Goal: Task Accomplishment & Management: Complete application form

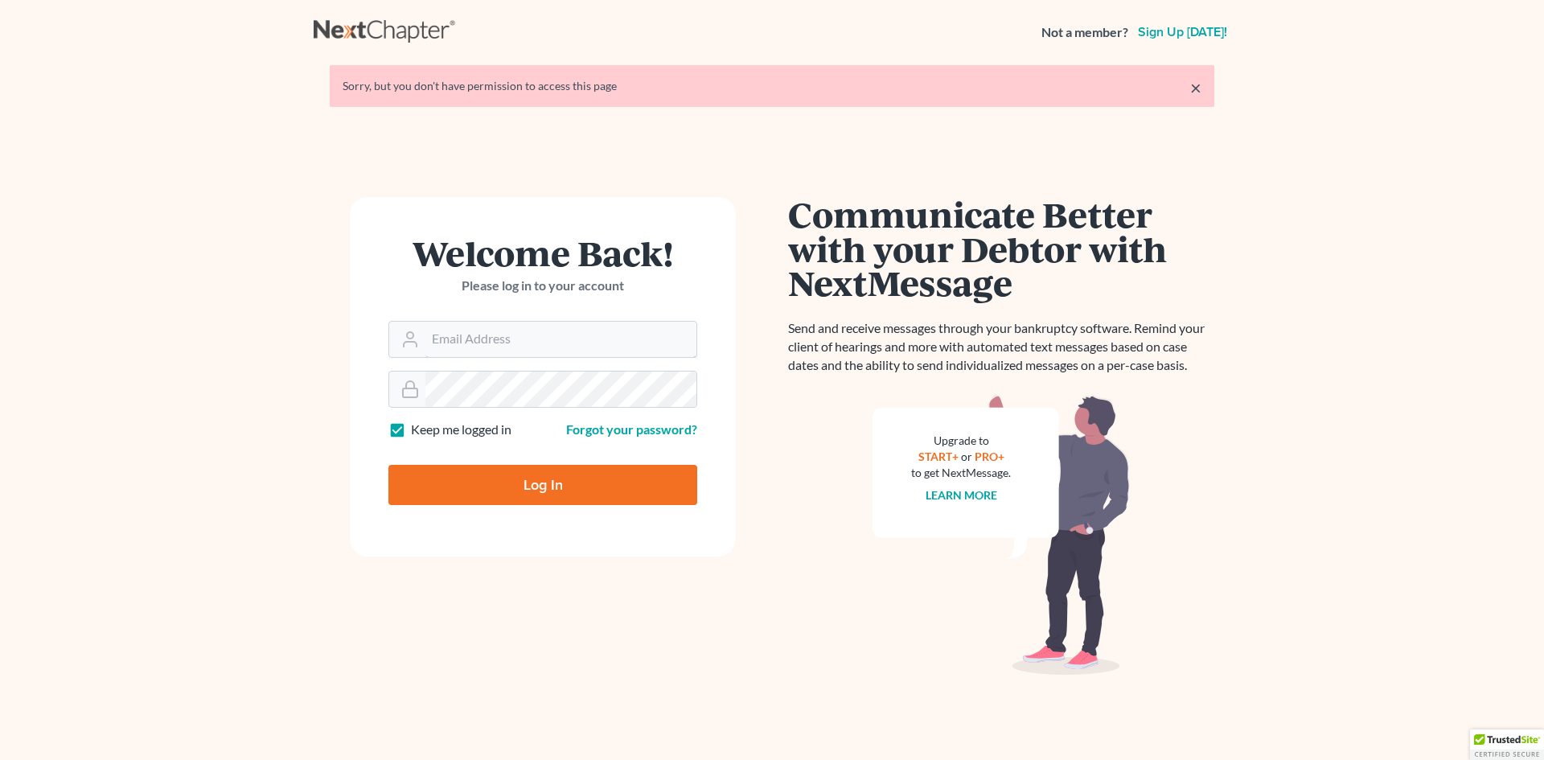
type input "[PERSON_NAME][EMAIL_ADDRESS][DOMAIN_NAME]"
click at [701, 448] on div at bounding box center [553, 498] width 330 height 183
click at [510, 495] on input "Log In" at bounding box center [542, 485] width 309 height 40
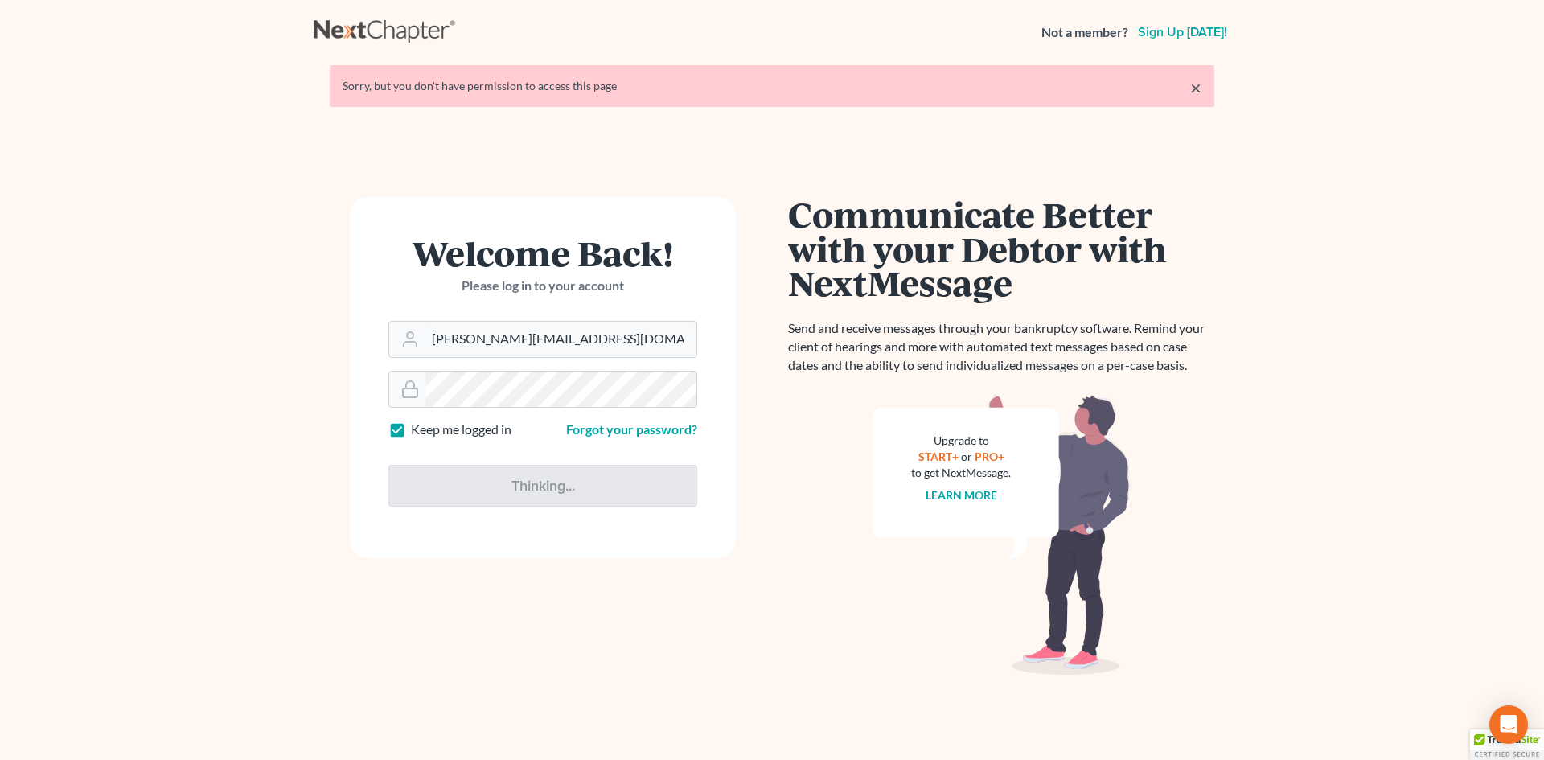
type input "Thinking..."
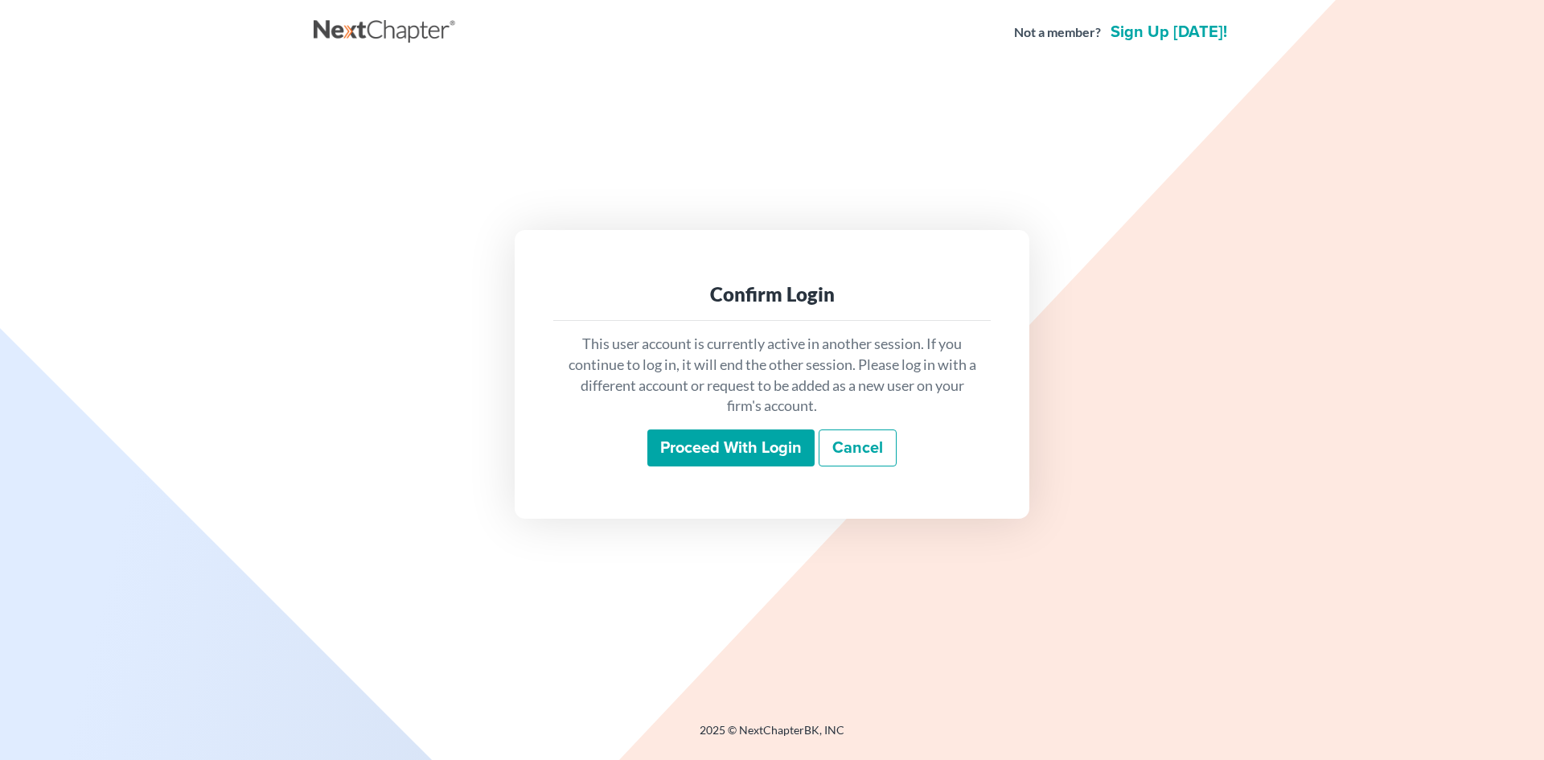
click at [708, 436] on input "Proceed with login" at bounding box center [730, 447] width 167 height 37
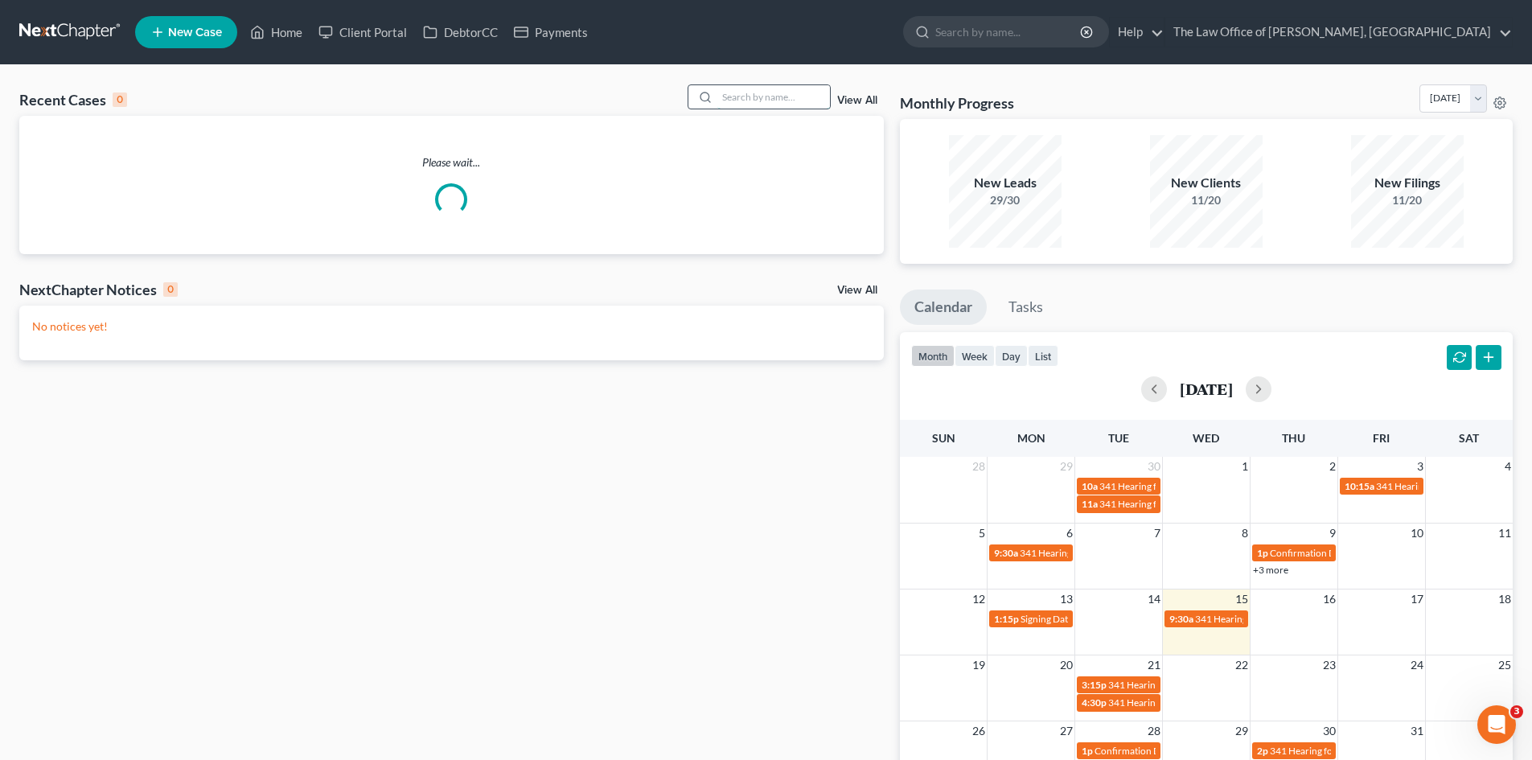
click at [795, 95] on input "search" at bounding box center [773, 96] width 113 height 23
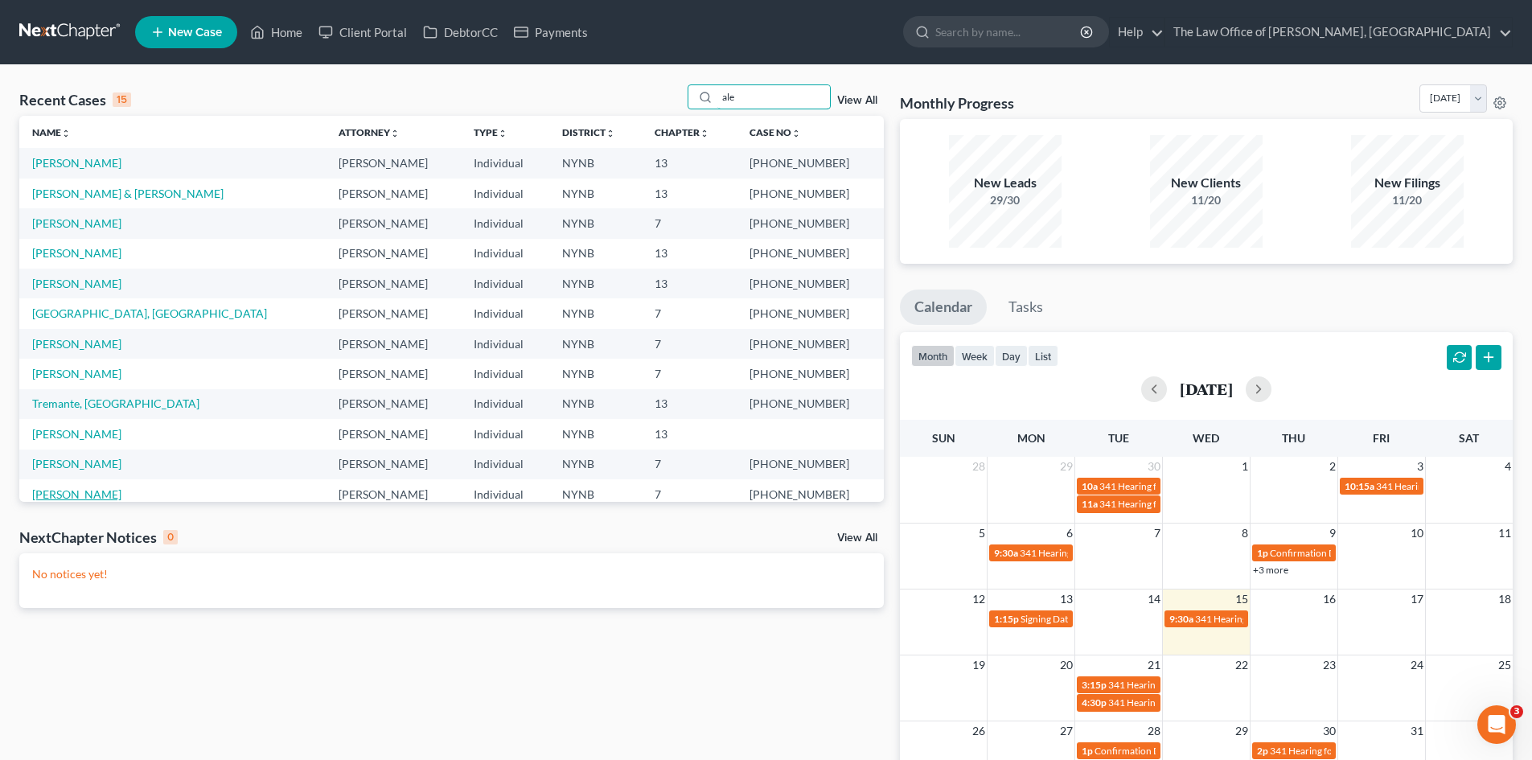
type input "ale"
click at [104, 495] on link "Alesandrini, Nicole" at bounding box center [76, 494] width 89 height 14
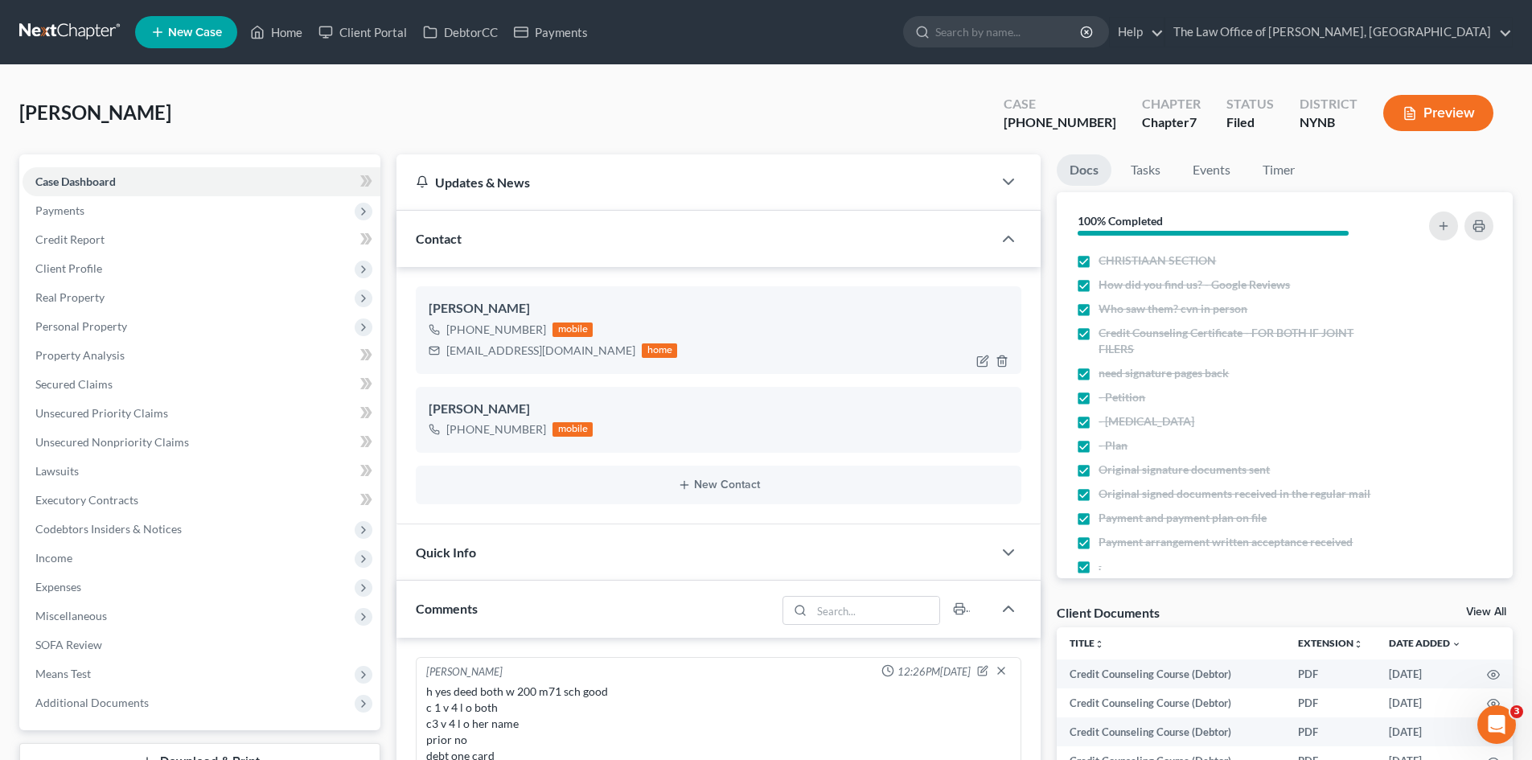
scroll to position [339, 0]
drag, startPoint x: 281, startPoint y: 33, endPoint x: 344, endPoint y: 65, distance: 71.2
click at [281, 33] on link "Home" at bounding box center [276, 32] width 68 height 29
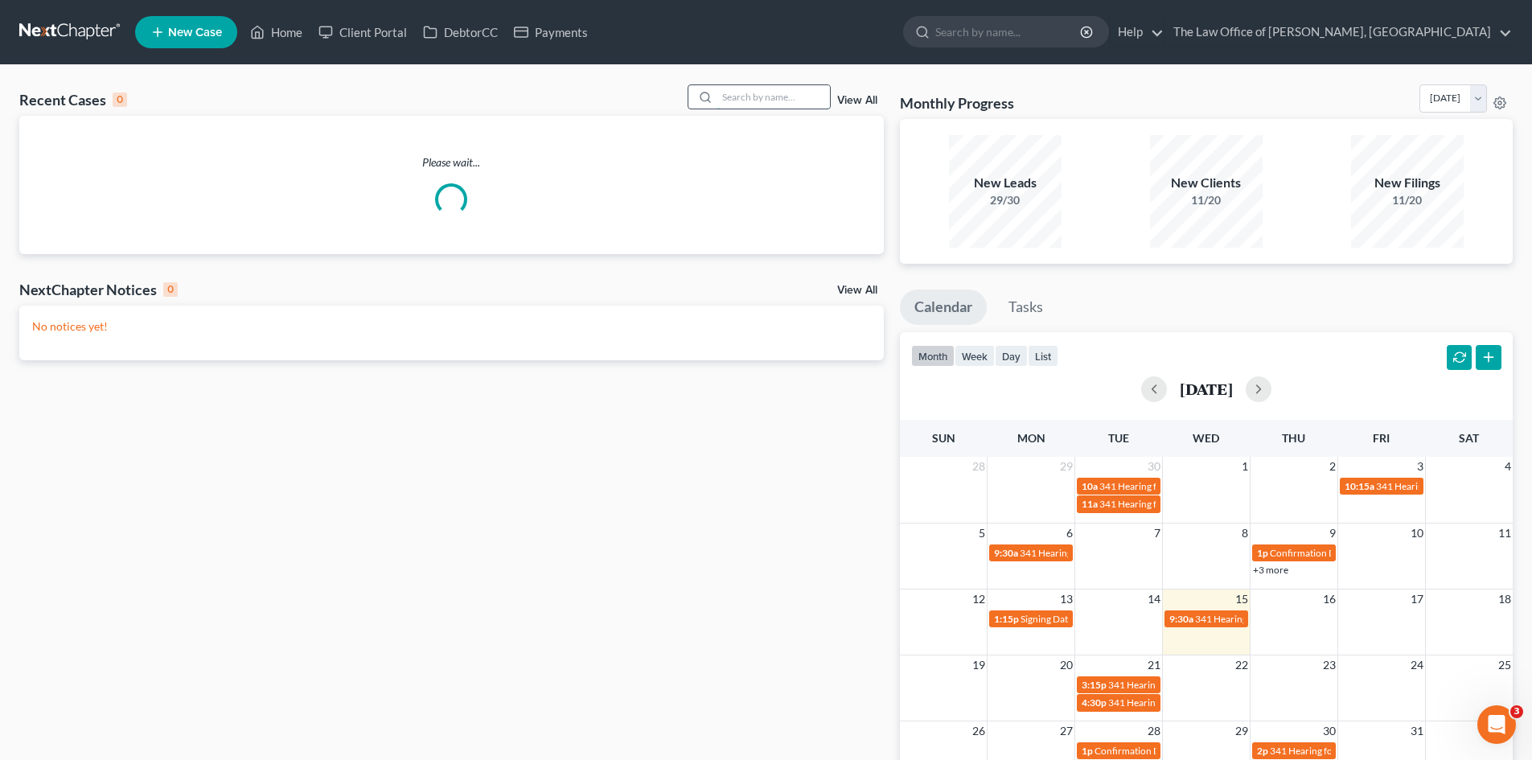
click at [743, 100] on input "search" at bounding box center [773, 96] width 113 height 23
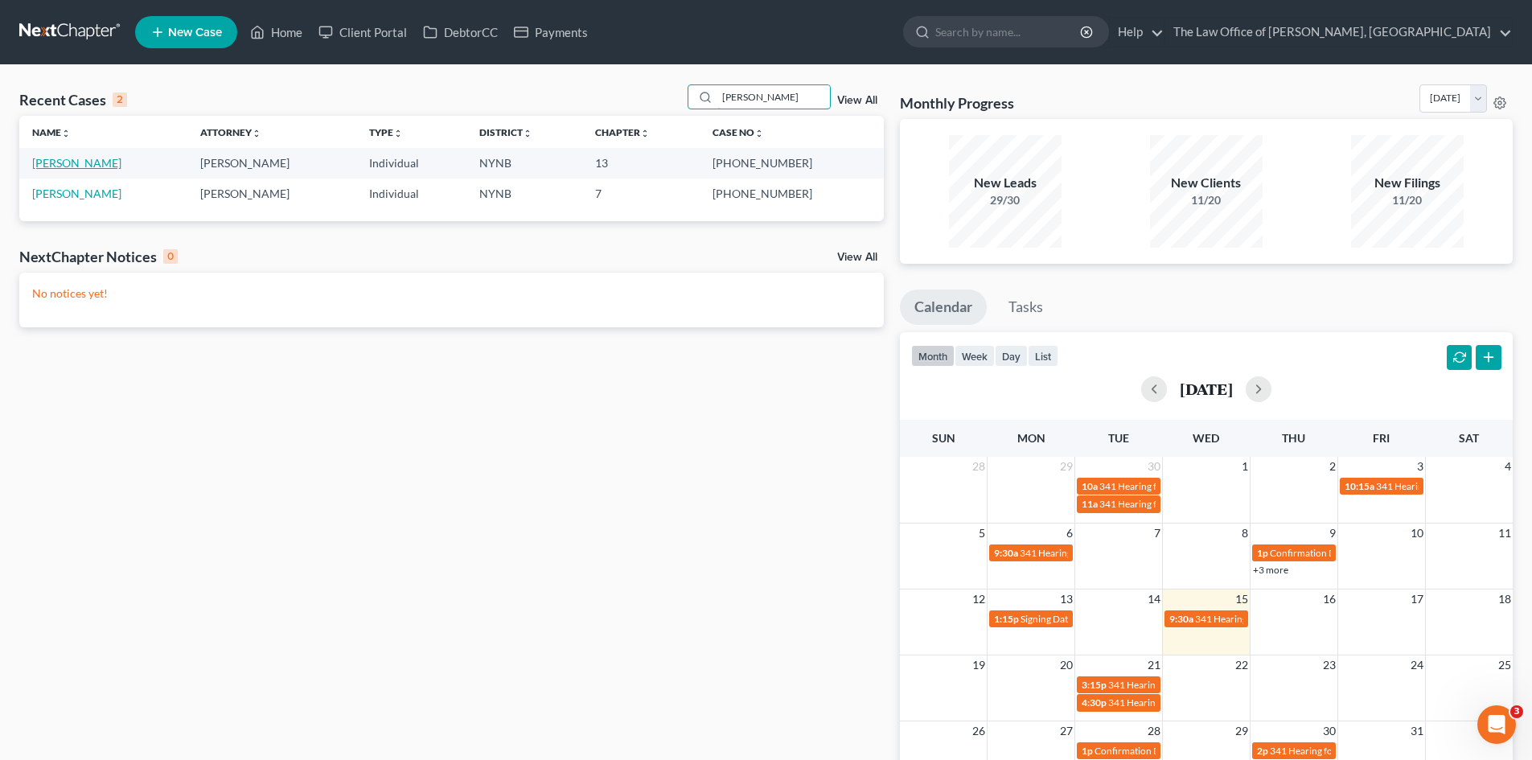
type input "shelton"
click at [96, 166] on link "Shelton, Kaitlyn" at bounding box center [76, 163] width 89 height 14
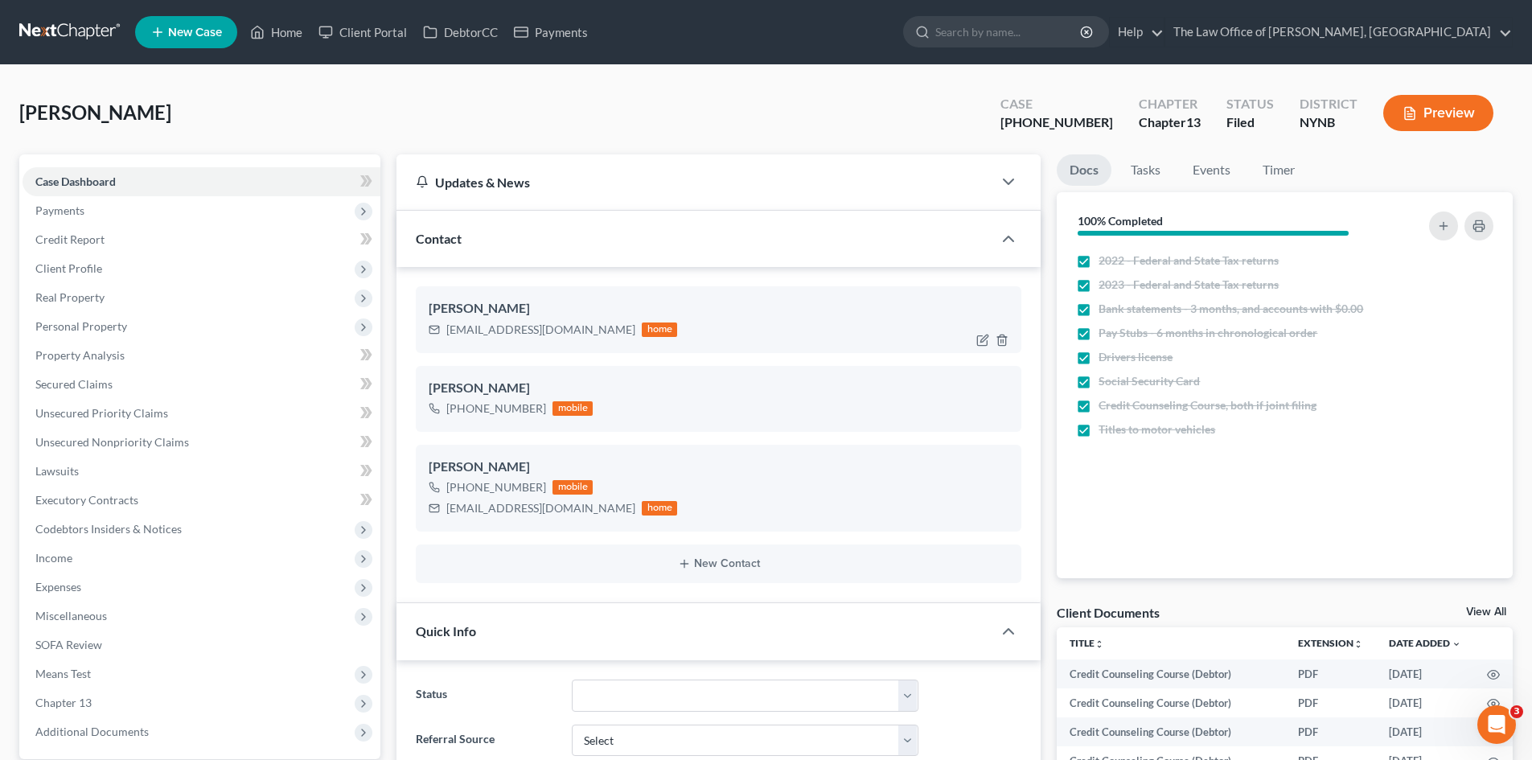
click at [483, 331] on div "kashelton314@gmail.com" at bounding box center [540, 330] width 189 height 16
copy div "kashelton314@gmail.com"
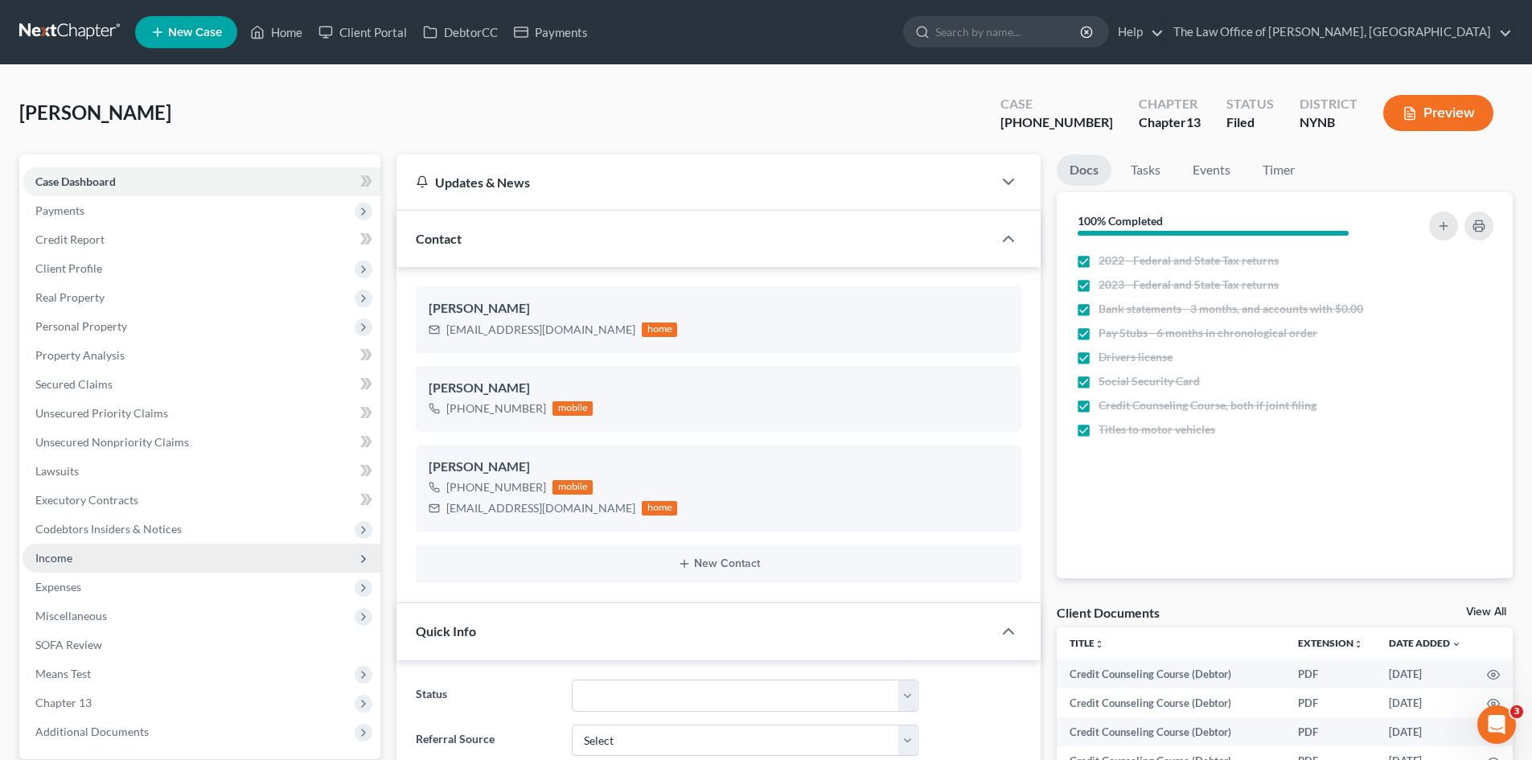
click at [68, 564] on span "Income" at bounding box center [53, 558] width 37 height 14
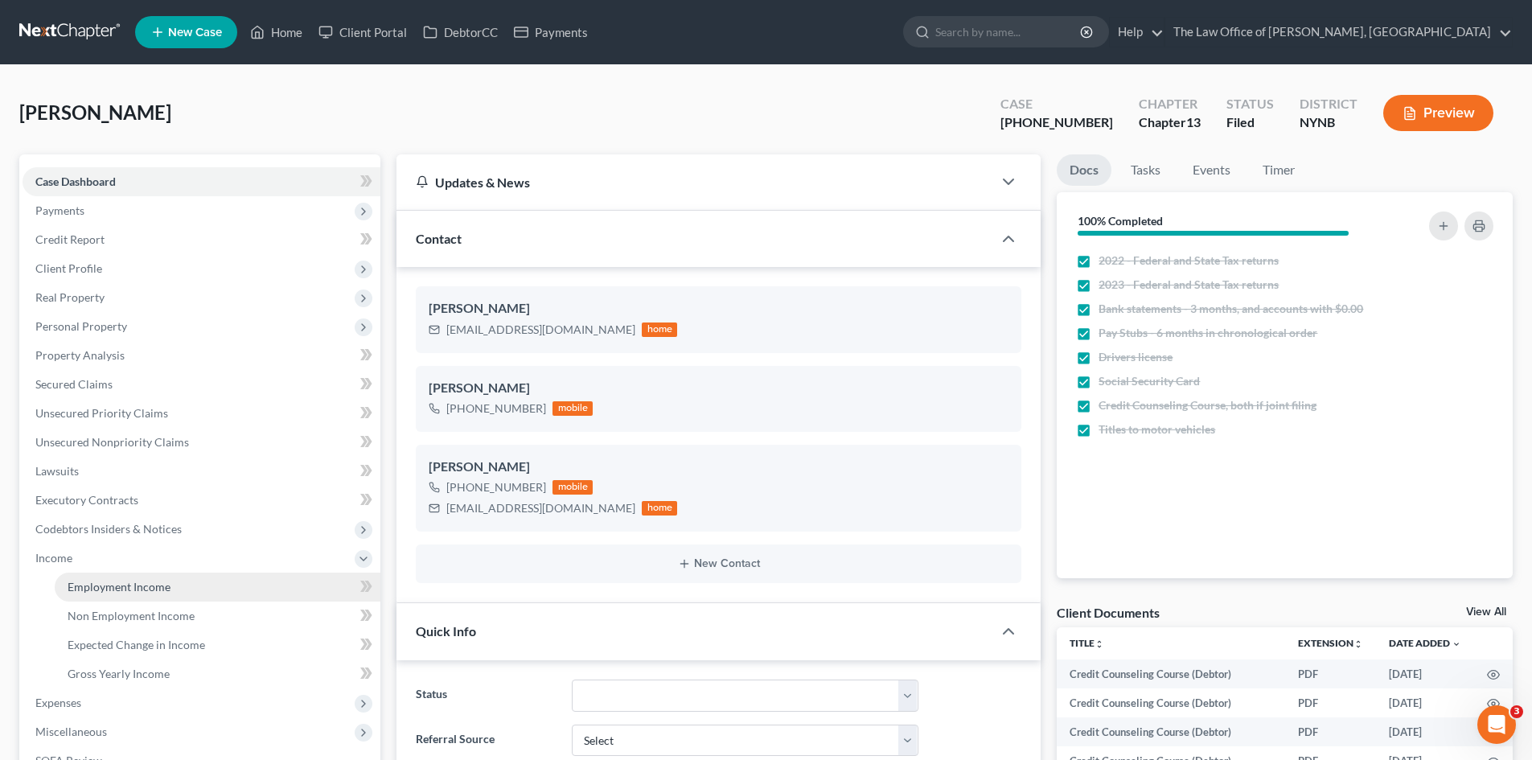
drag, startPoint x: 67, startPoint y: 585, endPoint x: 73, endPoint y: 572, distance: 15.1
click at [68, 585] on link "Employment Income" at bounding box center [218, 587] width 326 height 29
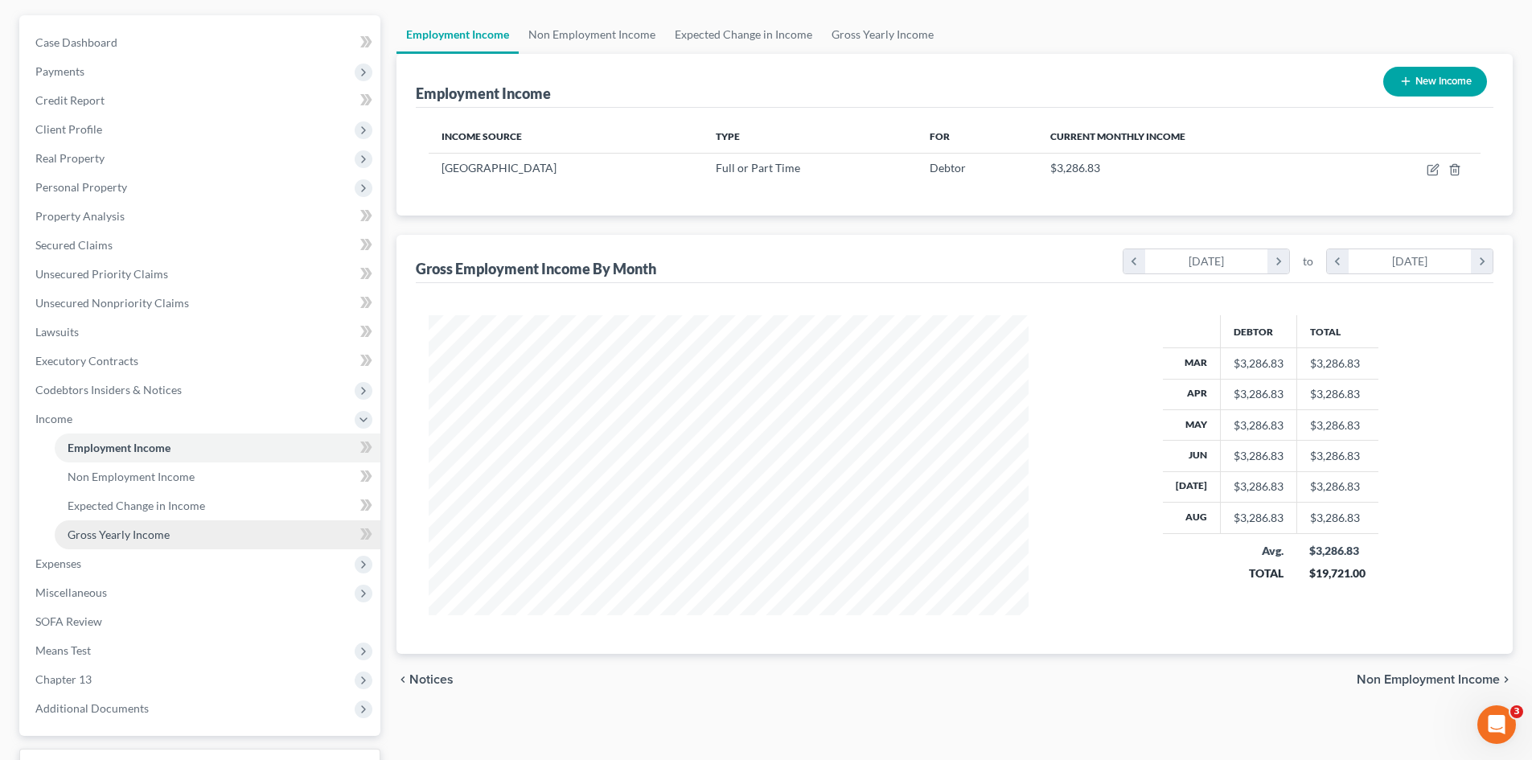
scroll to position [269, 0]
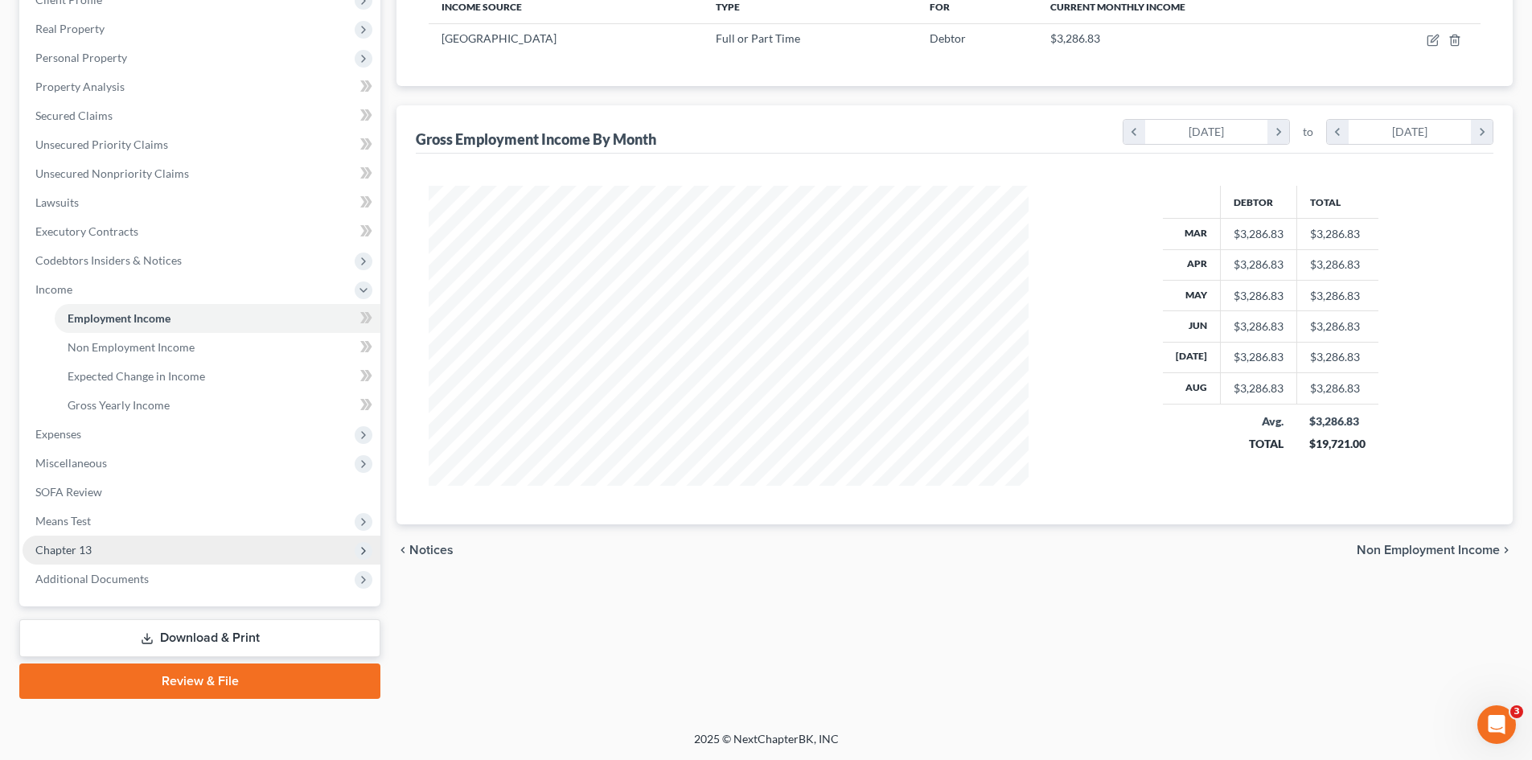
click at [90, 548] on span "Chapter 13" at bounding box center [63, 550] width 56 height 14
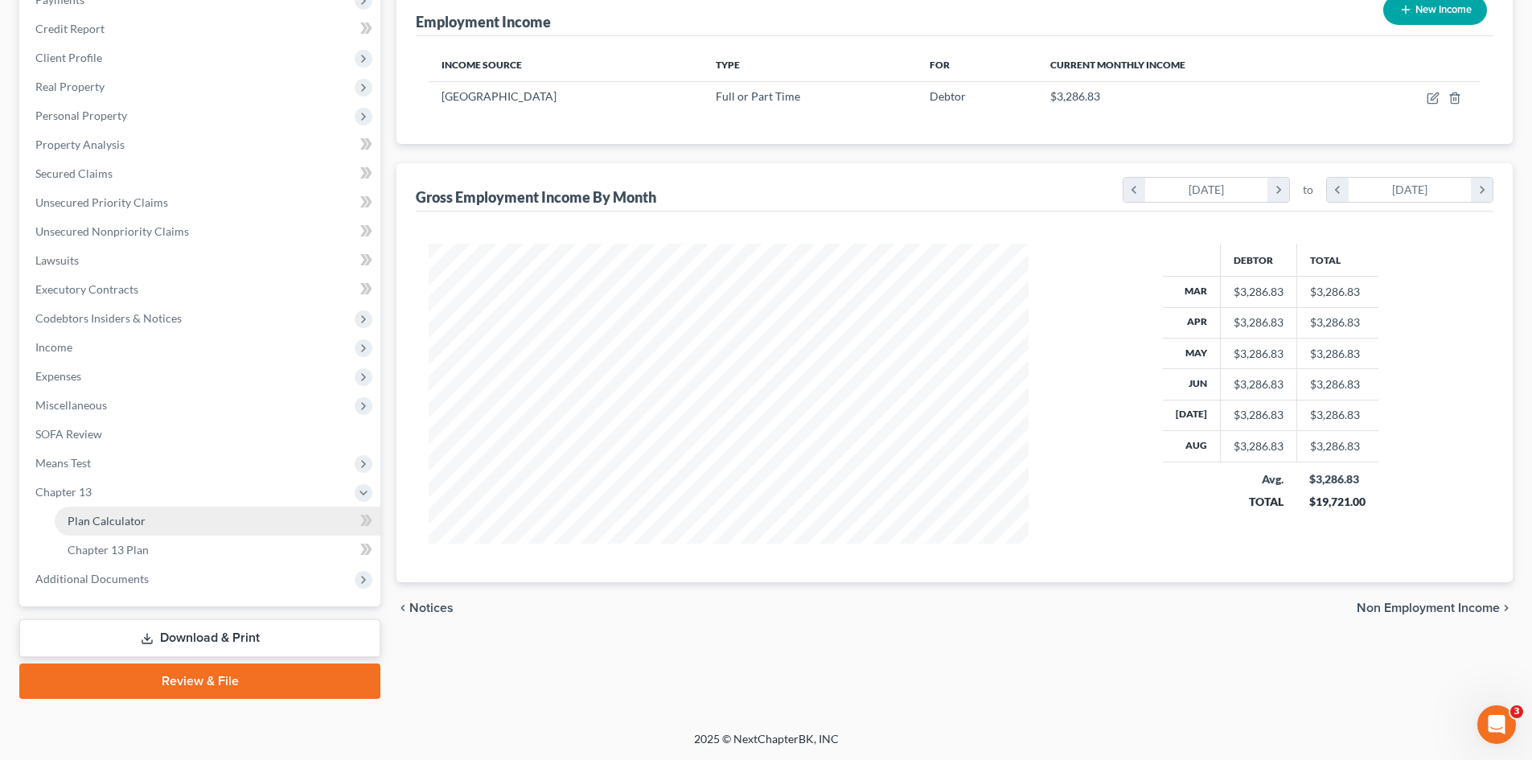
click at [105, 520] on span "Plan Calculator" at bounding box center [107, 521] width 78 height 14
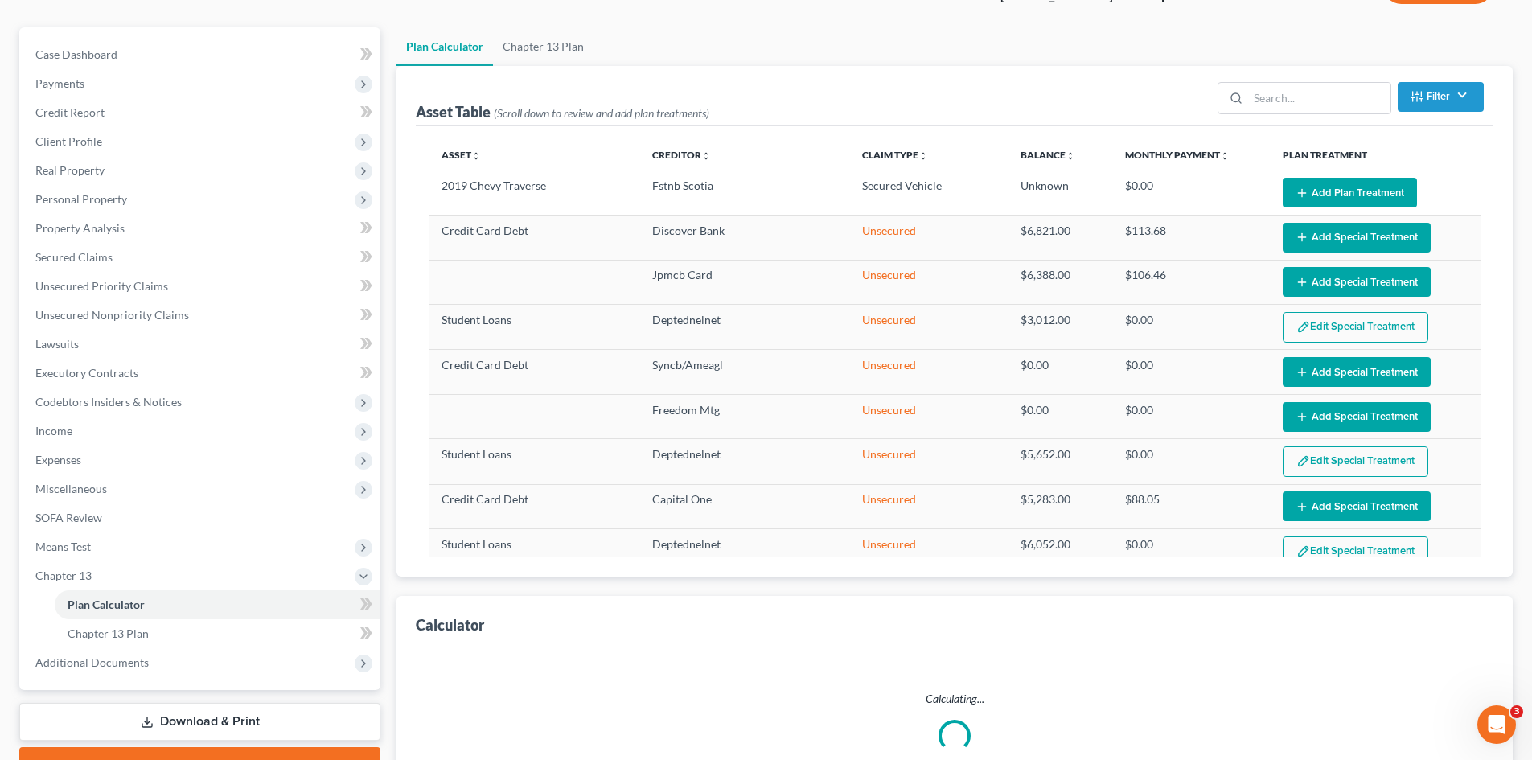
scroll to position [290, 0]
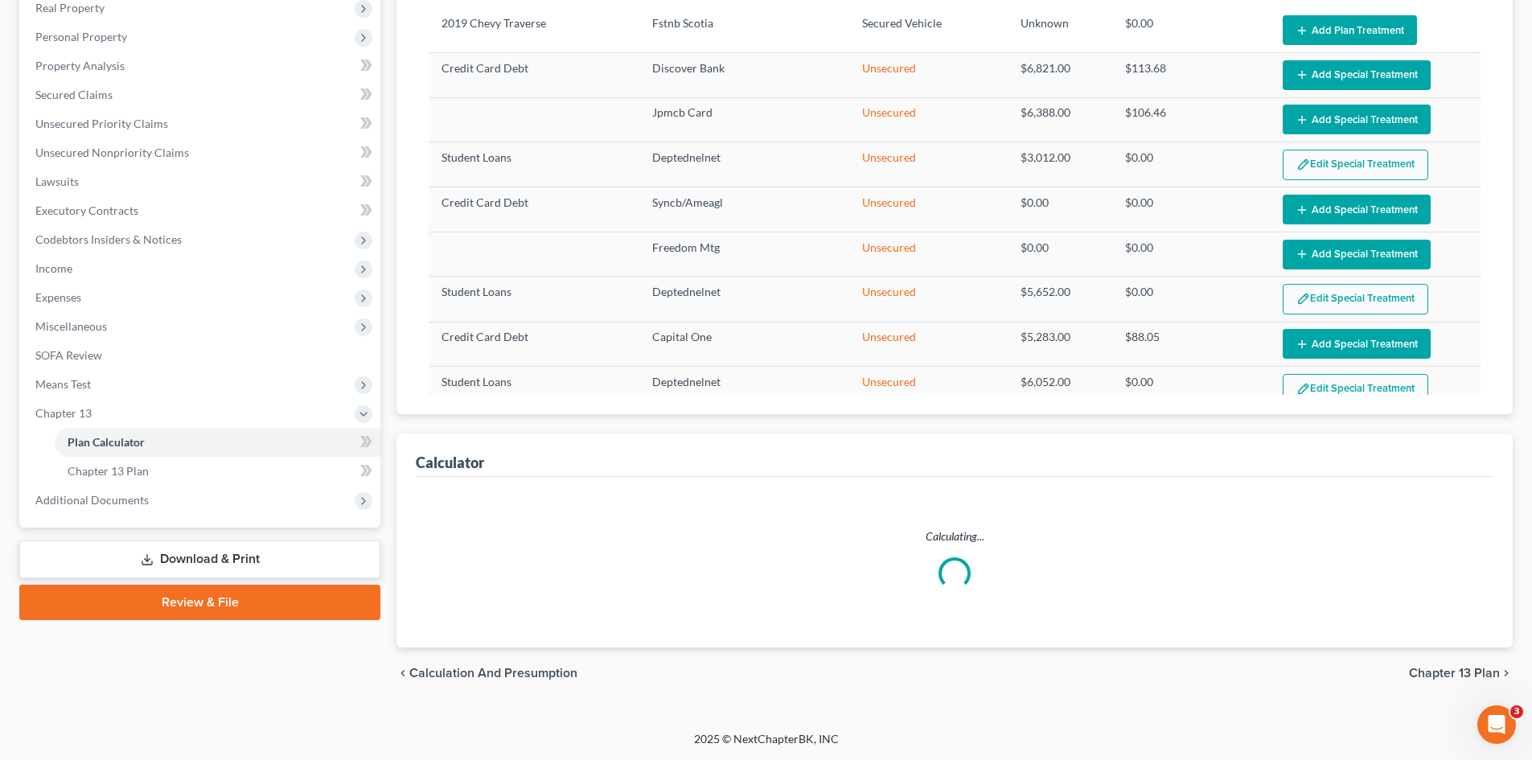
select select "59"
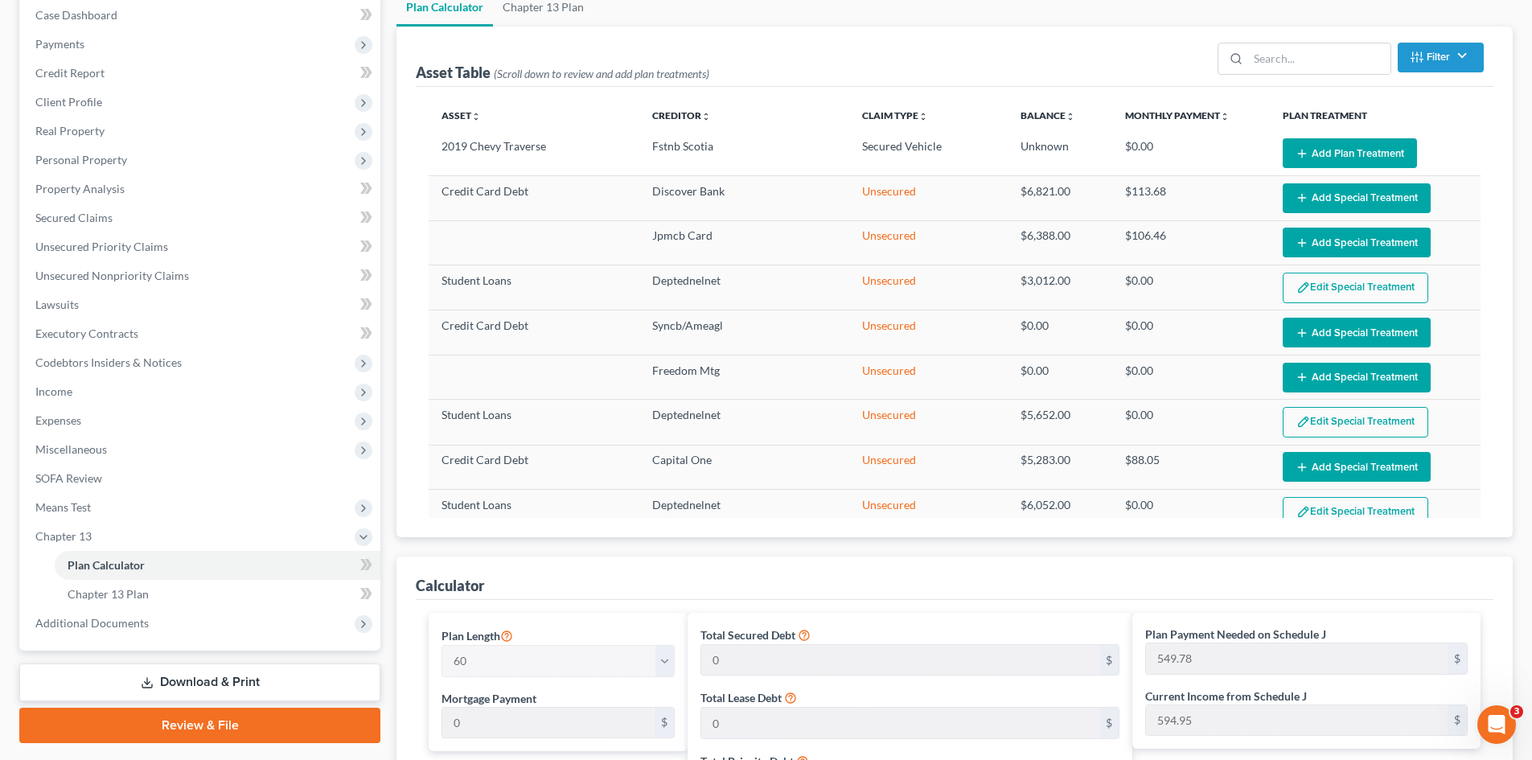
scroll to position [0, 0]
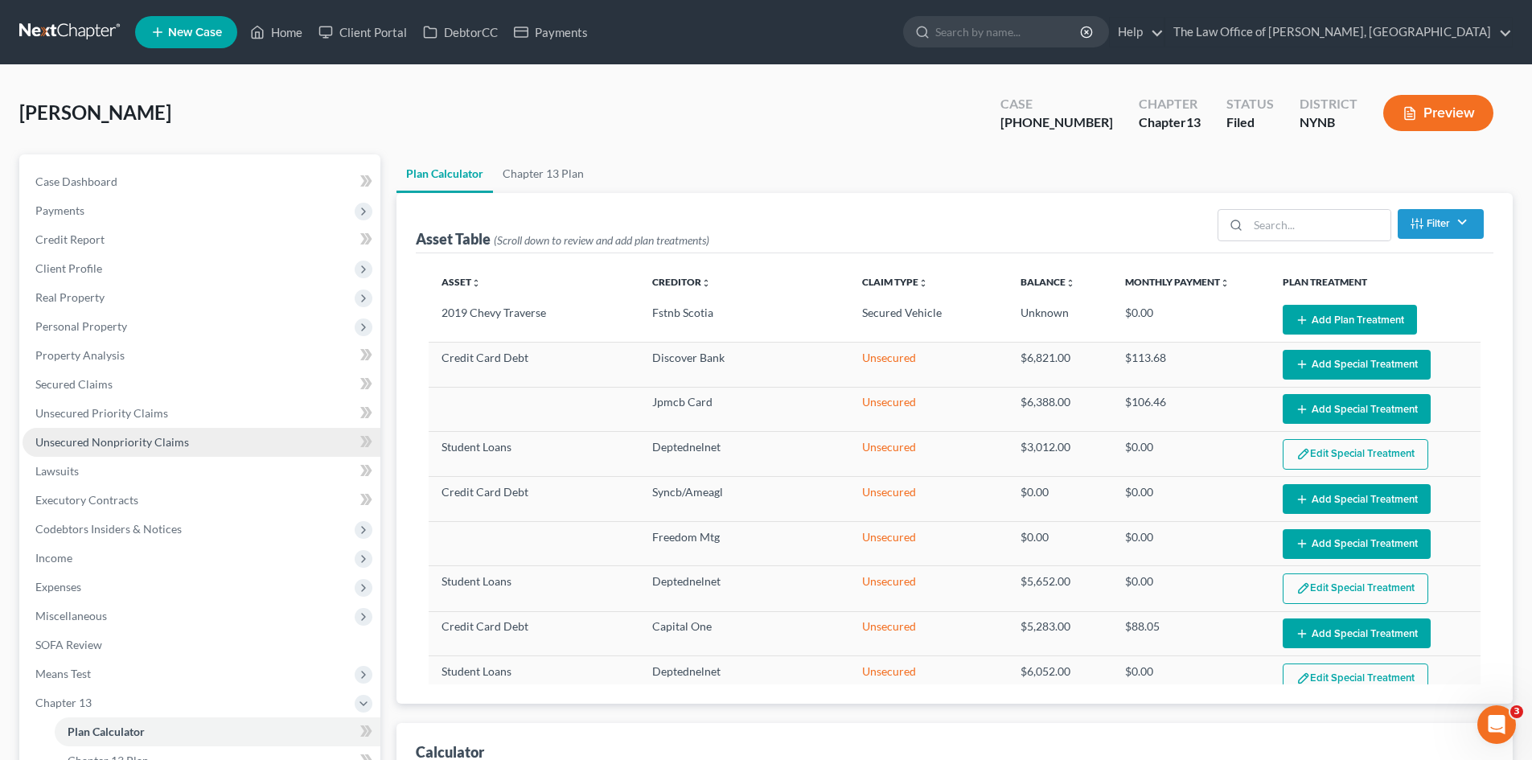
click at [91, 440] on span "Unsecured Nonpriority Claims" at bounding box center [112, 442] width 154 height 14
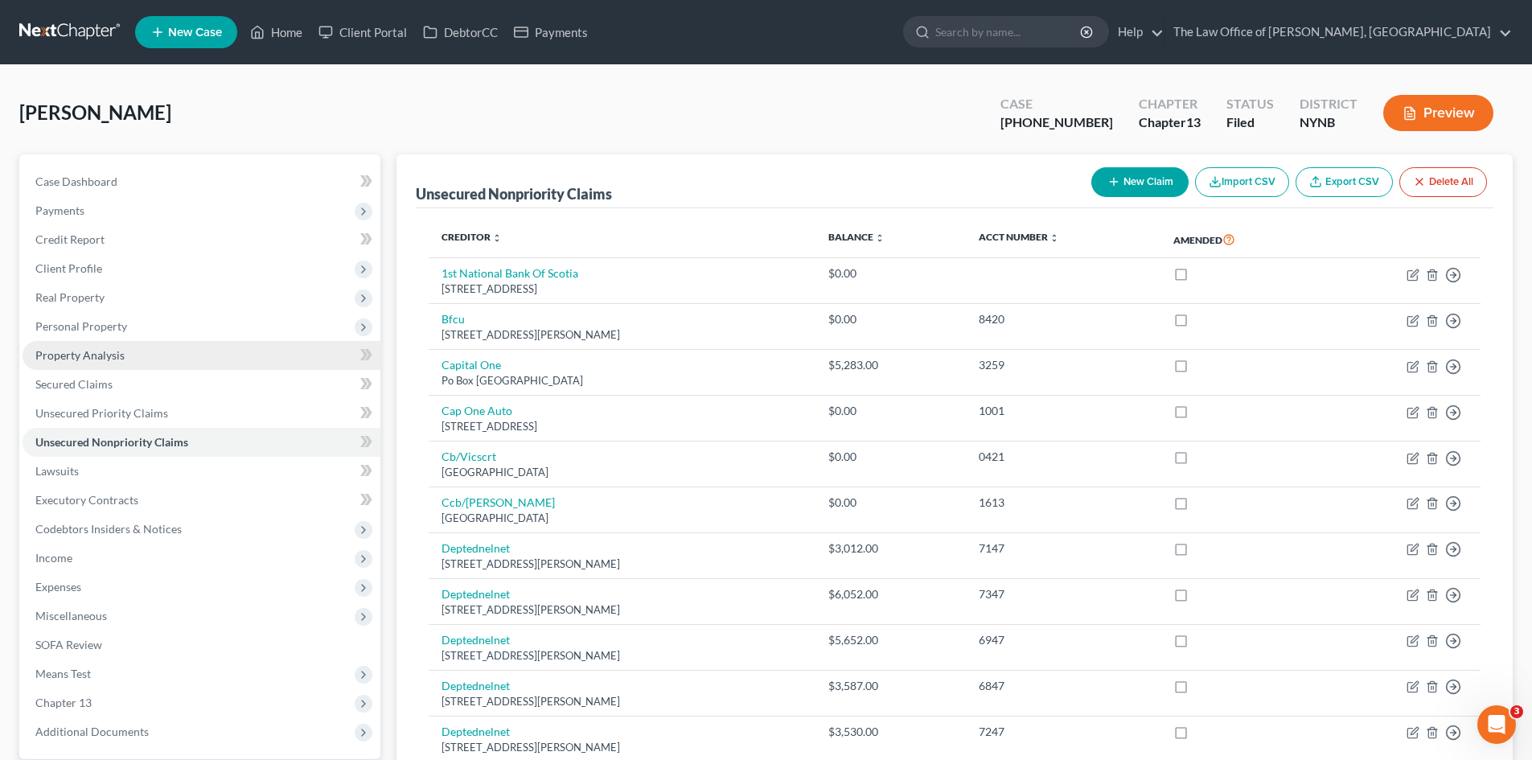
click at [97, 358] on span "Property Analysis" at bounding box center [79, 355] width 89 height 14
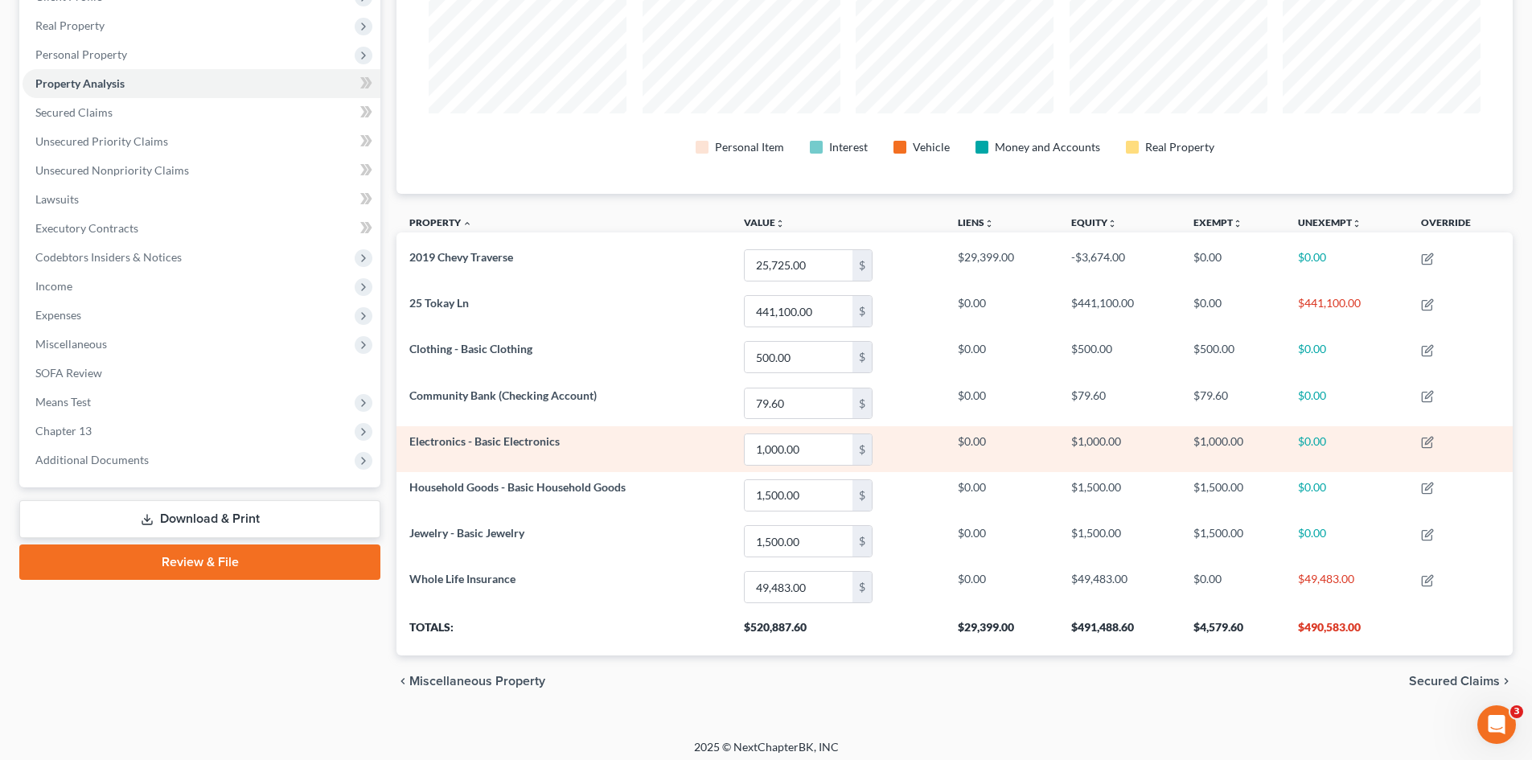
scroll to position [280, 0]
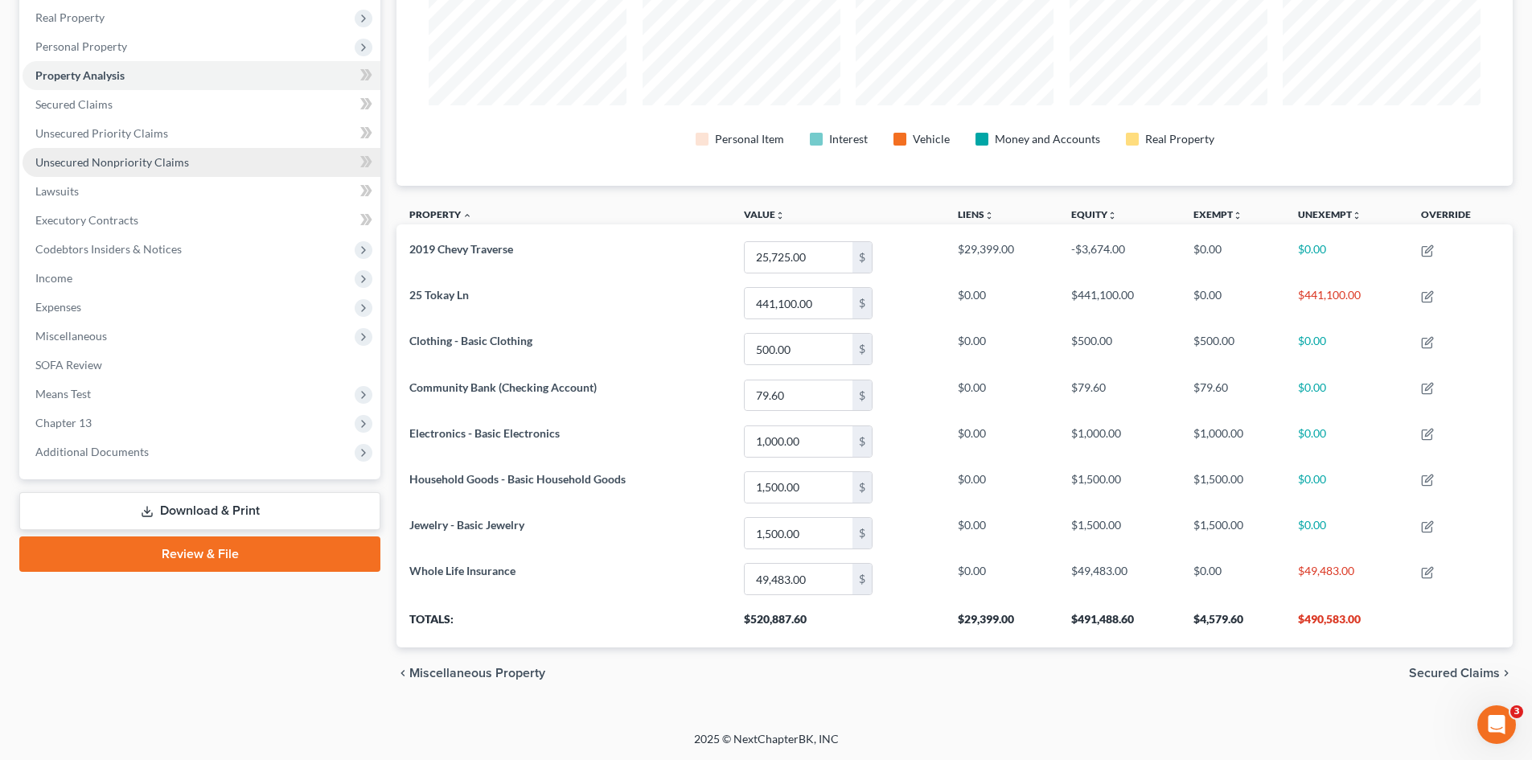
click at [101, 166] on span "Unsecured Nonpriority Claims" at bounding box center [112, 162] width 154 height 14
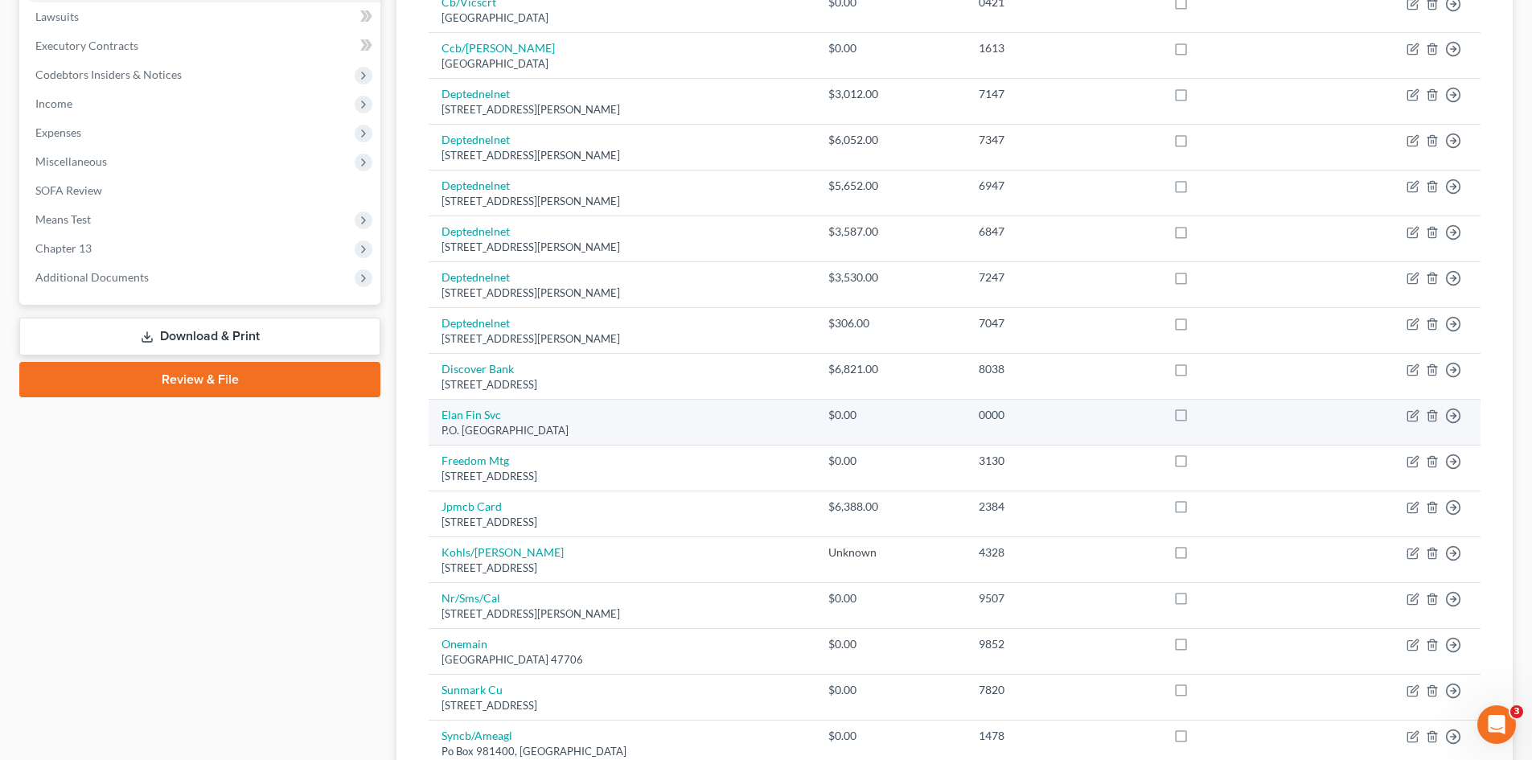
scroll to position [483, 0]
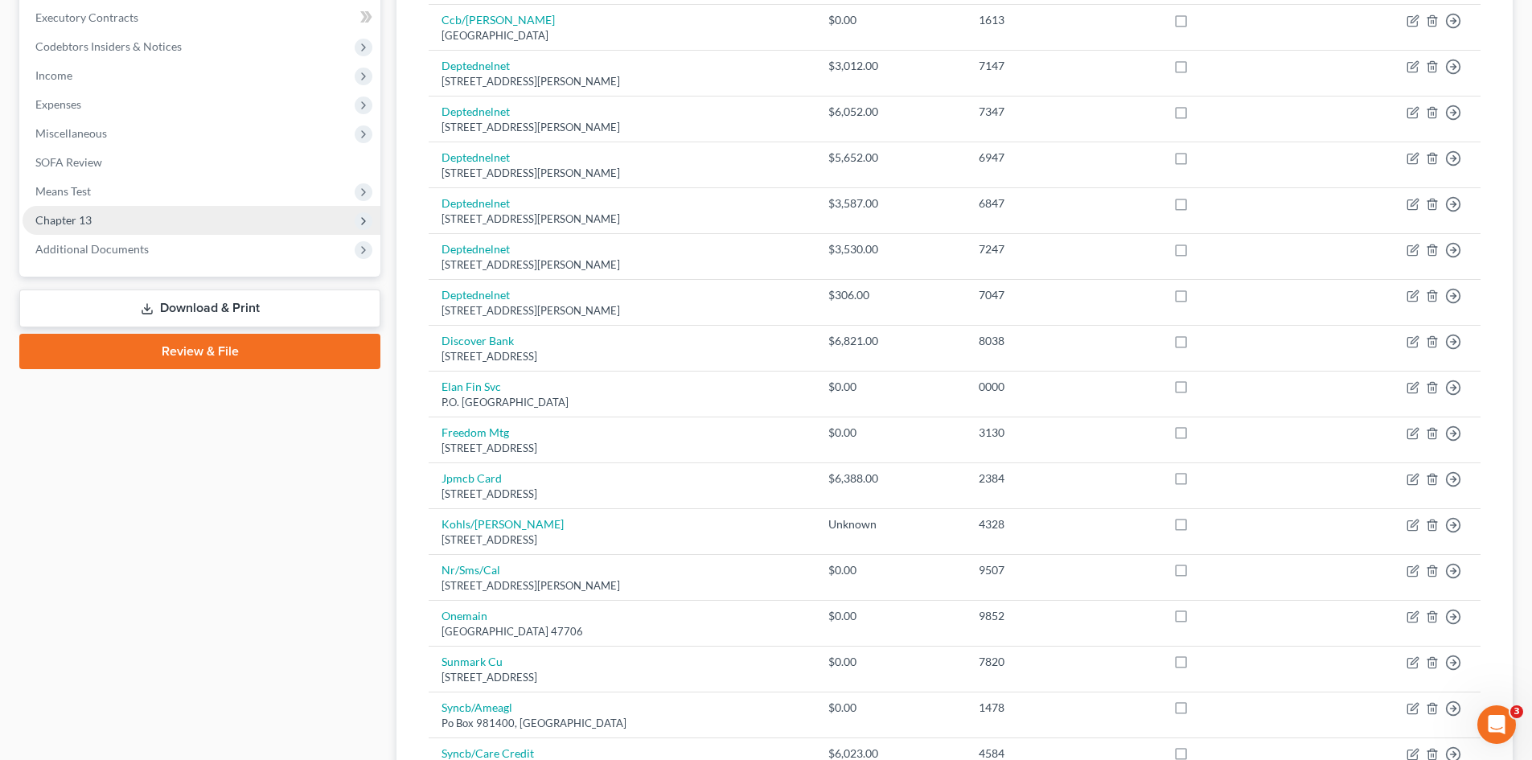
click at [90, 224] on span "Chapter 13" at bounding box center [63, 220] width 56 height 14
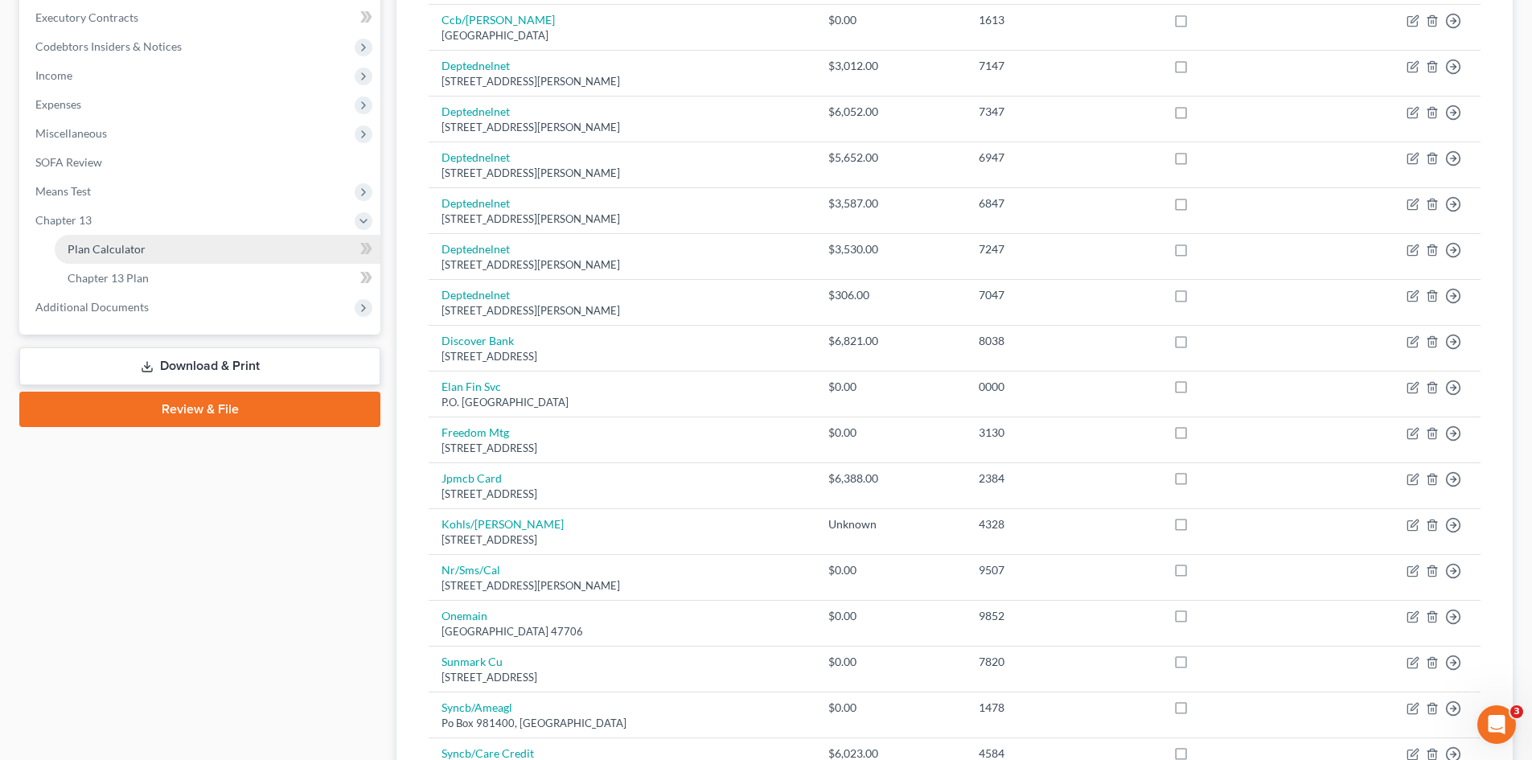
click at [141, 247] on span "Plan Calculator" at bounding box center [107, 249] width 78 height 14
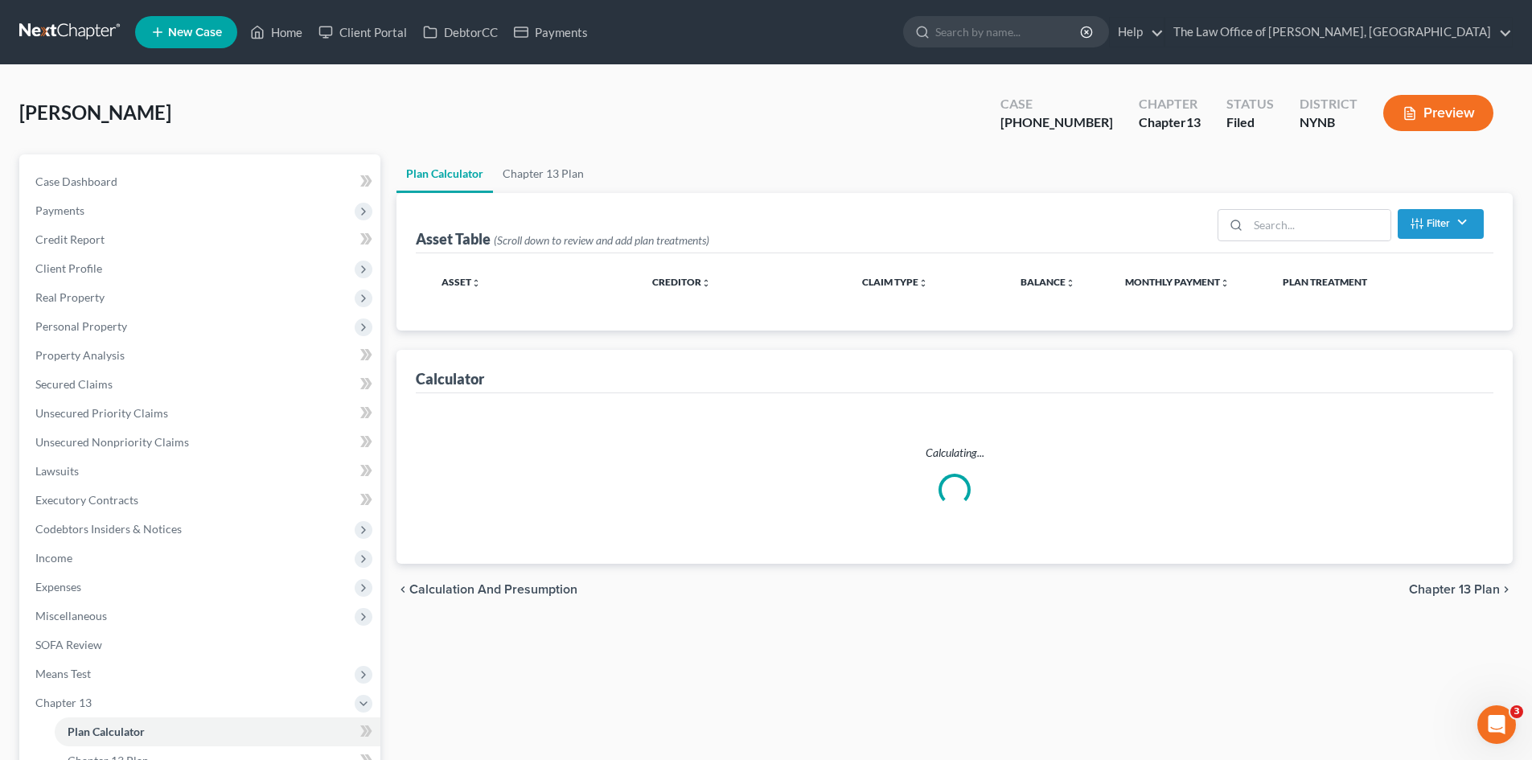
select select "59"
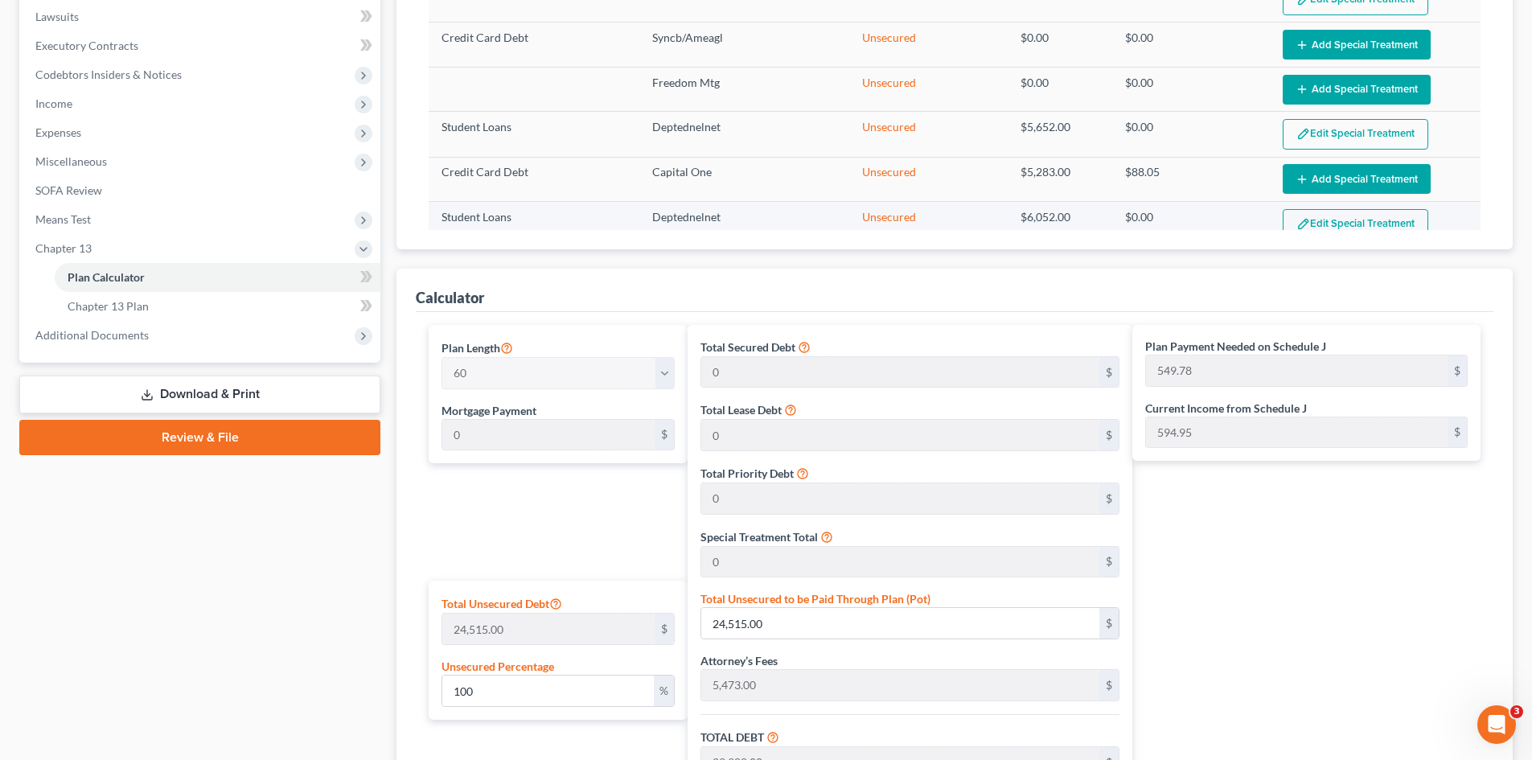
scroll to position [80, 0]
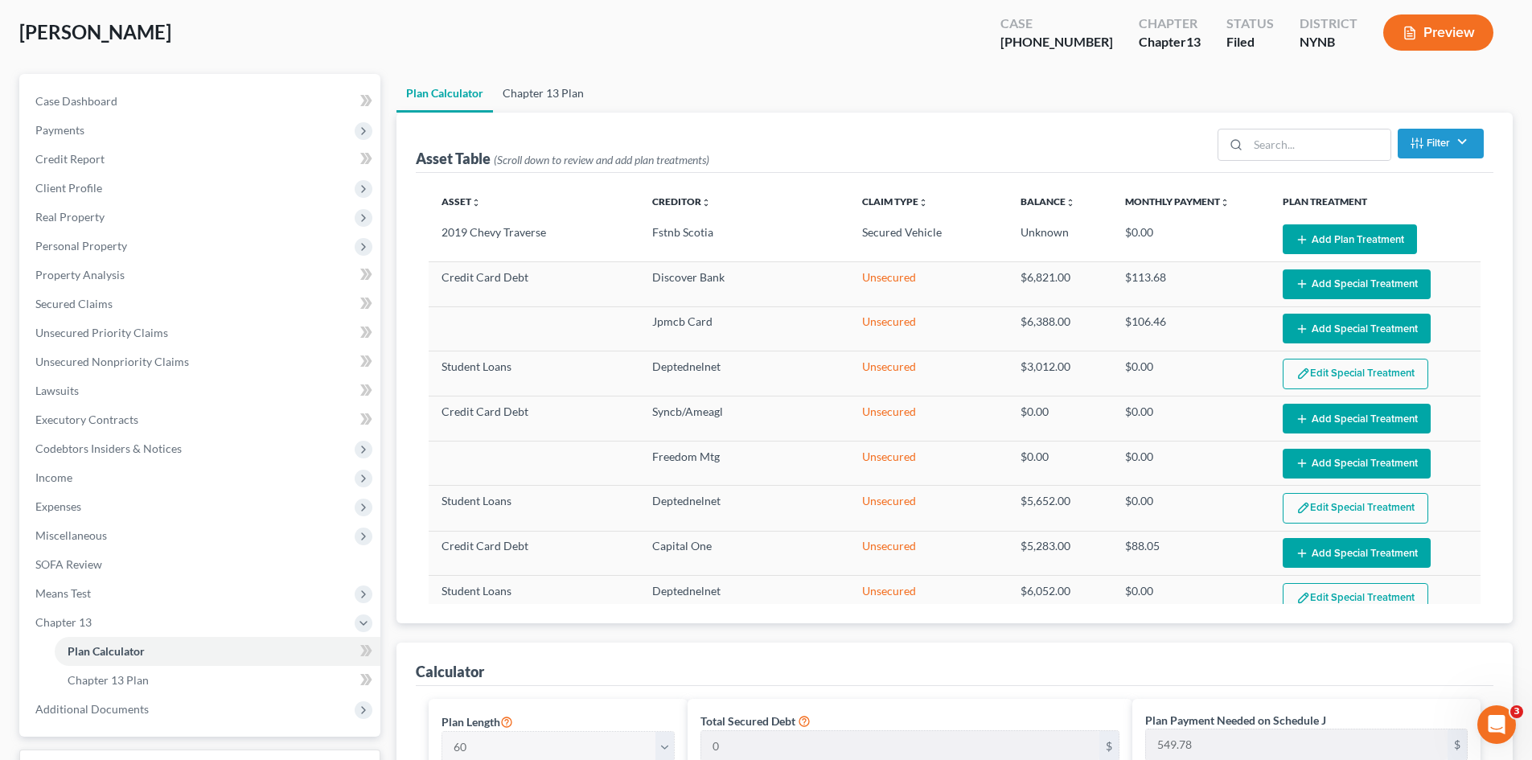
click at [536, 91] on link "Chapter 13 Plan" at bounding box center [543, 93] width 101 height 39
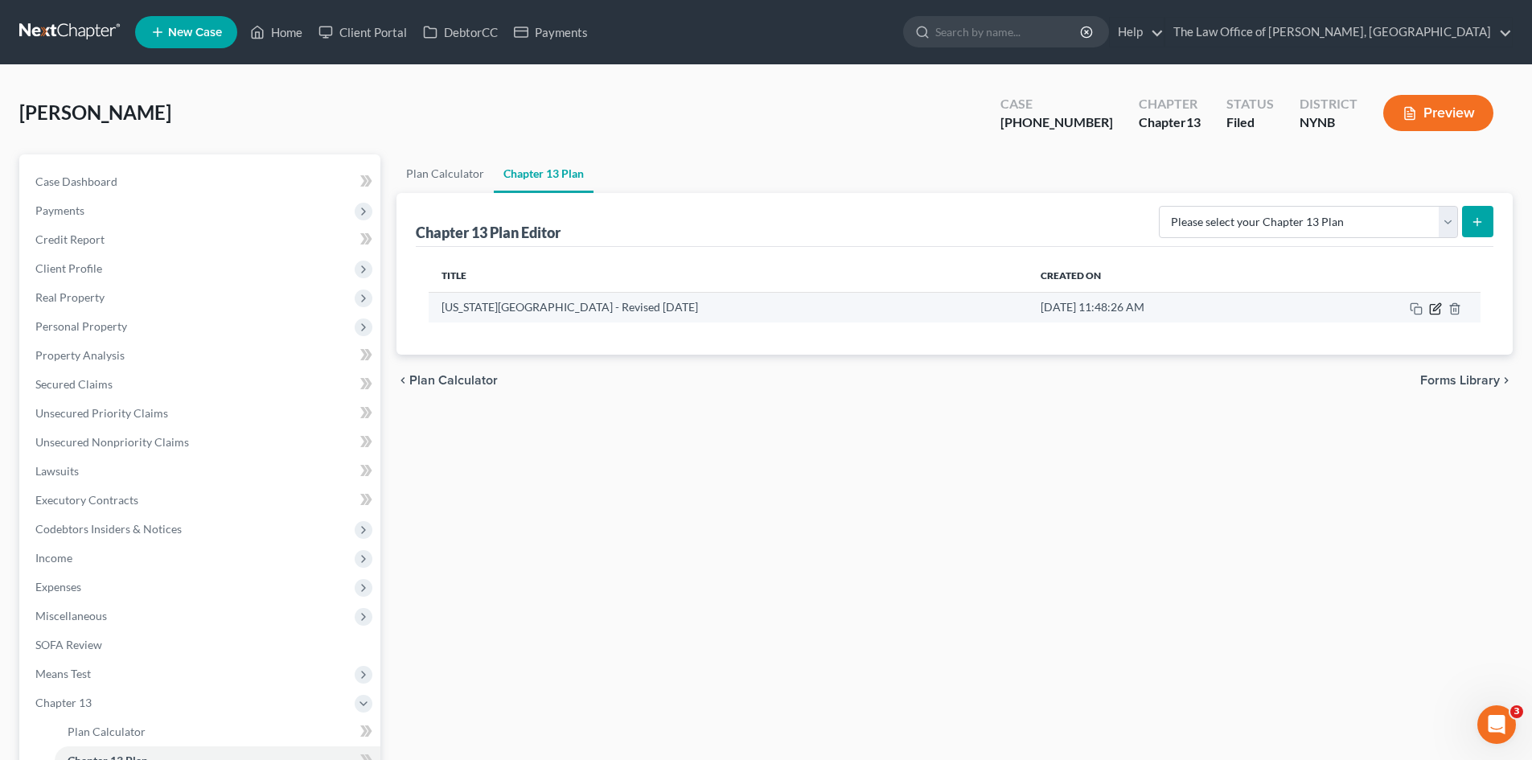
click at [1435, 309] on icon "button" at bounding box center [1435, 308] width 13 height 13
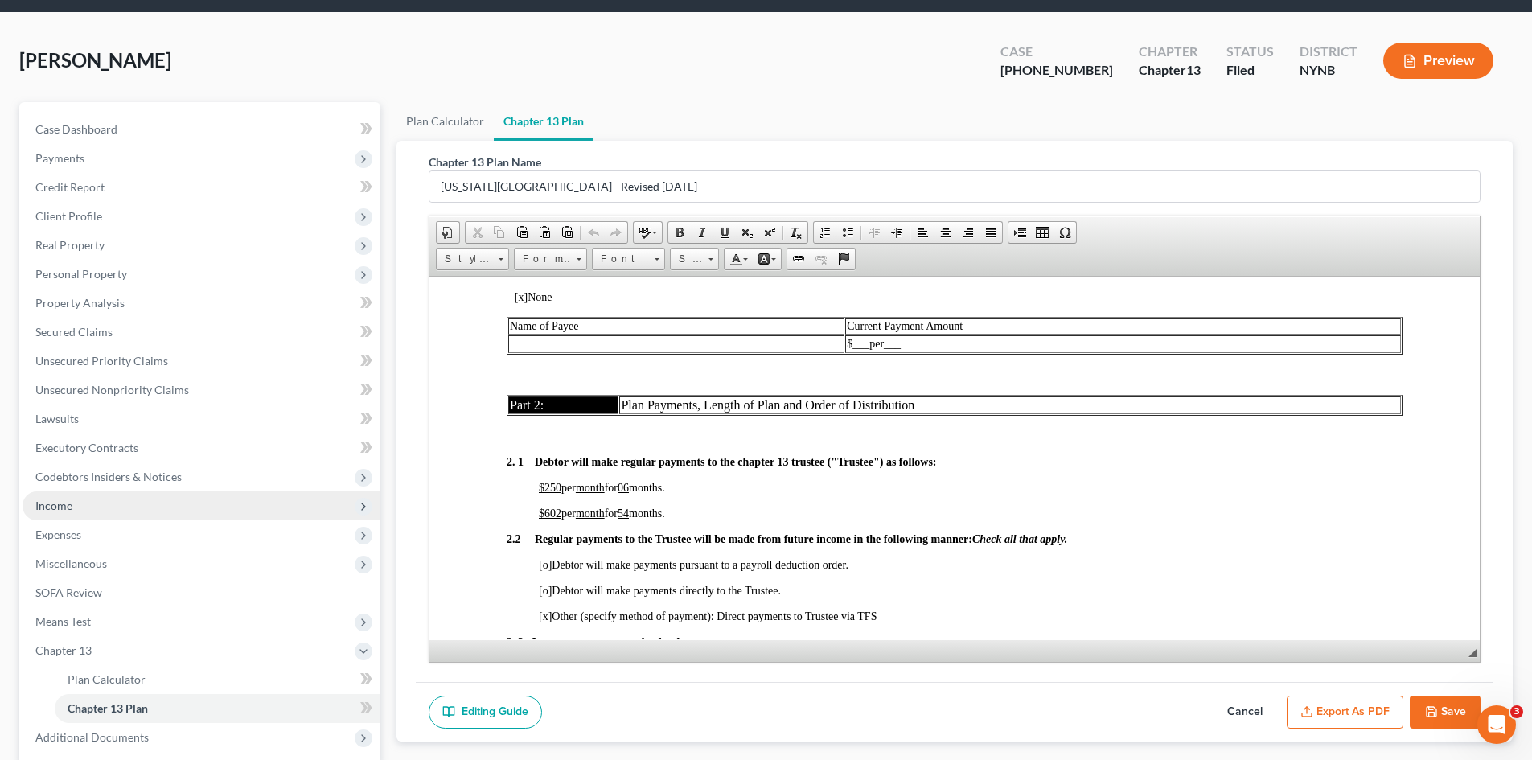
scroll to position [80, 0]
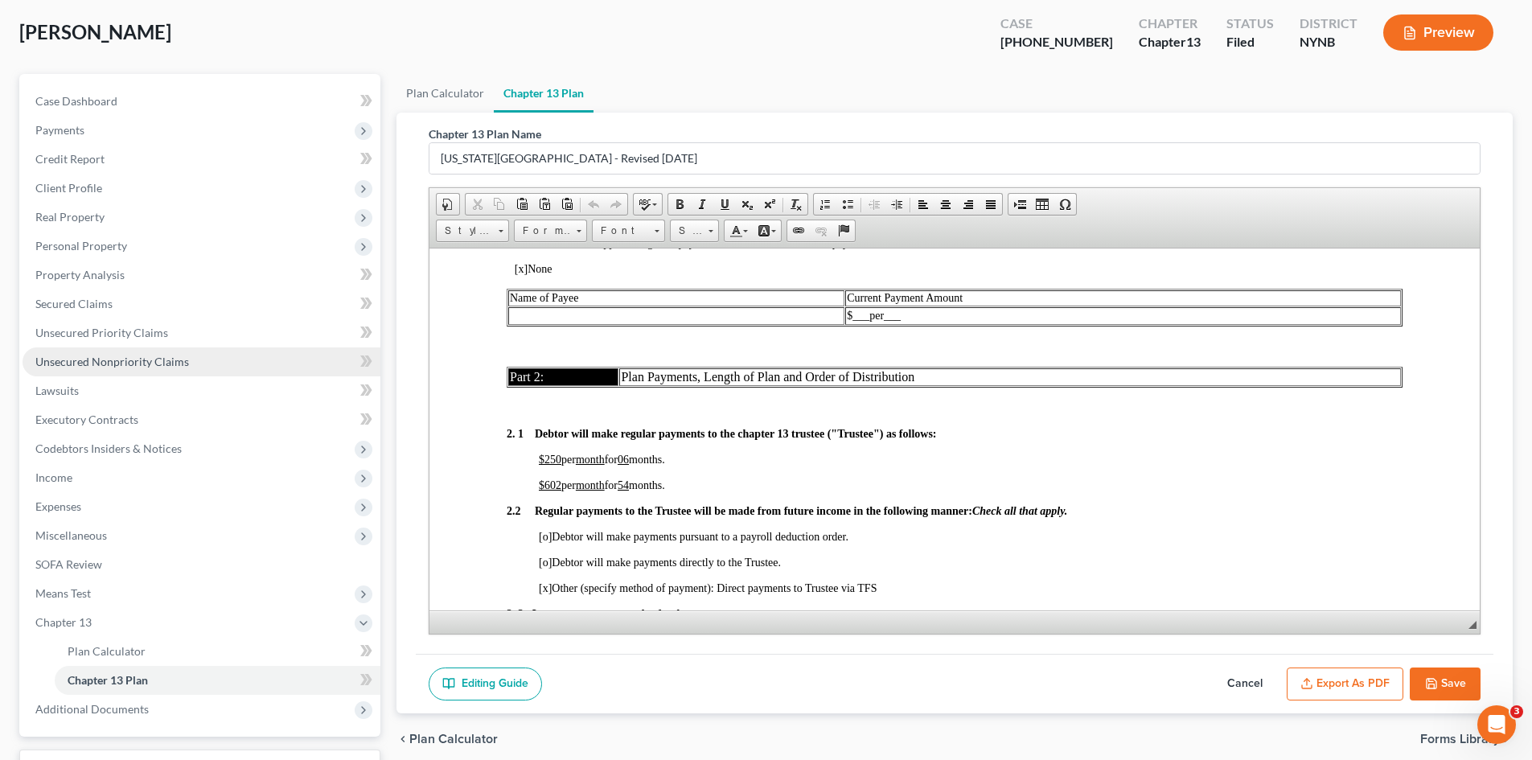
click at [120, 370] on link "Unsecured Nonpriority Claims" at bounding box center [202, 361] width 358 height 29
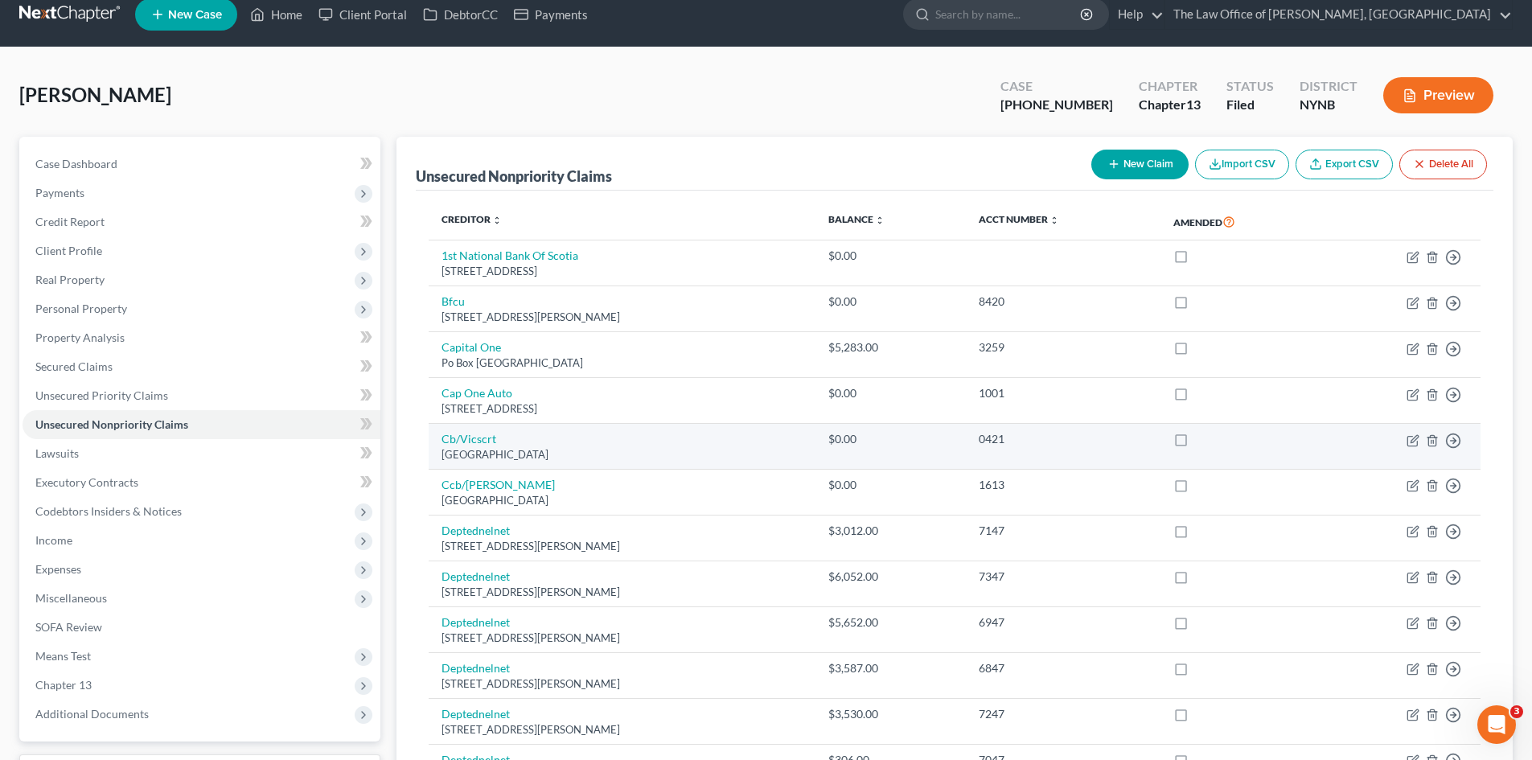
scroll to position [14, 0]
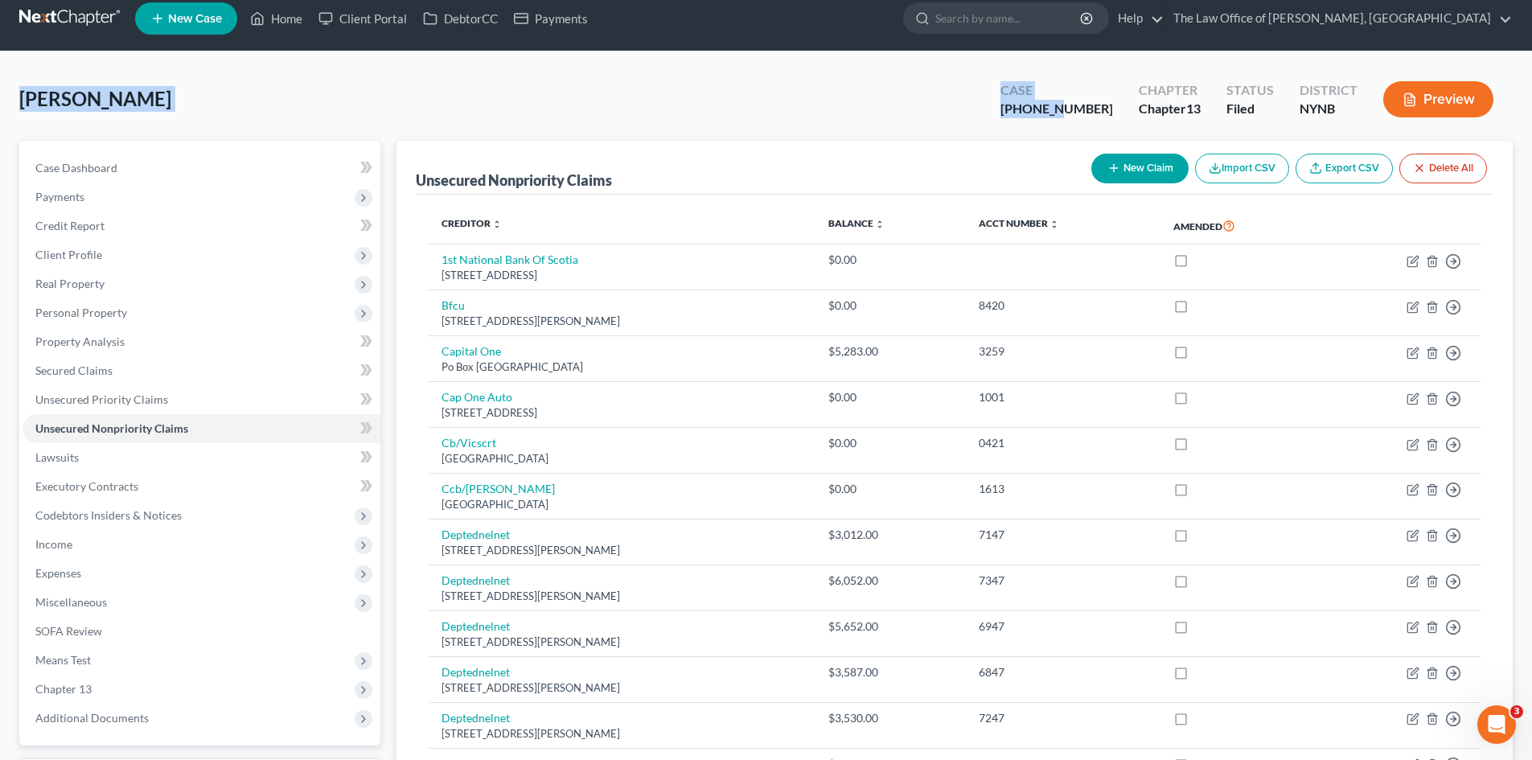
drag, startPoint x: 1102, startPoint y: 106, endPoint x: 15, endPoint y: 115, distance: 1086.5
copy div "Shelton, Kaitlyn Upgraded Case 24-60775"
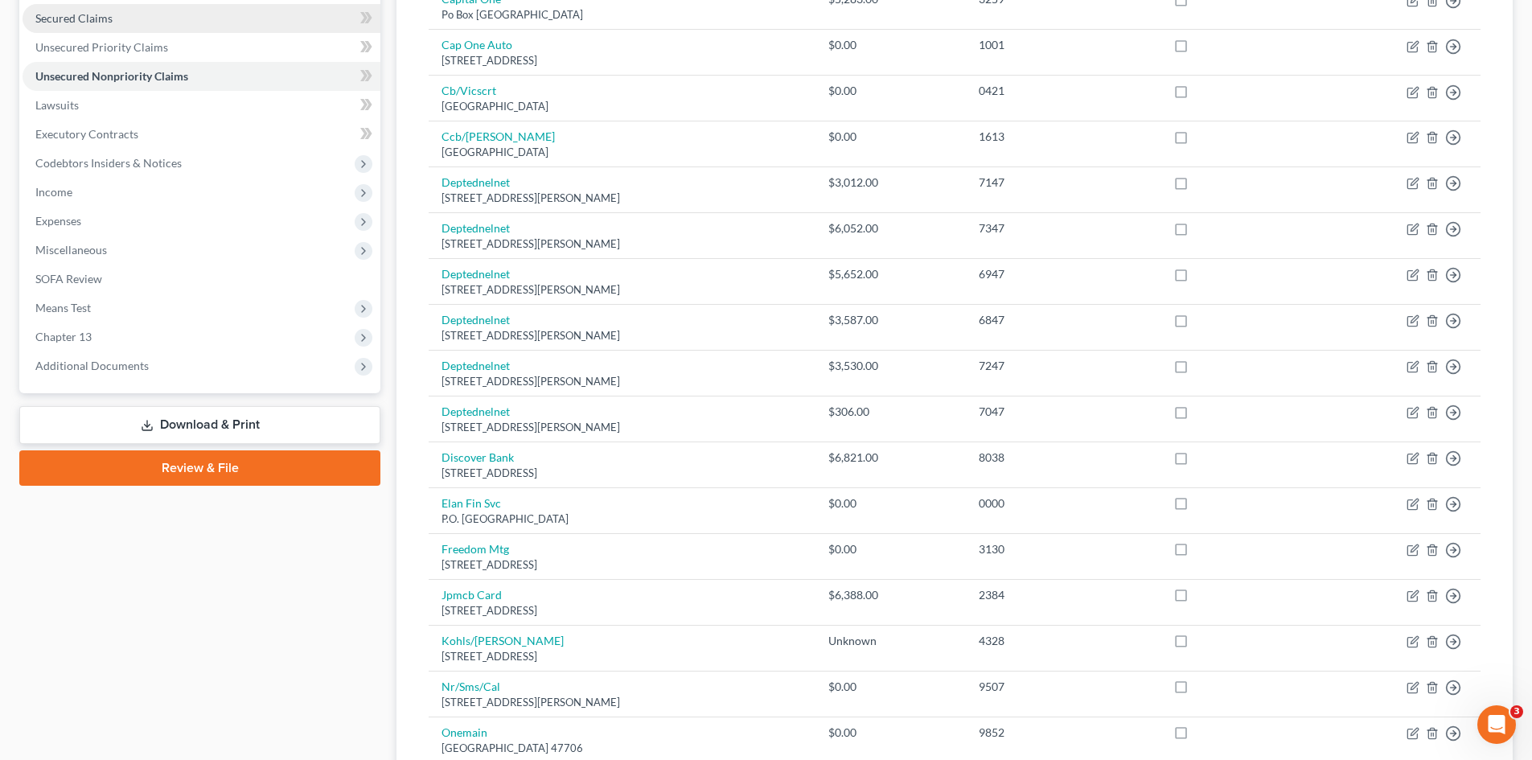
scroll to position [0, 0]
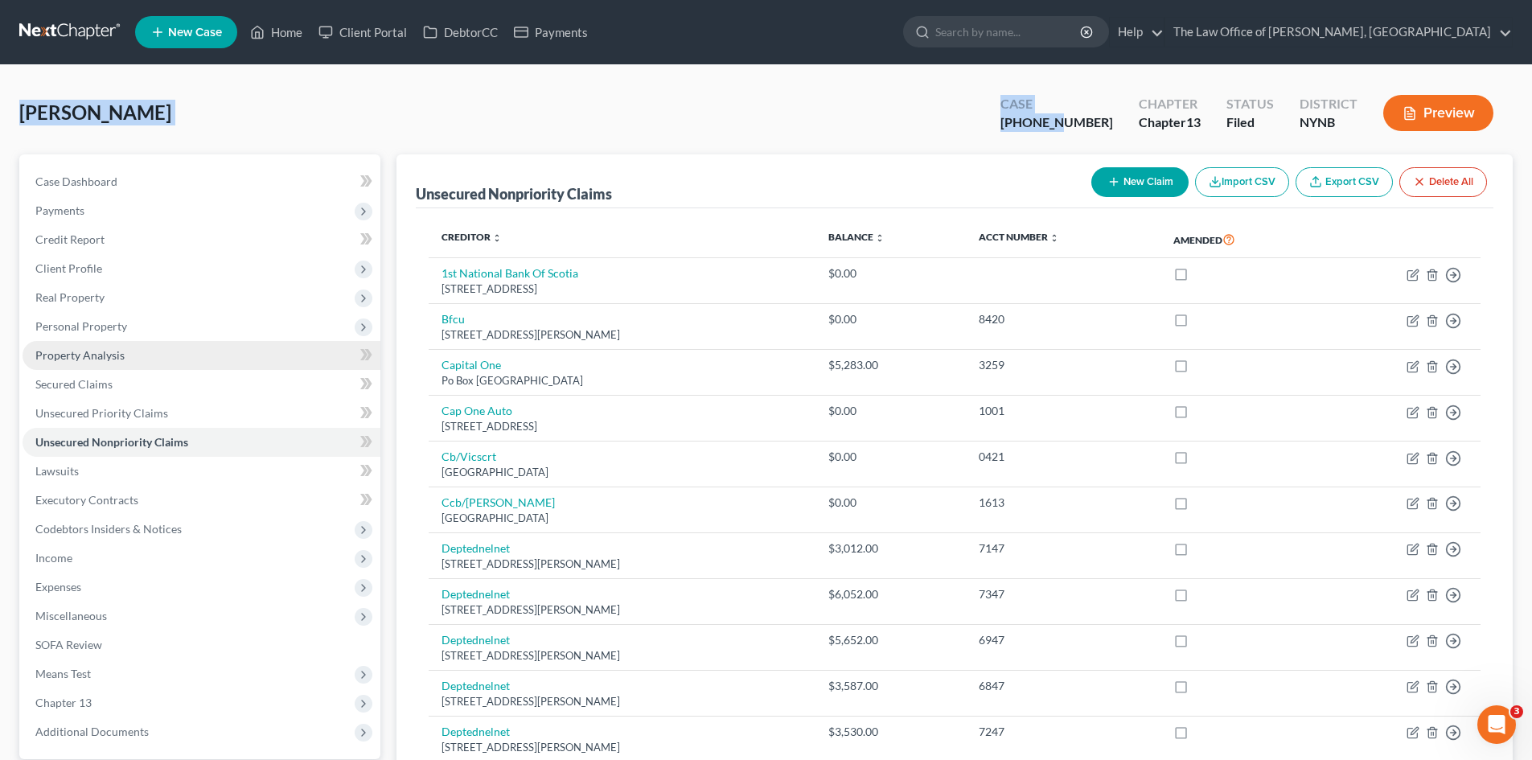
click at [122, 357] on span "Property Analysis" at bounding box center [79, 355] width 89 height 14
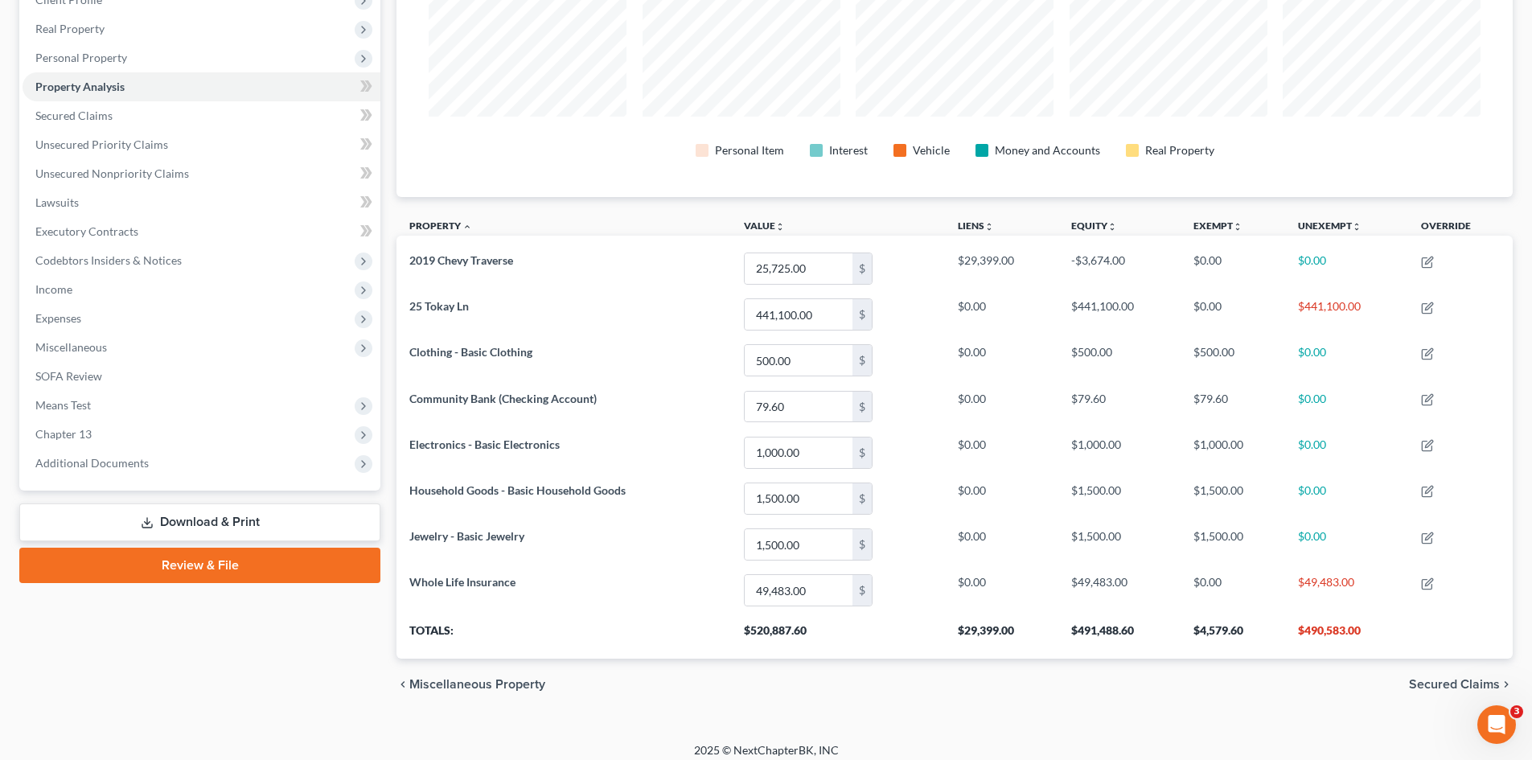
scroll to position [280, 0]
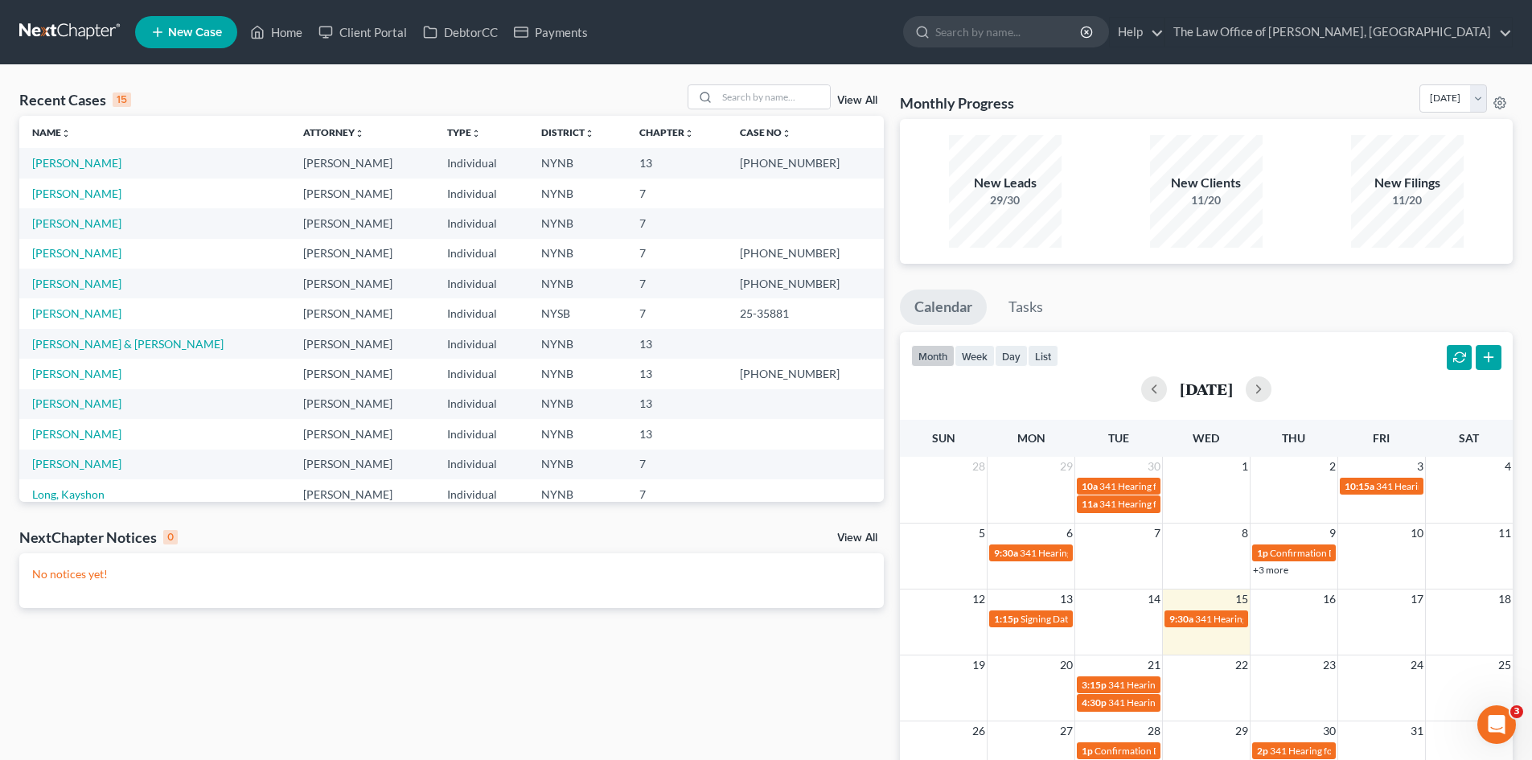
click at [209, 46] on link "New Case" at bounding box center [186, 32] width 102 height 32
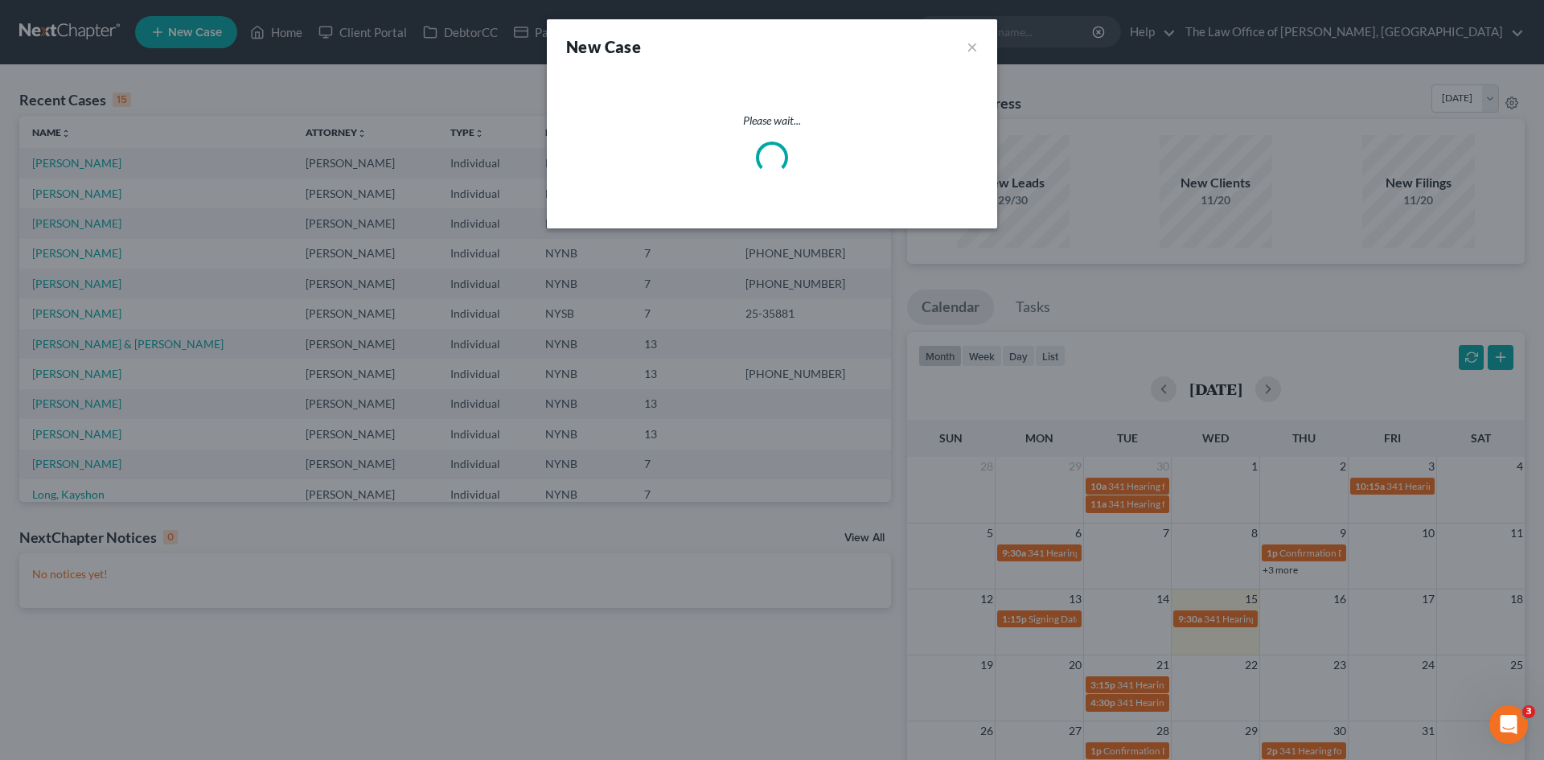
select select "54"
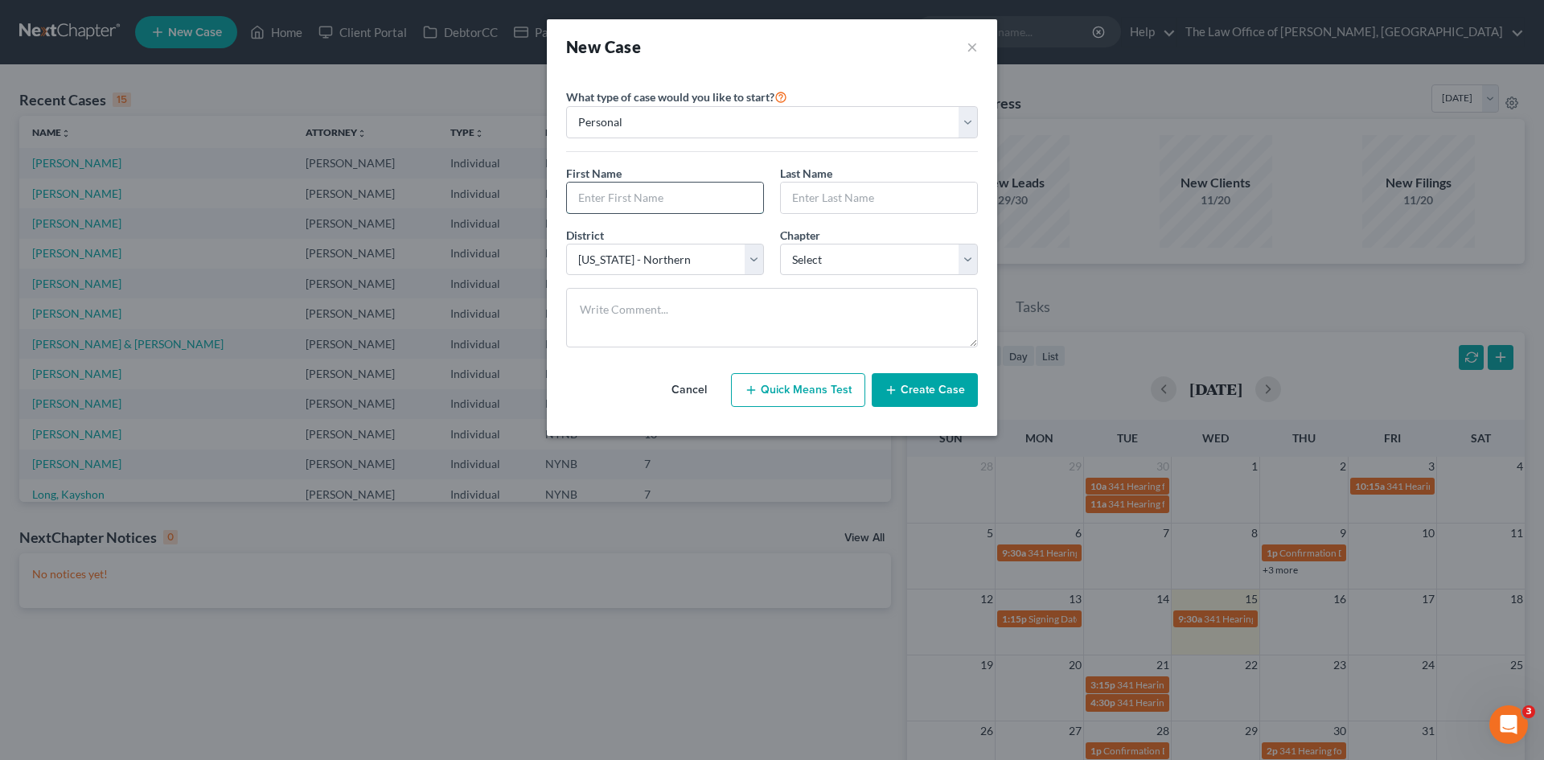
click at [700, 204] on input "text" at bounding box center [665, 198] width 196 height 31
paste input "Tachana"
type input "Tachana"
click at [835, 201] on input "text" at bounding box center [879, 198] width 196 height 31
paste input "Dunham"
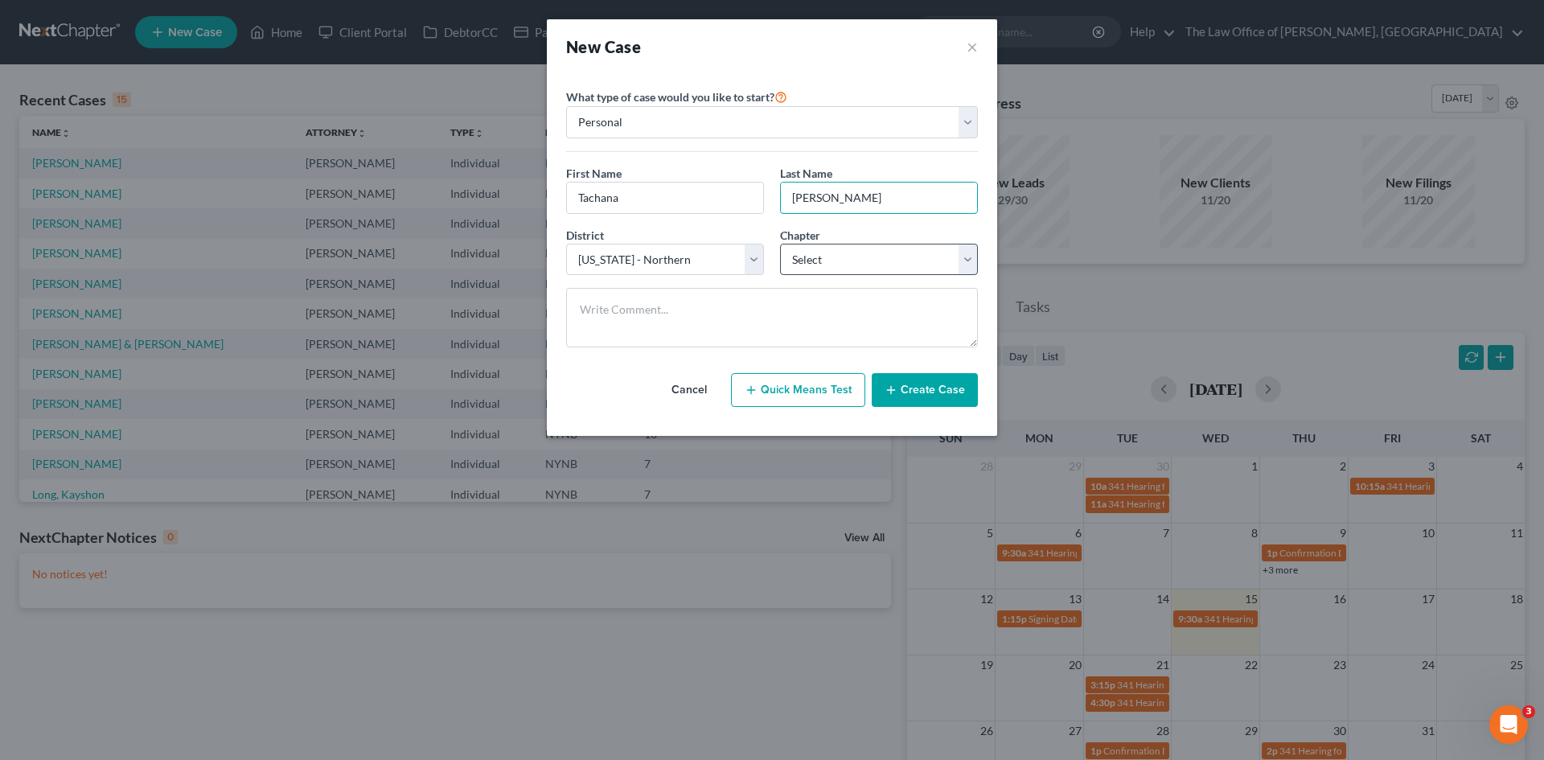
type input "Dunham"
click at [811, 261] on select "Select 7 11 12 13" at bounding box center [879, 260] width 198 height 32
select select "0"
click at [780, 244] on select "Select 7 11 12 13" at bounding box center [879, 260] width 198 height 32
click at [754, 321] on textarea at bounding box center [772, 318] width 412 height 60
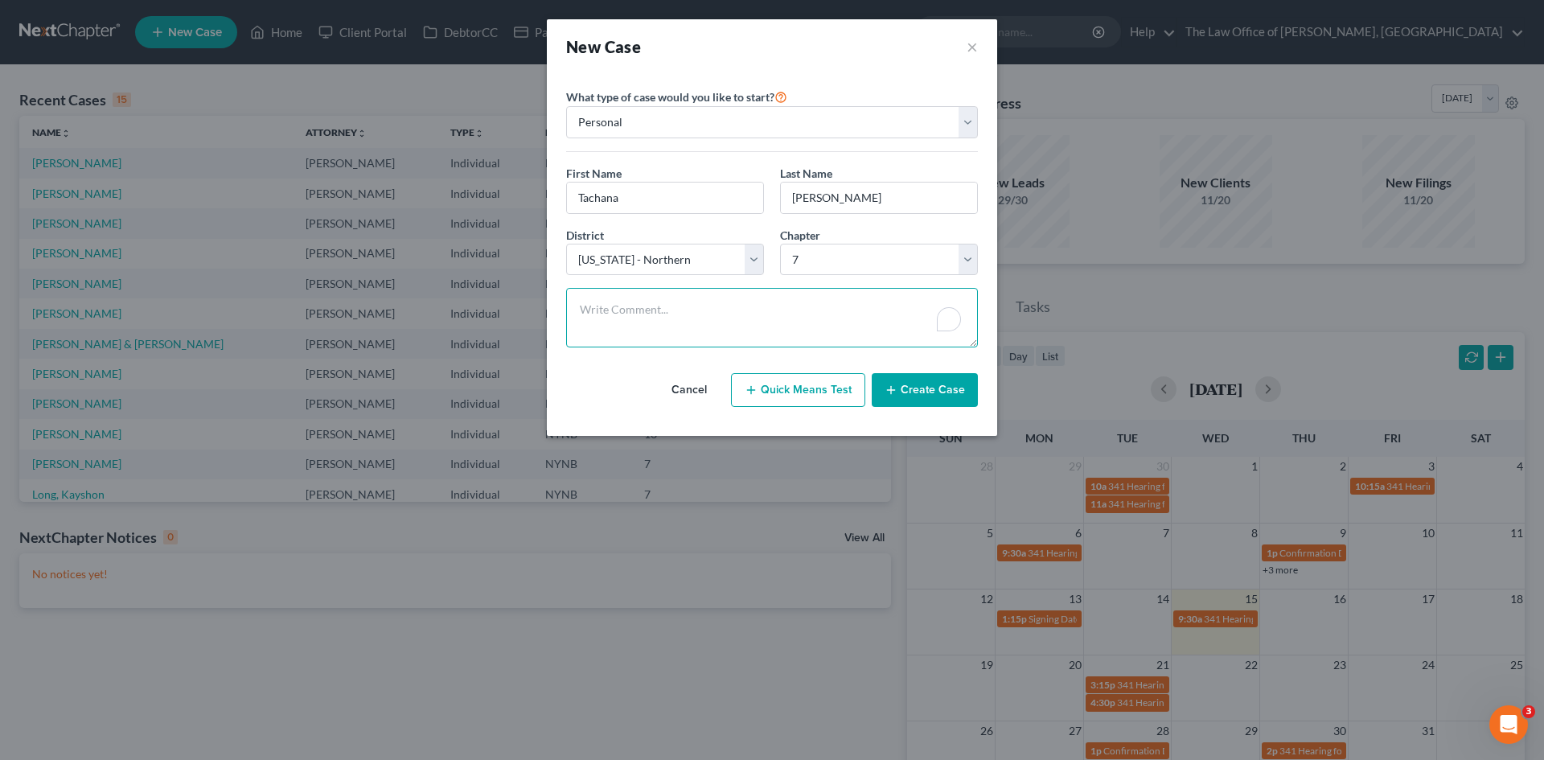
paste textarea "h 155/140 not behind c 22/39 int 15% 910 - no - want to keep it m y H 53k W 0 n…"
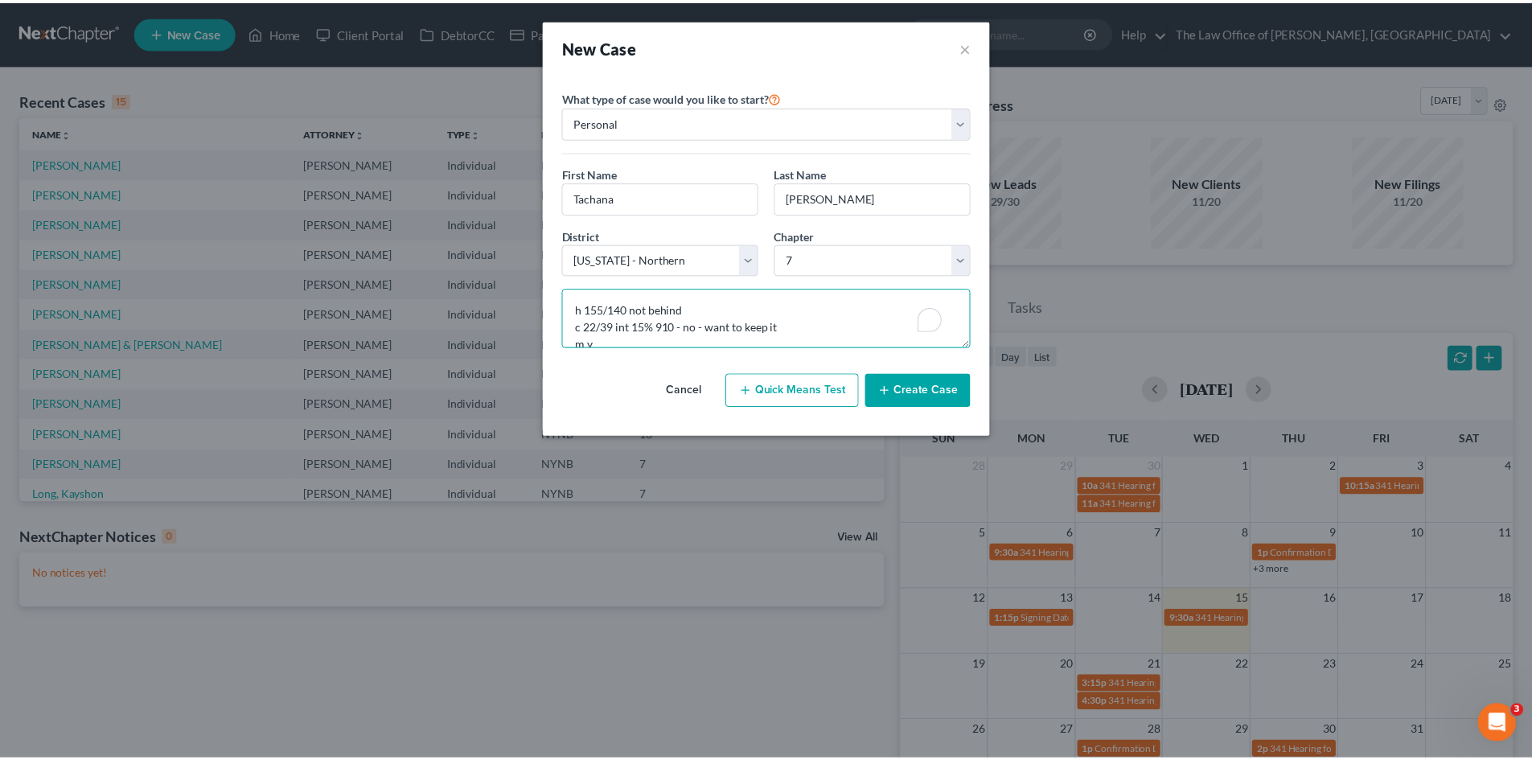
scroll to position [88, 0]
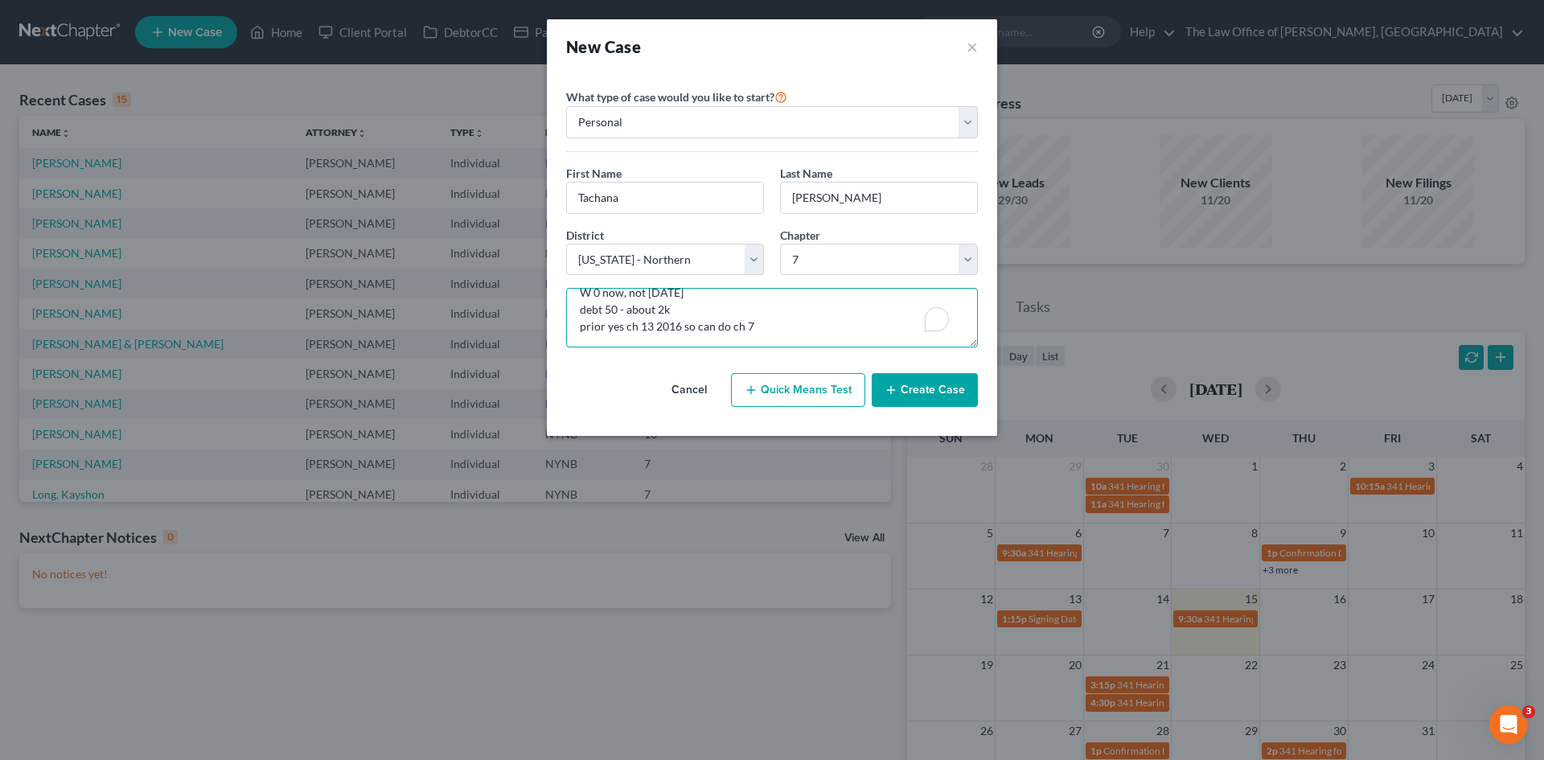
type textarea "h 155/140 not behind c 22/39 int 15% 910 - no - want to keep it m y H 53k W 0 n…"
click at [922, 390] on button "Create Case" at bounding box center [925, 390] width 106 height 34
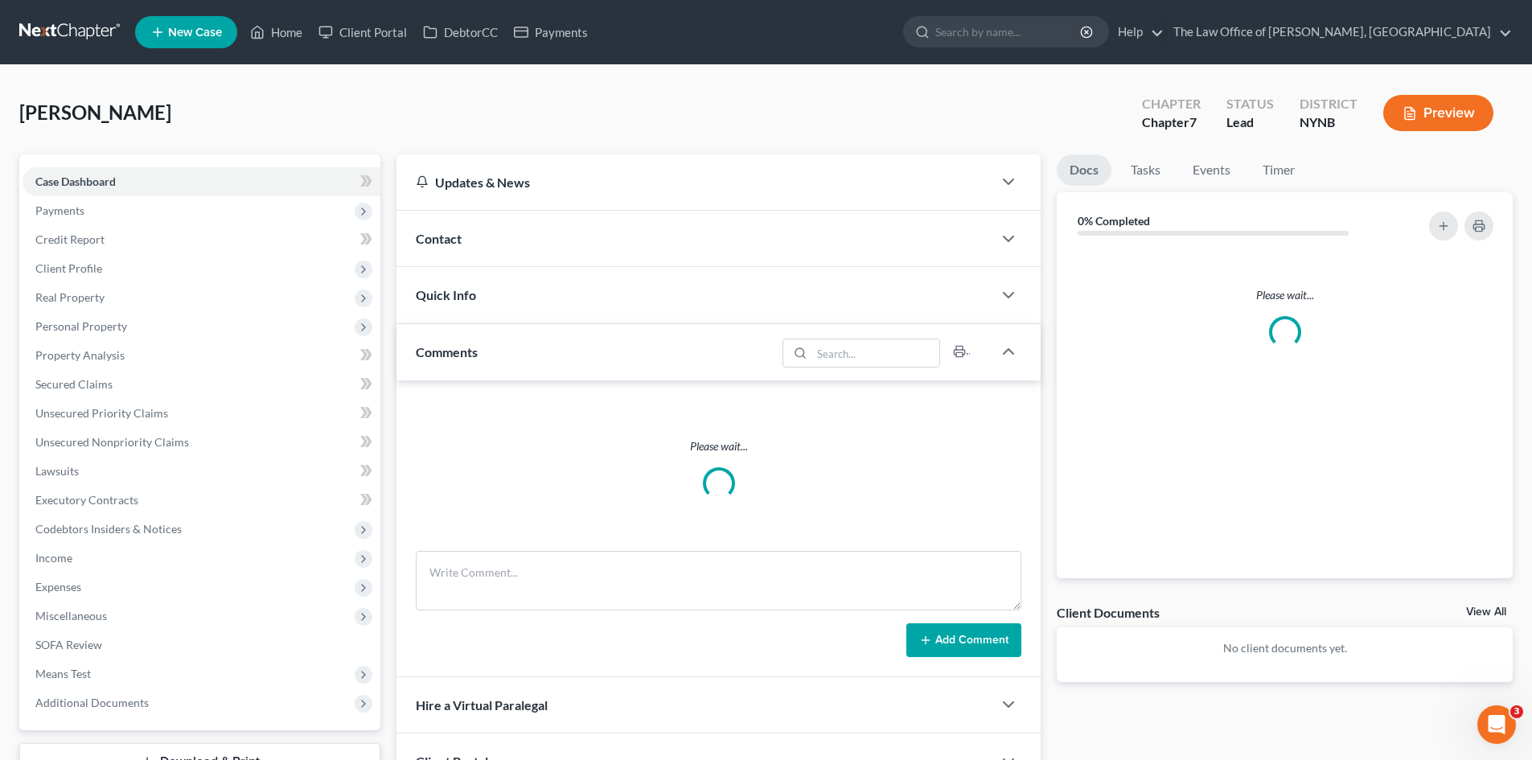
drag, startPoint x: 473, startPoint y: 245, endPoint x: 1531, endPoint y: 148, distance: 1062.8
click at [473, 244] on div "Contact" at bounding box center [694, 238] width 596 height 55
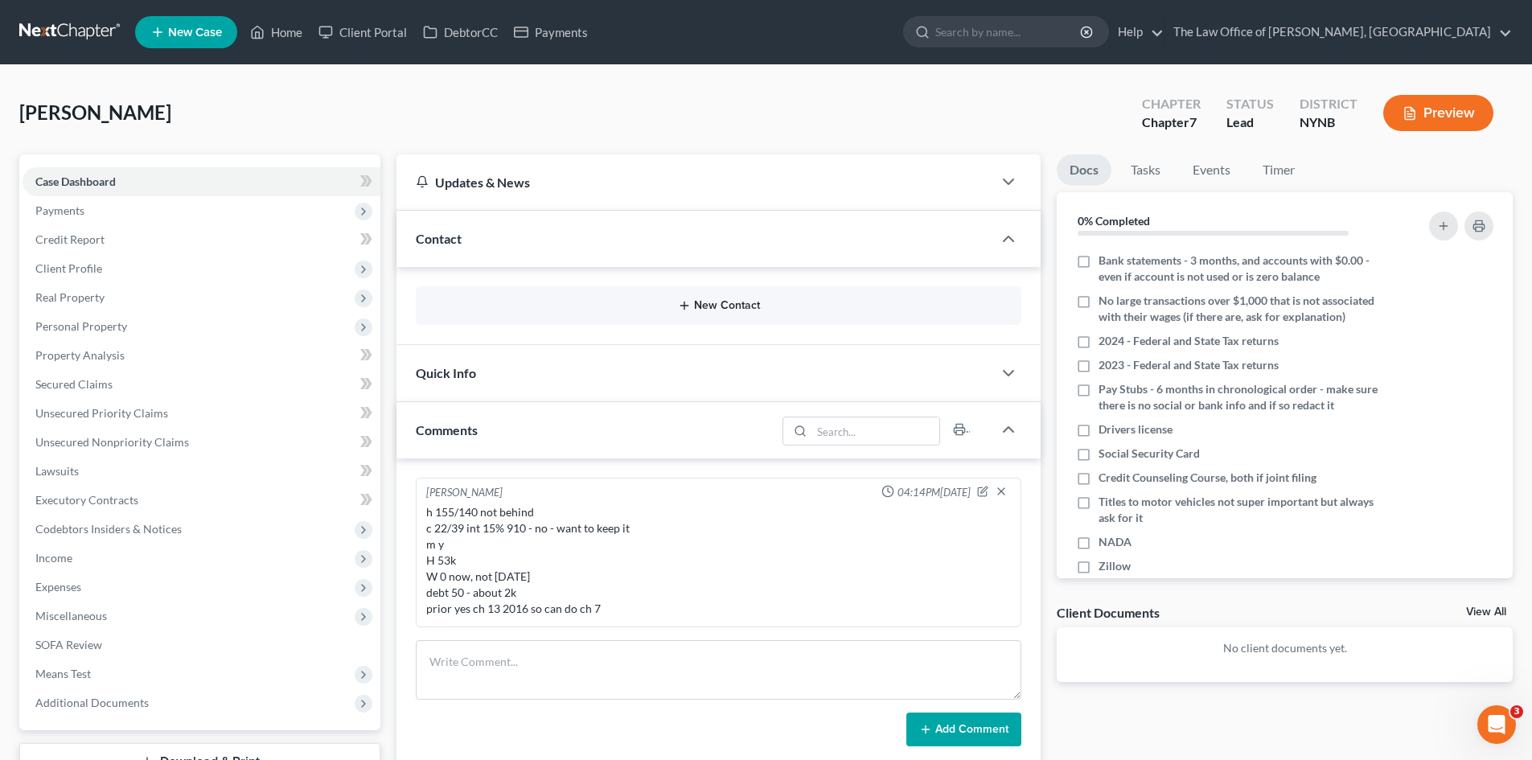
click at [727, 306] on button "New Contact" at bounding box center [719, 305] width 580 height 13
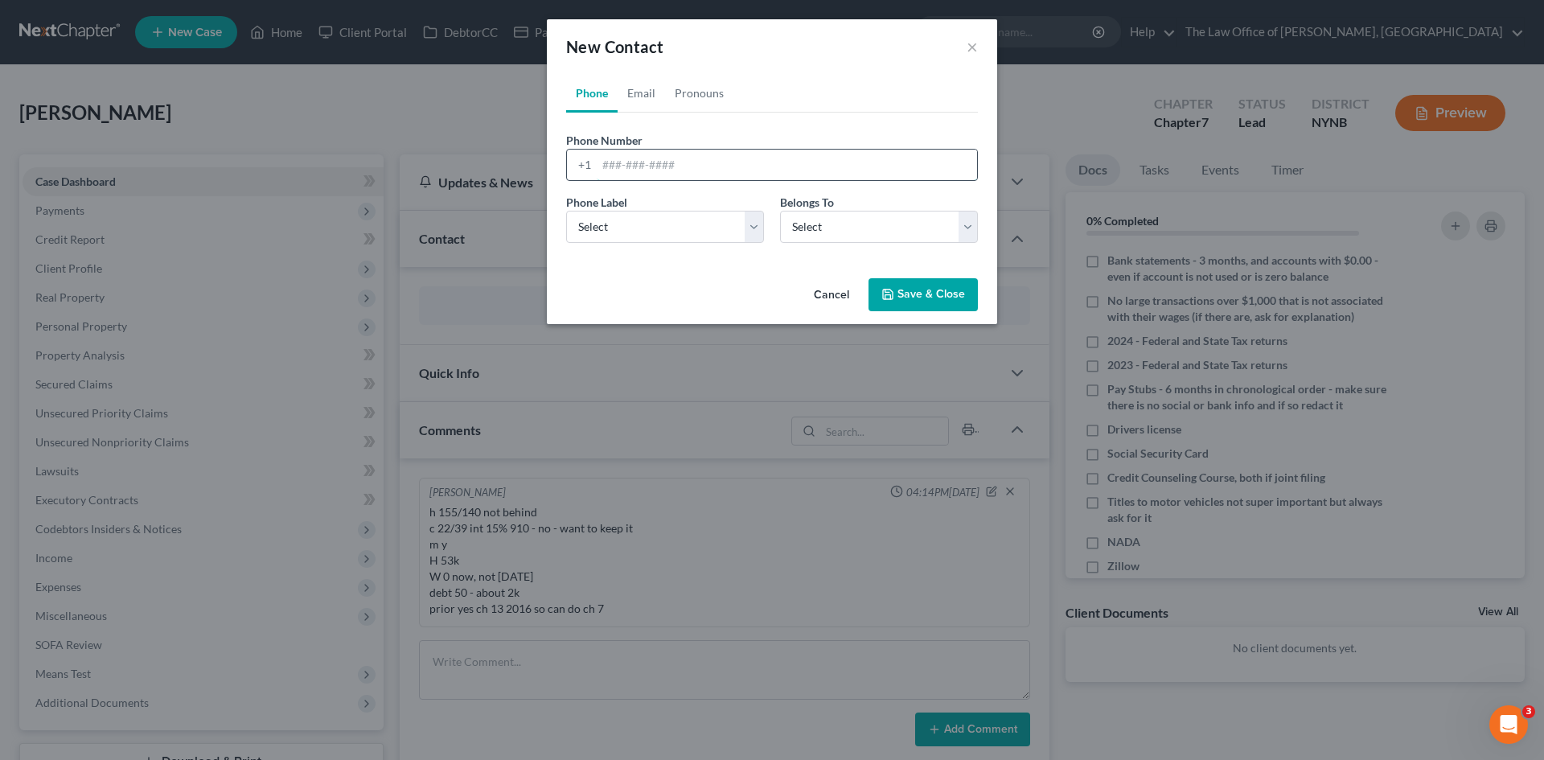
click at [600, 158] on input "tel" at bounding box center [787, 165] width 380 height 31
paste input "188485399"
type input "188485399"
click at [658, 243] on div "Phone Label * Select Mobile Home Work Other Belongs To * Select Client Other" at bounding box center [772, 225] width 428 height 62
click at [657, 232] on select "Select Mobile Home Work Other" at bounding box center [665, 227] width 198 height 32
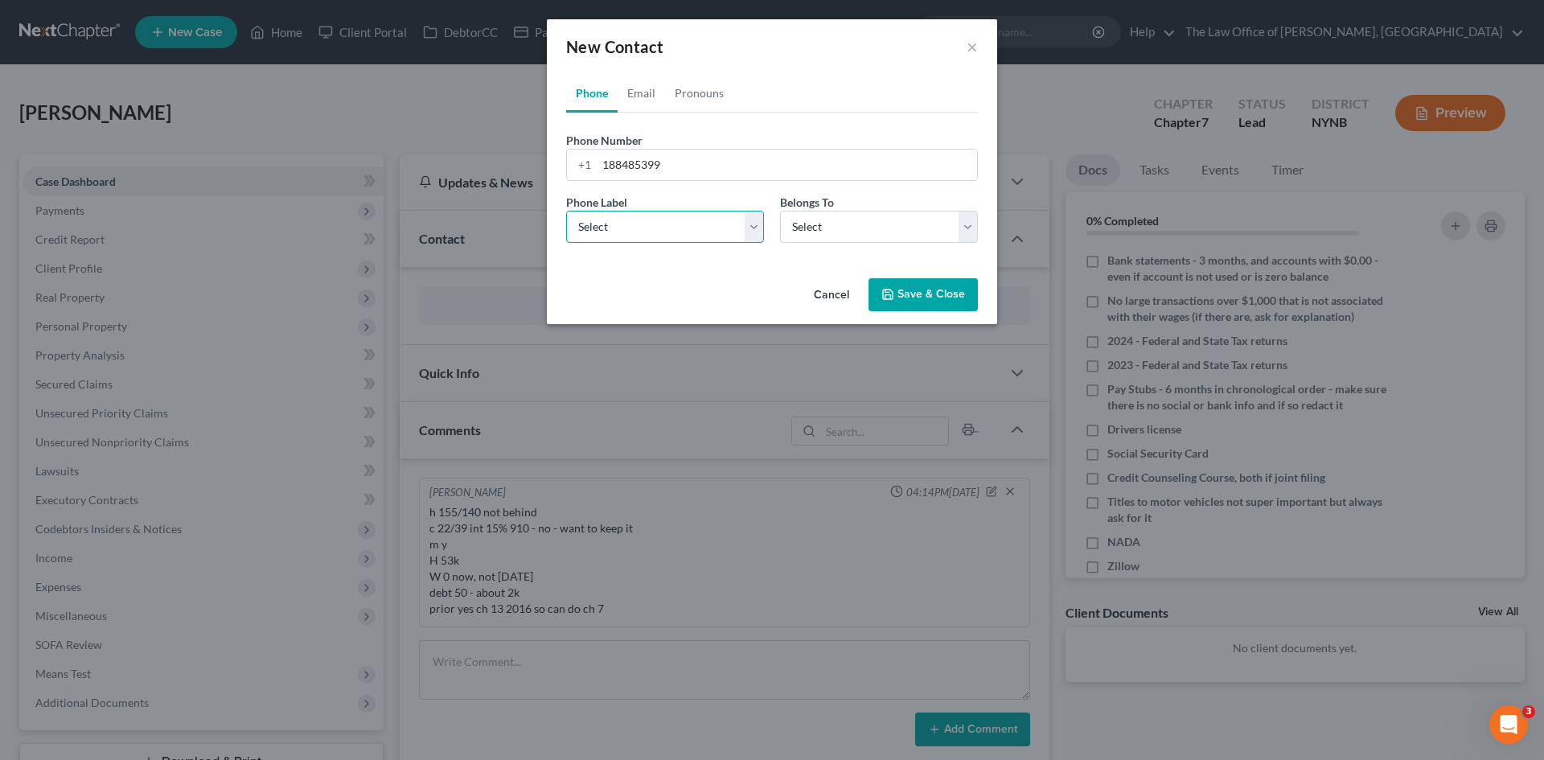
select select "0"
click at [566, 211] on select "Select Mobile Home Work Other" at bounding box center [665, 227] width 198 height 32
click at [882, 224] on select "Select Client Other" at bounding box center [879, 227] width 198 height 32
select select "0"
click at [780, 211] on select "Select Client Other" at bounding box center [879, 227] width 198 height 32
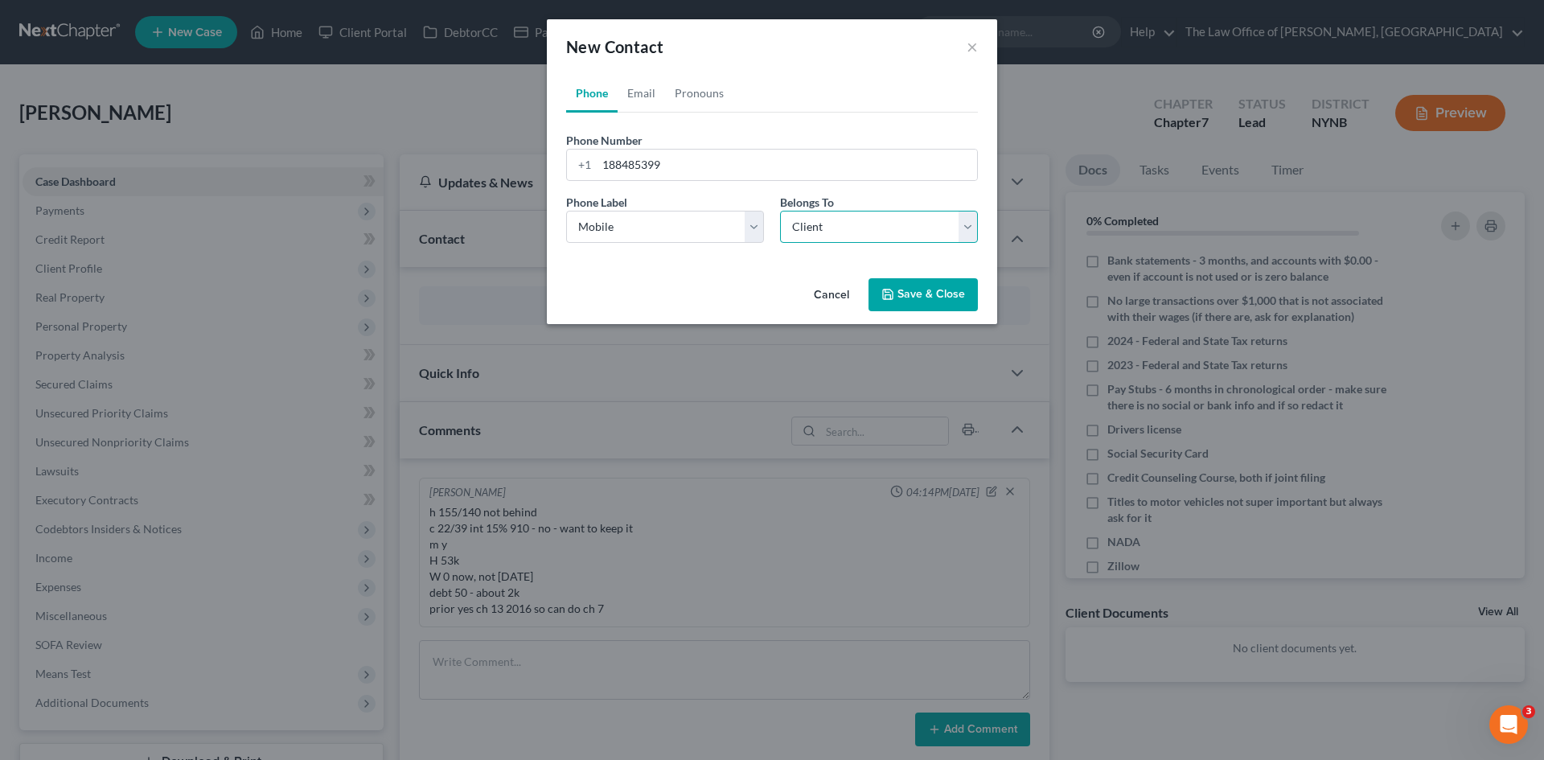
select select "0"
drag, startPoint x: 635, startPoint y: 94, endPoint x: 651, endPoint y: 95, distance: 15.3
click at [635, 94] on link "Email" at bounding box center [641, 93] width 47 height 39
click at [628, 168] on input "email" at bounding box center [787, 165] width 380 height 31
paste input "tachana88@gmail.com"
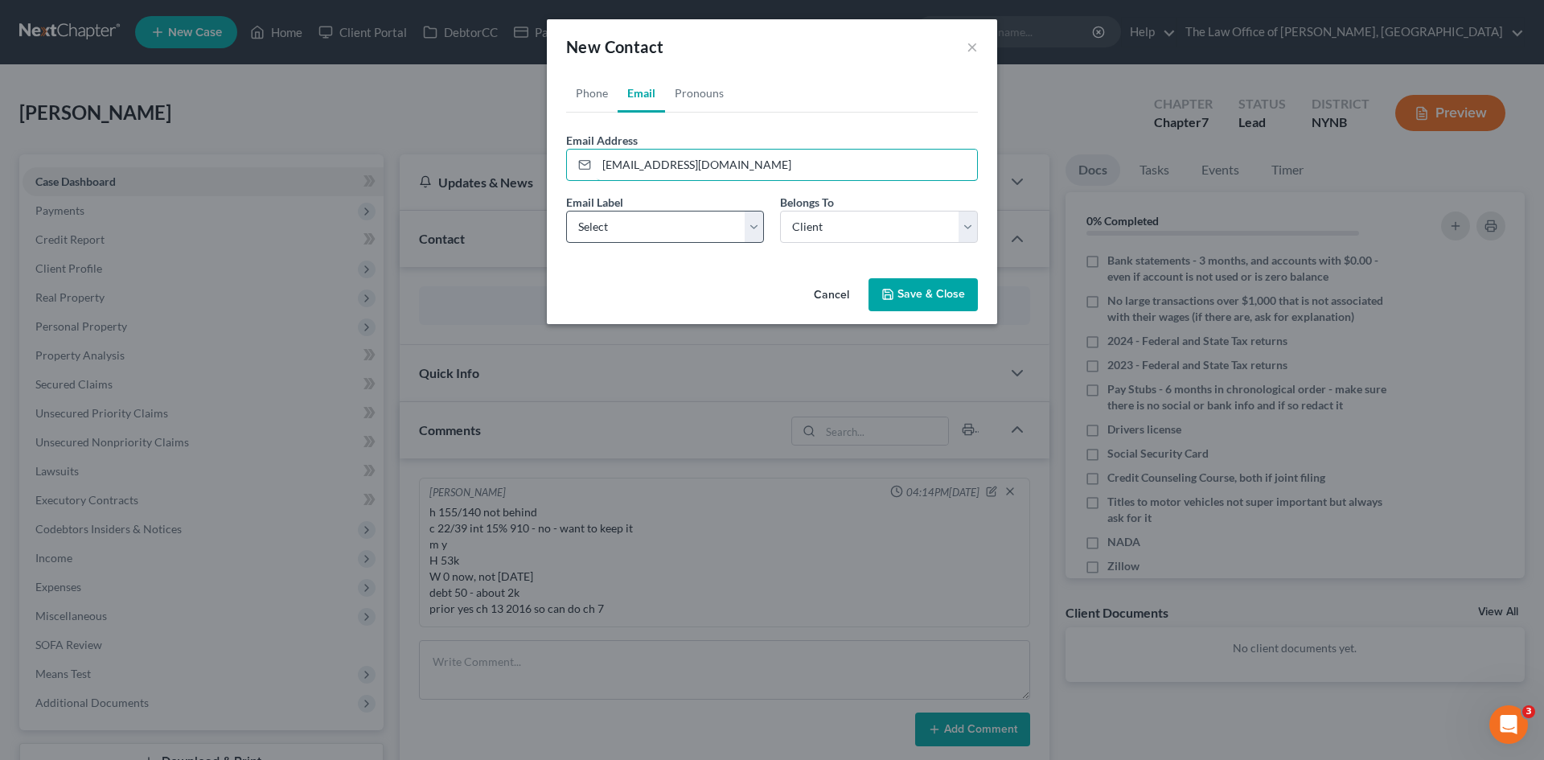
type input "tachana88@gmail.com"
click at [633, 232] on select "Select Home Work Other" at bounding box center [665, 227] width 198 height 32
select select "0"
click at [566, 211] on select "Select Home Work Other" at bounding box center [665, 227] width 198 height 32
click at [909, 300] on button "Save & Close" at bounding box center [923, 295] width 109 height 34
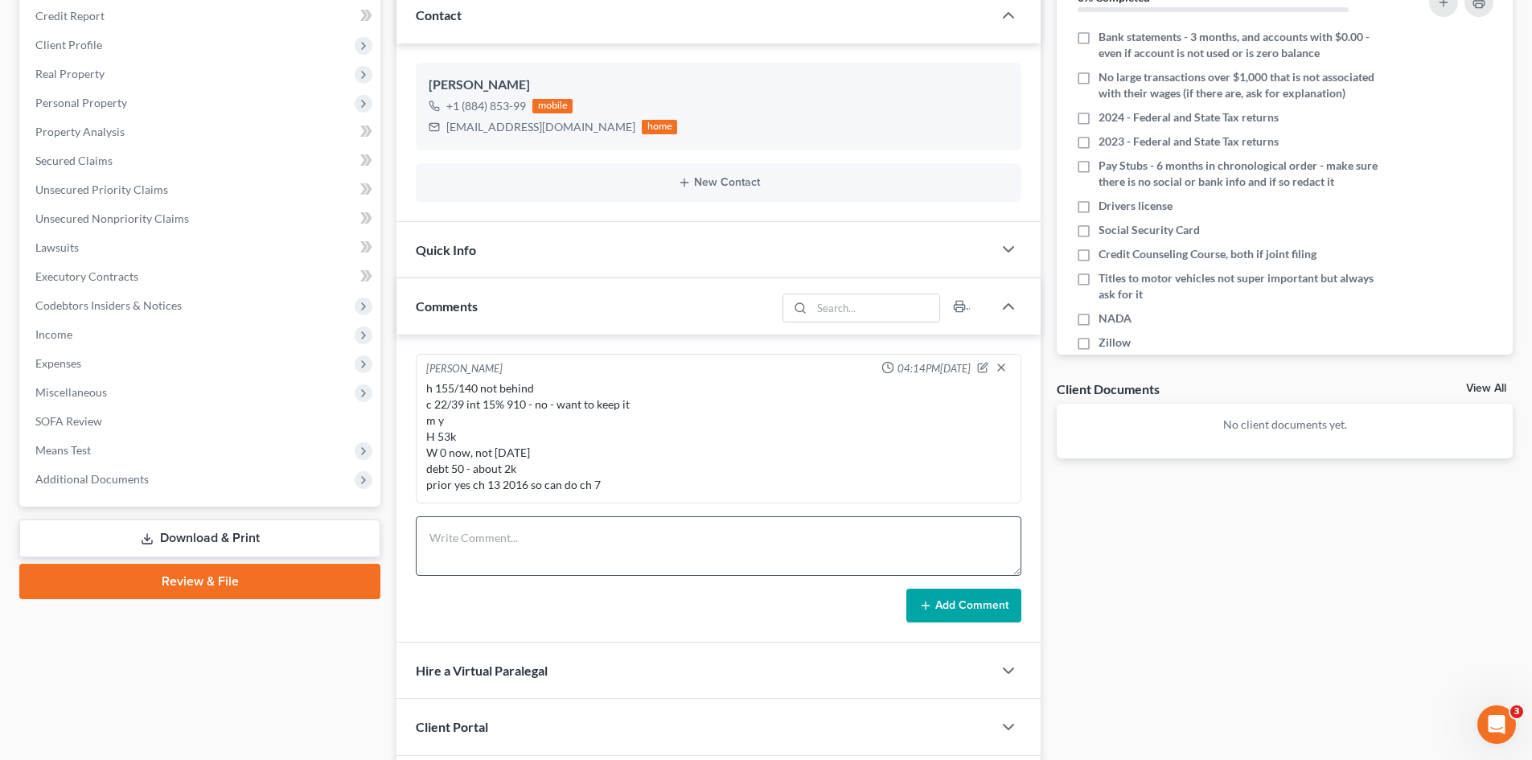
scroll to position [393, 0]
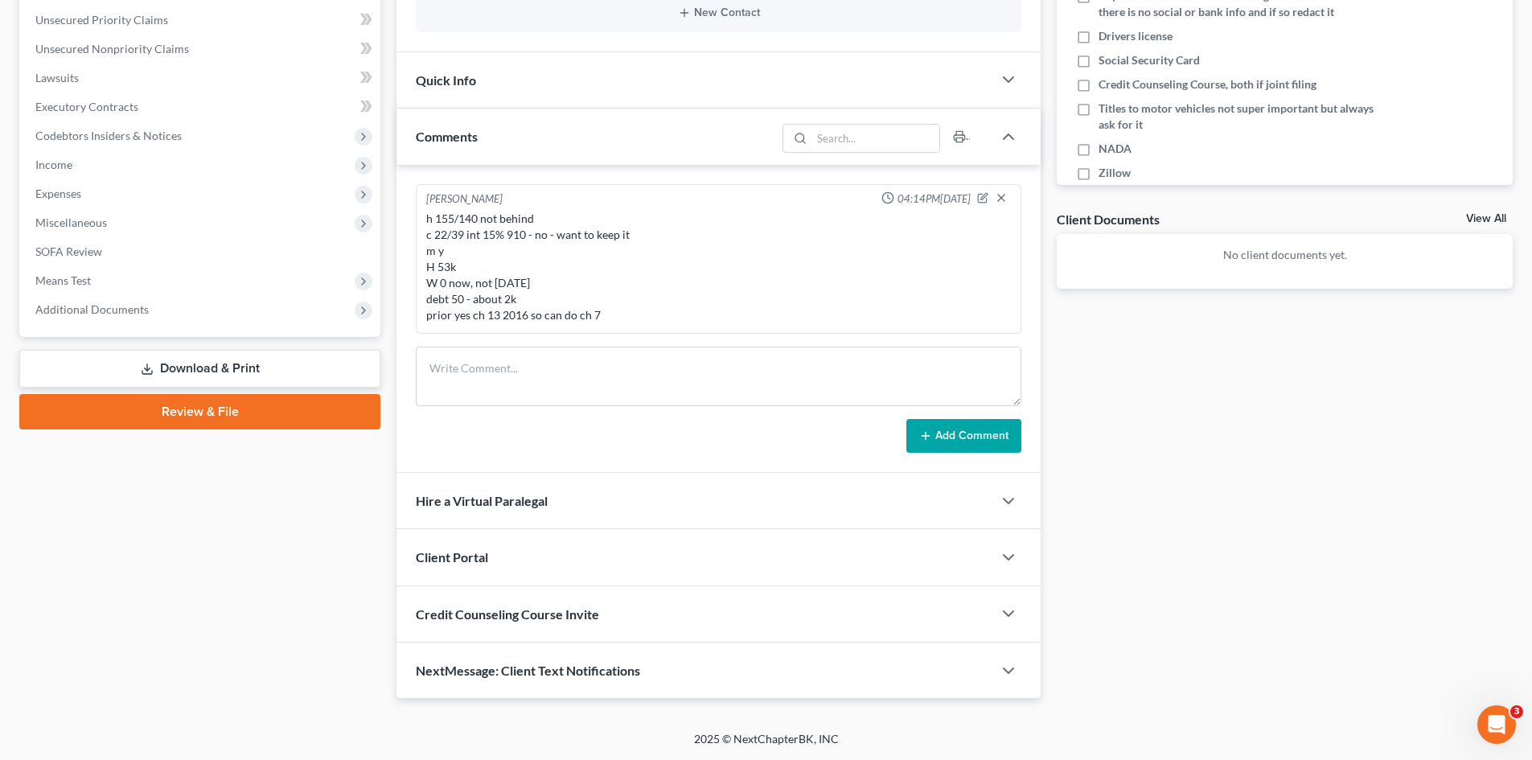
click at [475, 569] on div "Client Portal" at bounding box center [694, 556] width 596 height 55
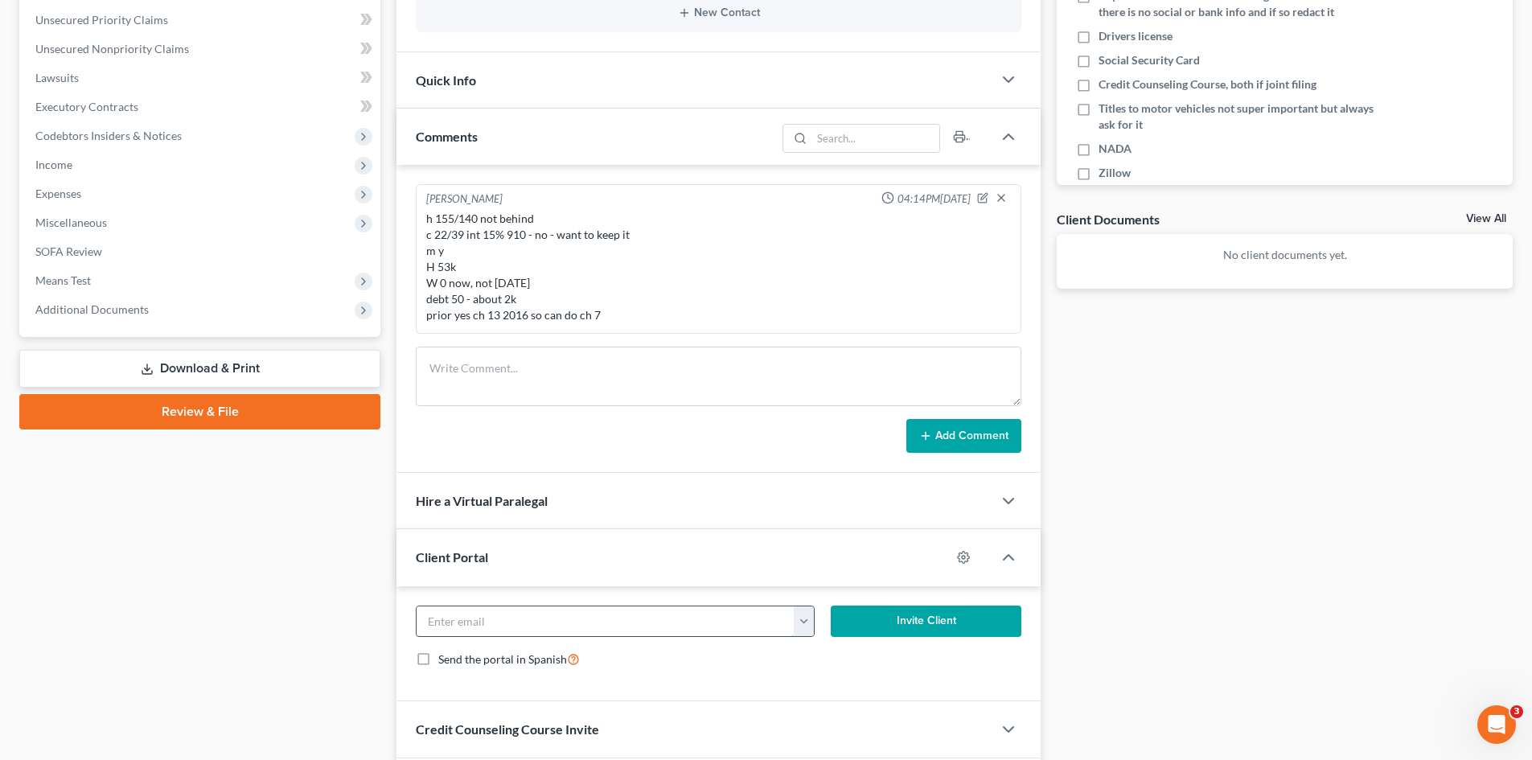
click at [466, 630] on input "email" at bounding box center [606, 621] width 378 height 31
paste input "tachana88@gmail.com"
type input "tachana88@gmail.com"
click at [930, 606] on button "Invite Client" at bounding box center [926, 622] width 191 height 32
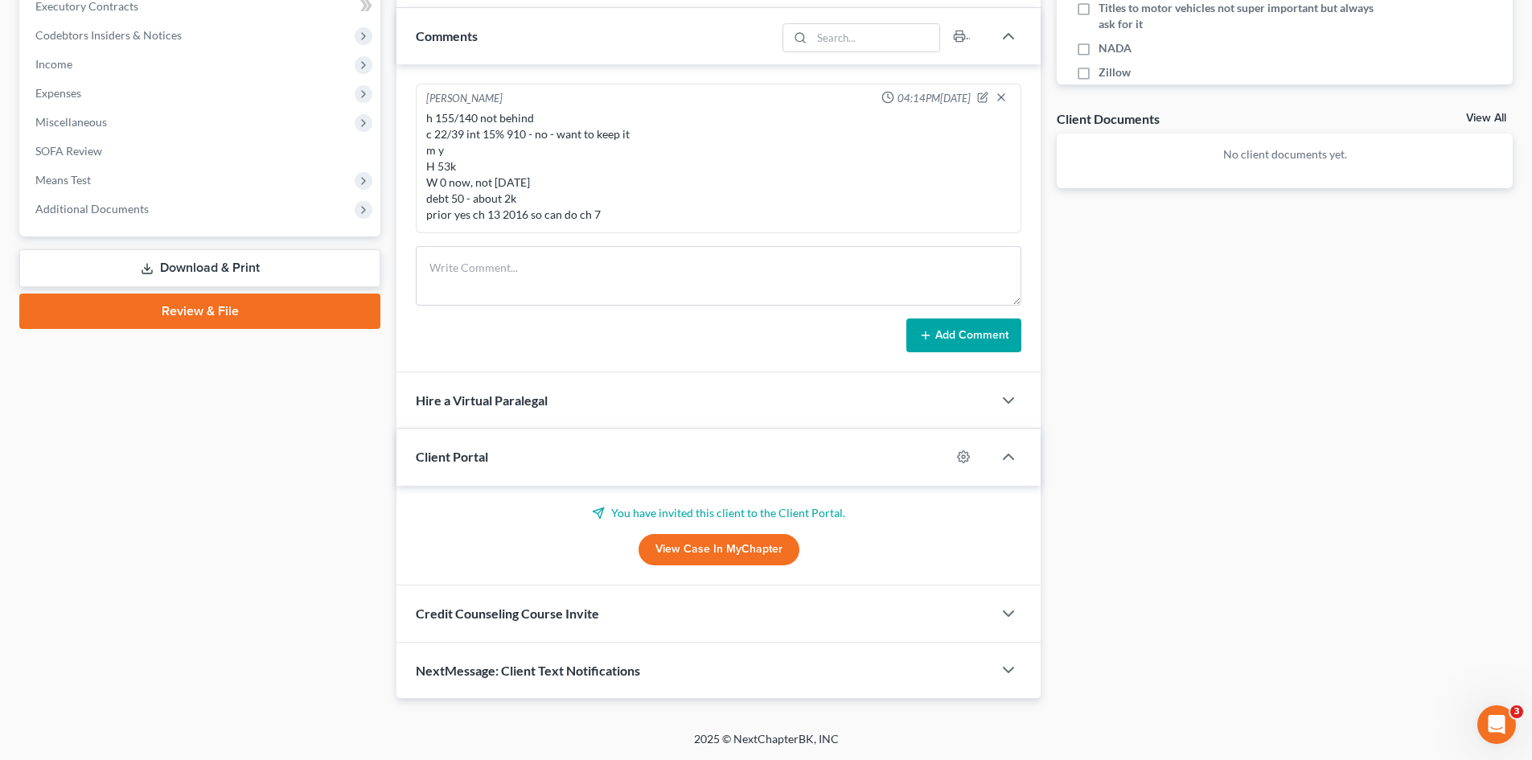
click at [598, 617] on span "Credit Counseling Course Invite" at bounding box center [507, 613] width 183 height 15
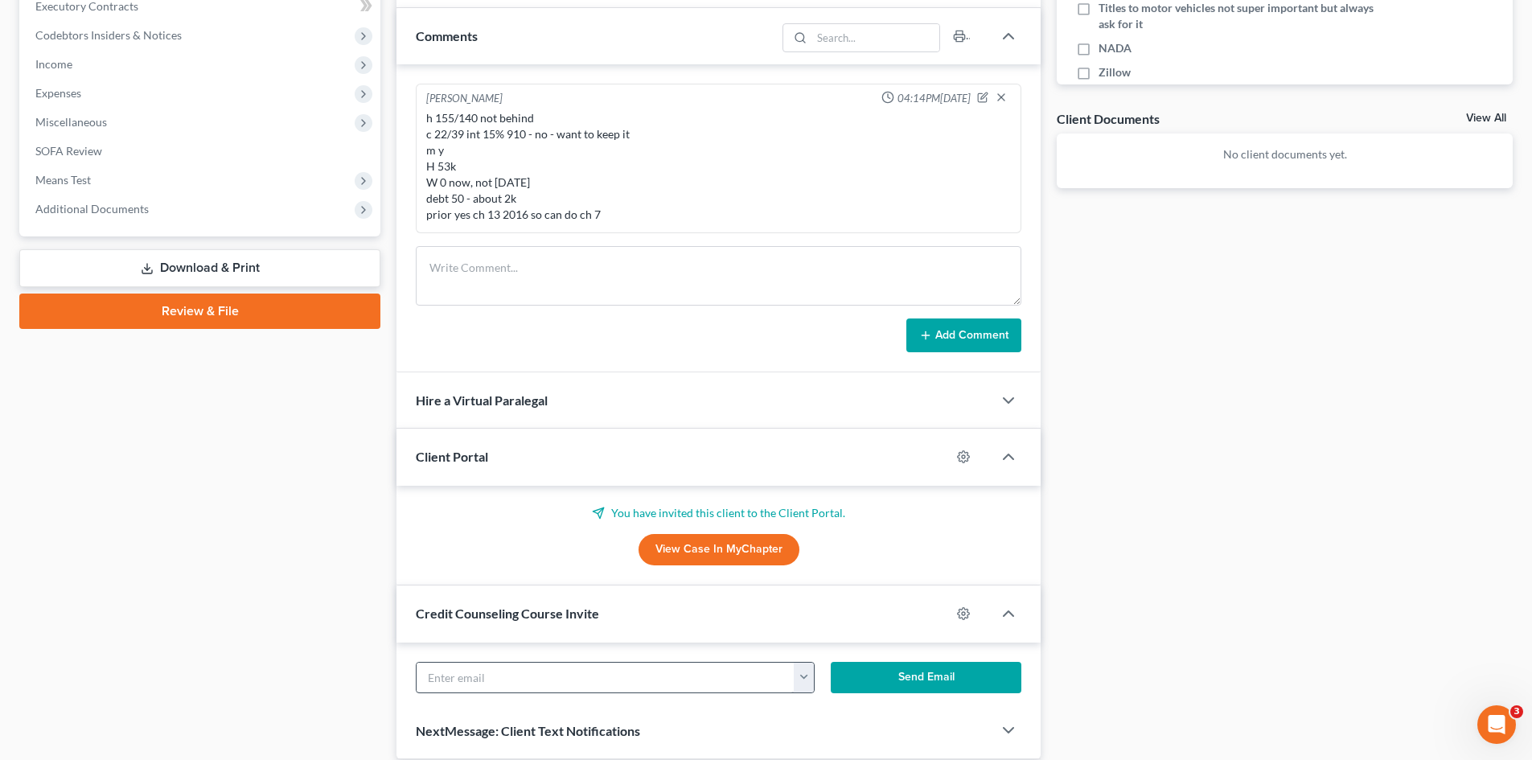
scroll to position [548, 0]
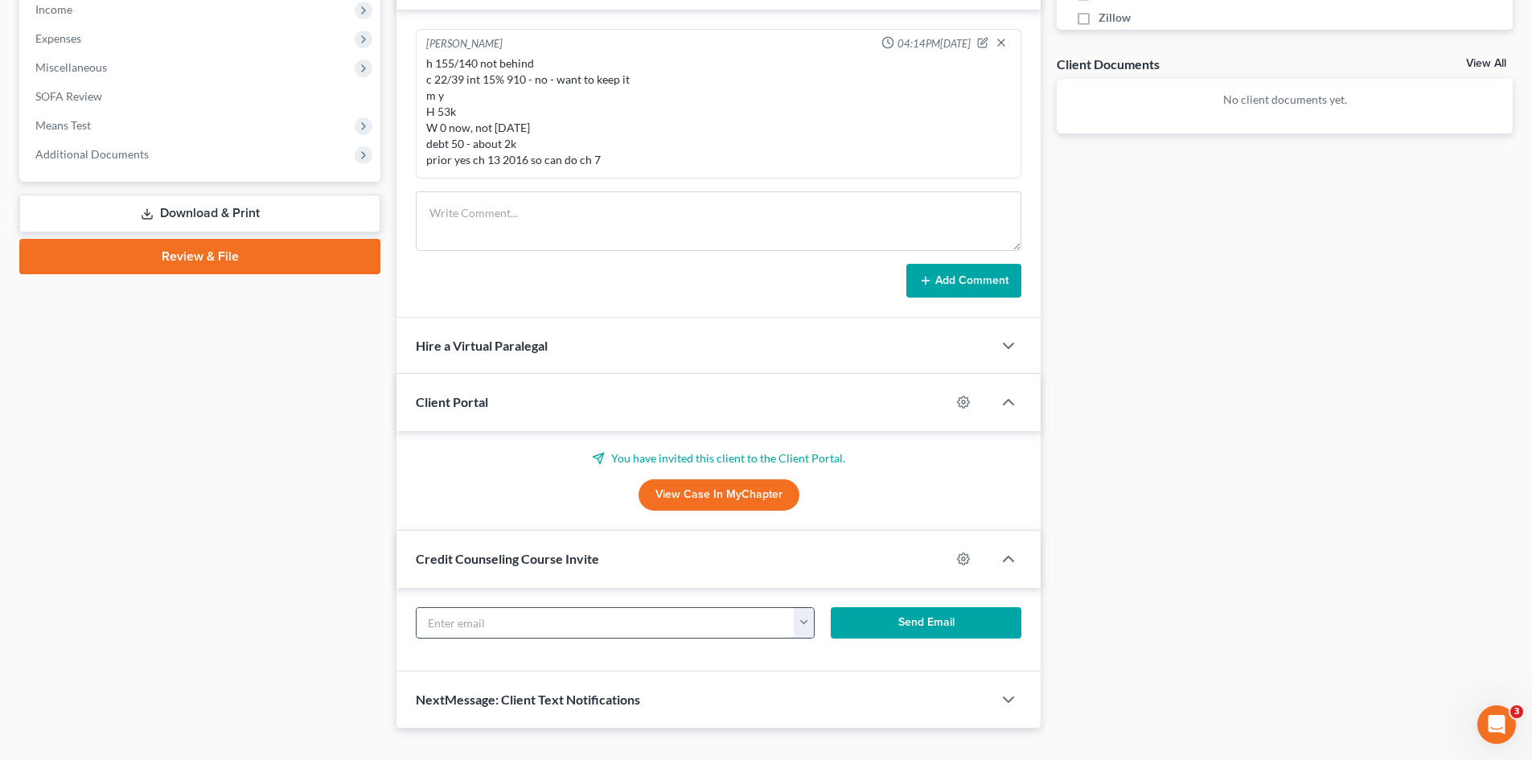
click at [572, 624] on input "text" at bounding box center [606, 623] width 378 height 31
paste input "tachana88@gmail.com"
type input "tachana88@gmail.com"
click at [986, 612] on button "Send Email" at bounding box center [926, 623] width 191 height 32
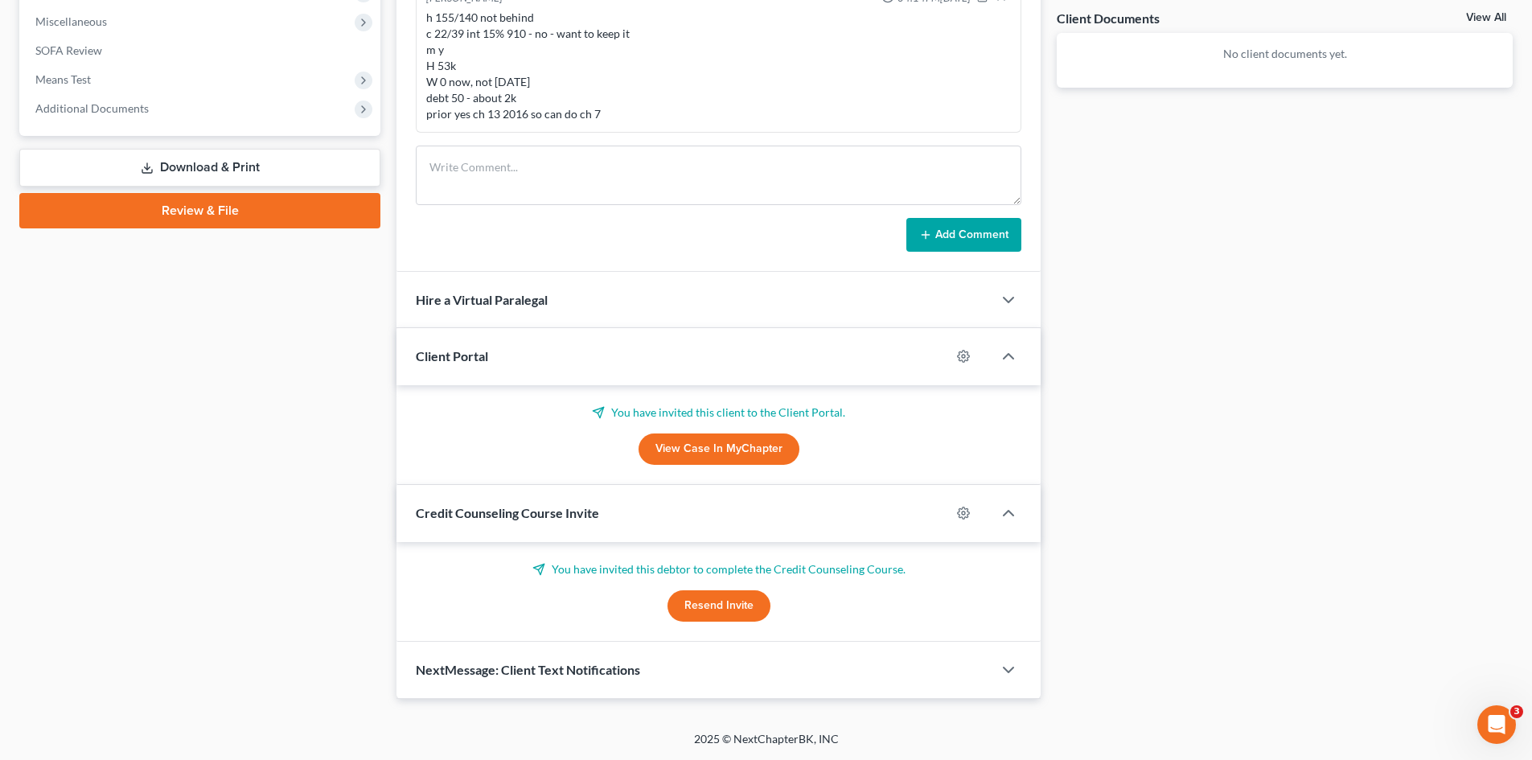
scroll to position [594, 0]
click at [1006, 667] on icon "button" at bounding box center [1008, 669] width 19 height 19
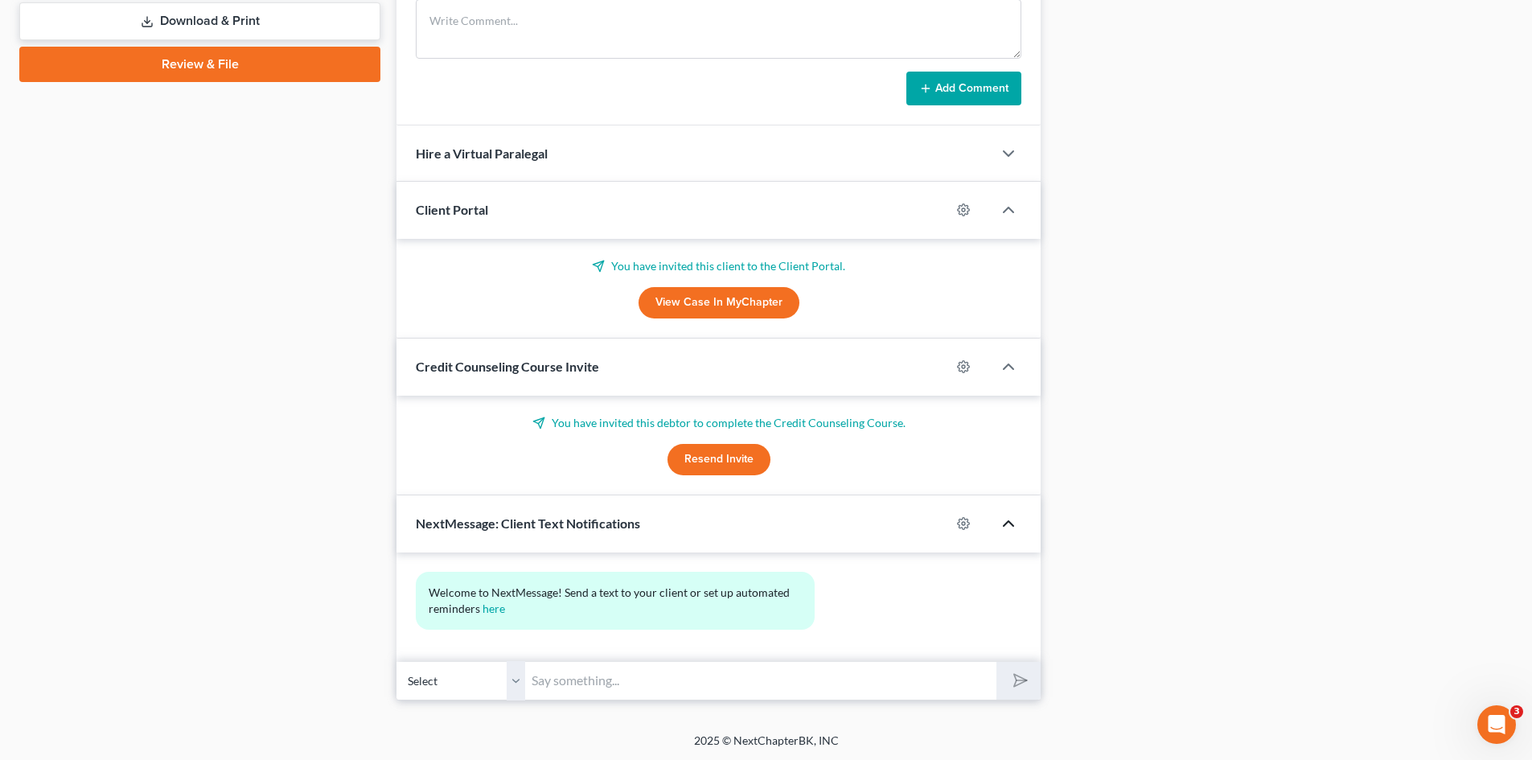
scroll to position [742, 0]
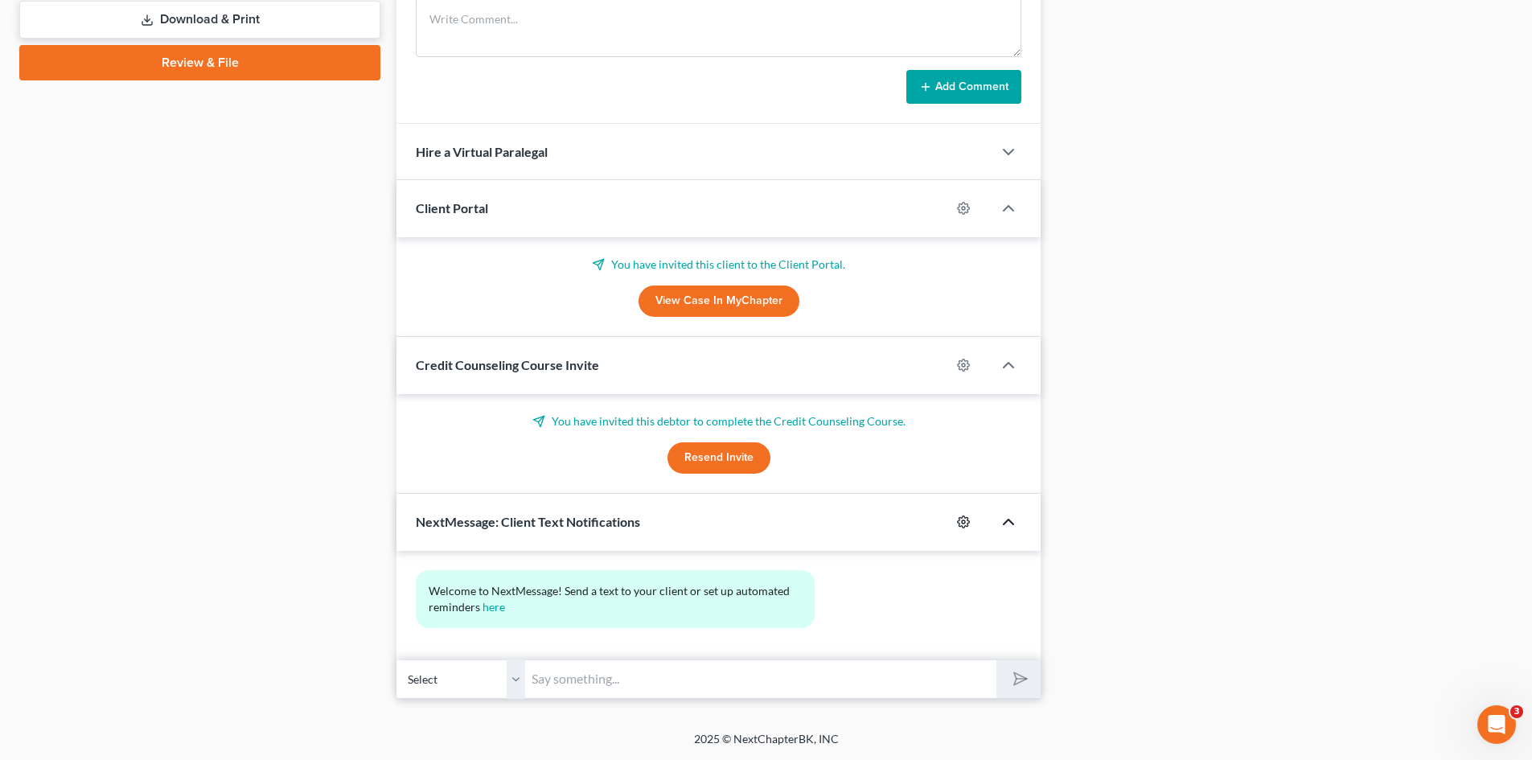
click at [966, 525] on icon "button" at bounding box center [964, 522] width 12 height 12
select select "0"
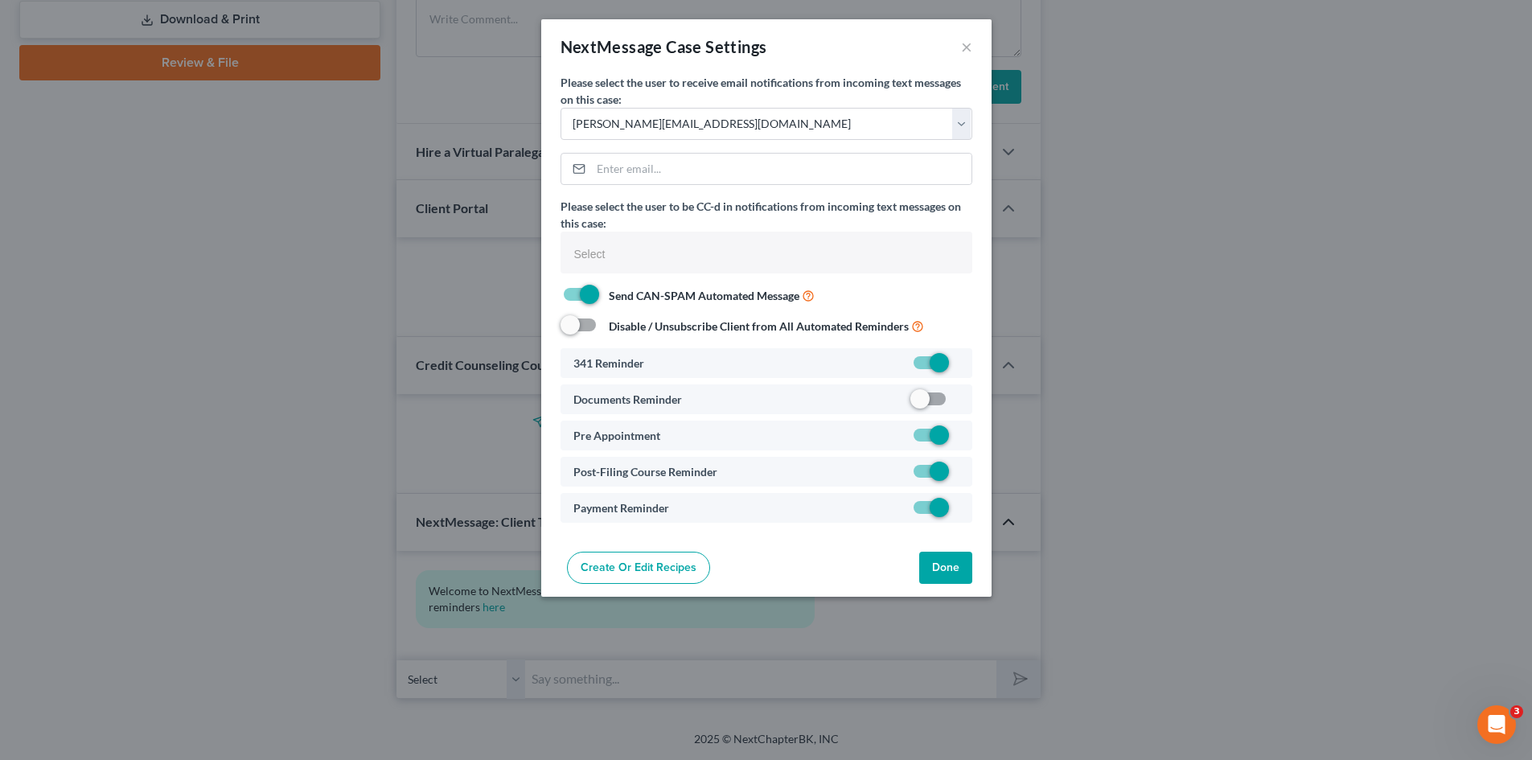
select select
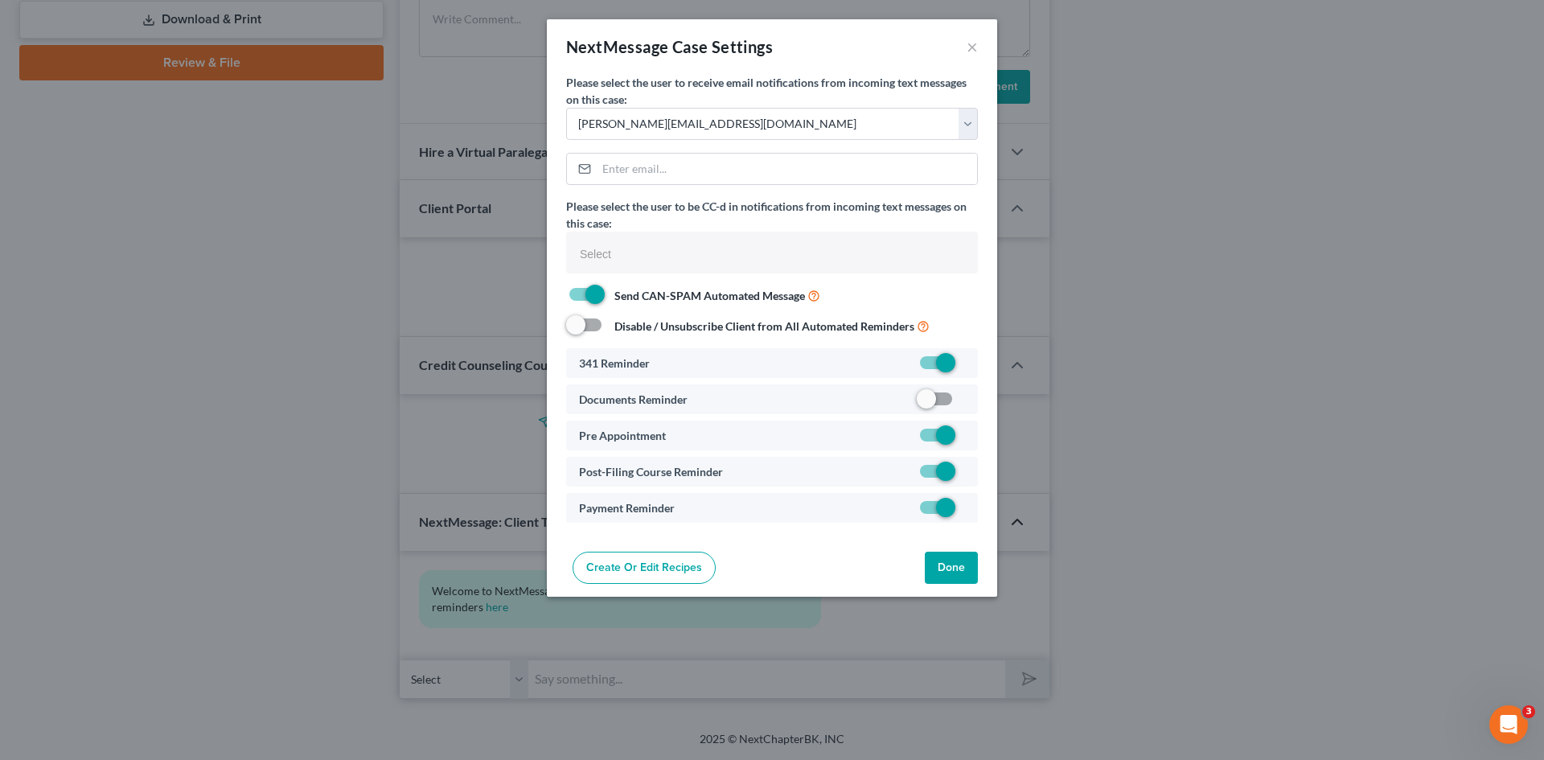
click at [965, 403] on label at bounding box center [965, 403] width 0 height 0
click at [971, 400] on input "checkbox" at bounding box center [976, 396] width 10 height 10
checkbox input "true"
click at [945, 560] on button "Done" at bounding box center [951, 568] width 53 height 32
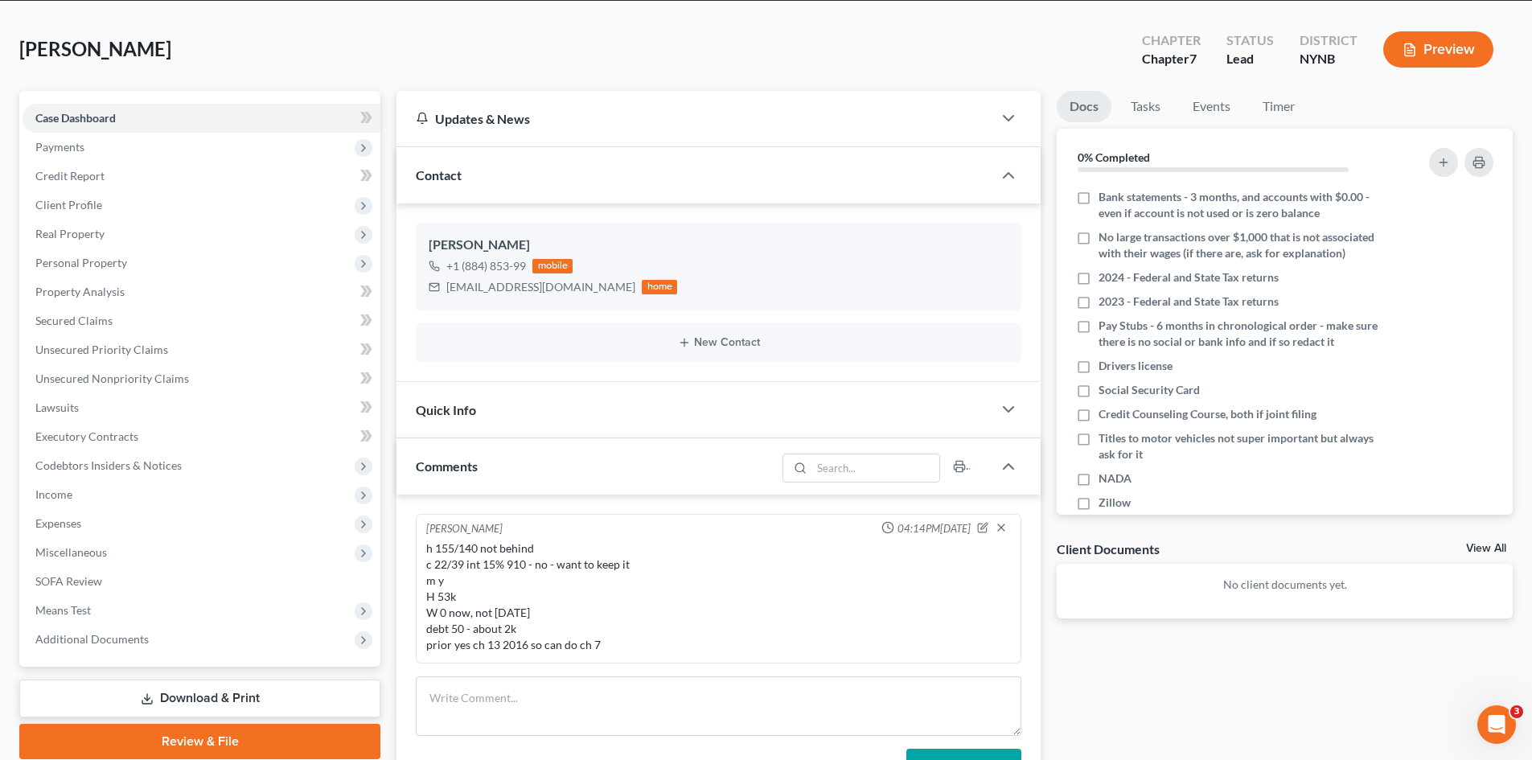
scroll to position [0, 0]
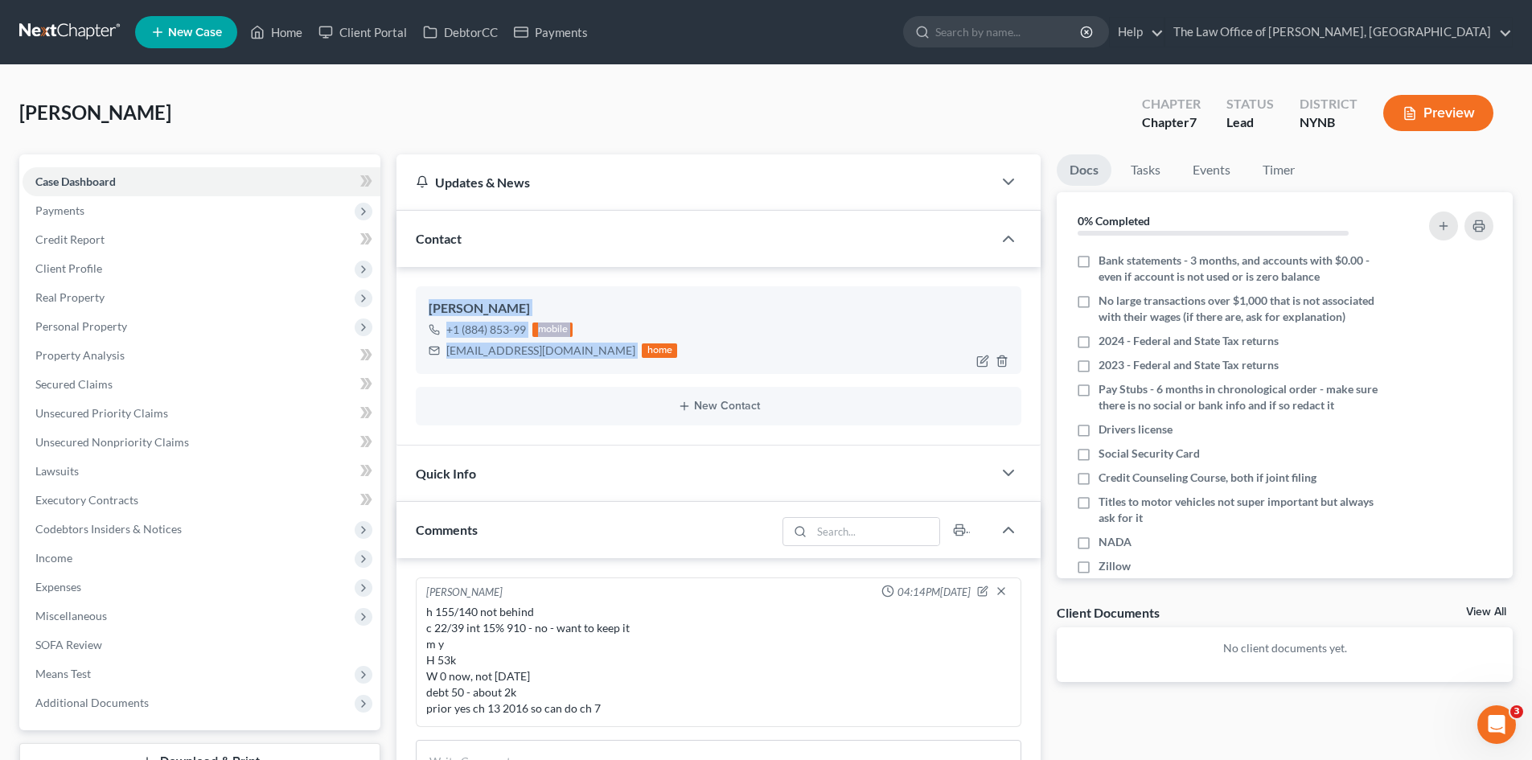
drag, startPoint x: 557, startPoint y: 355, endPoint x: 472, endPoint y: 296, distance: 103.3
click at [428, 314] on div "Tachana Dunham +1 (884) 853-99 mobile tachana88@gmail.com home" at bounding box center [719, 329] width 606 height 87
copy div "Tachana Dunham +1 (884) 853-99 mobile tachana88@gmail.com"
